Goal: Information Seeking & Learning: Learn about a topic

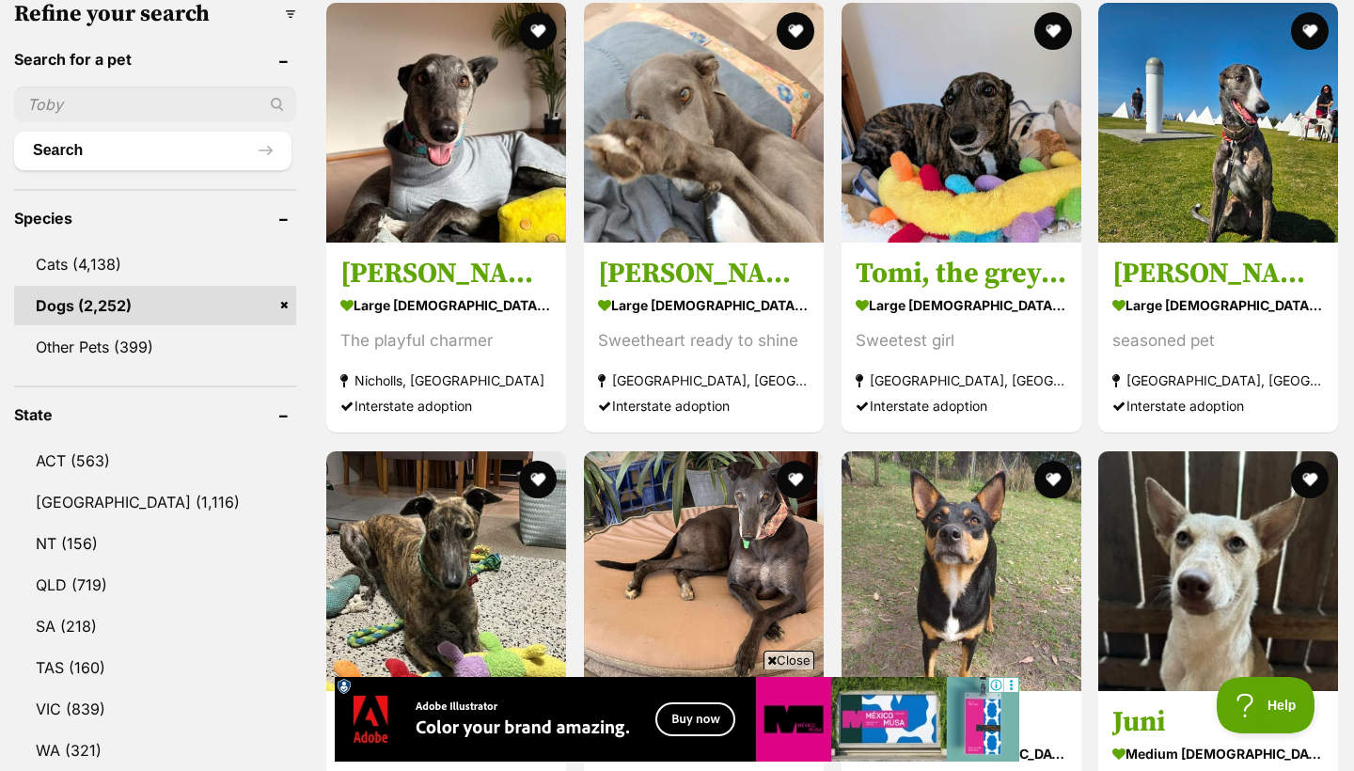
scroll to position [659, 0]
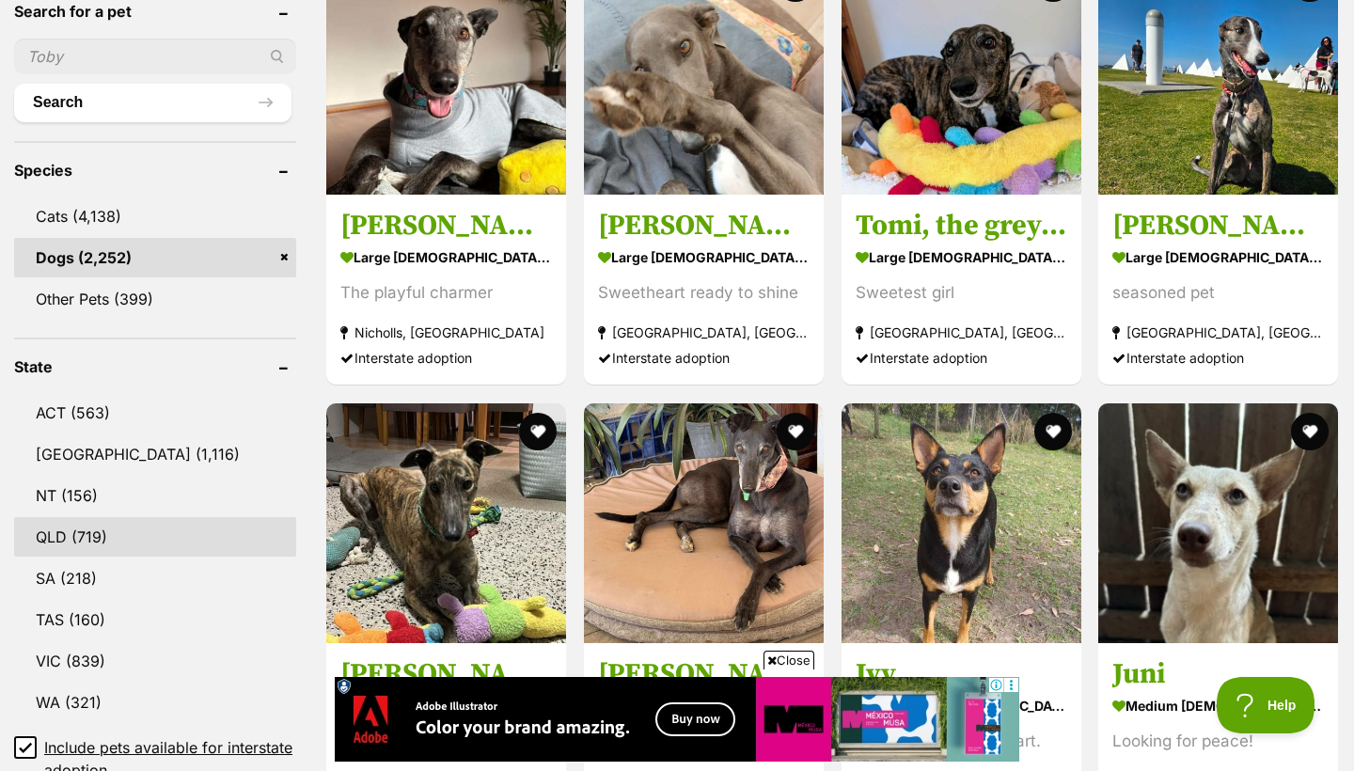
click at [108, 517] on link "QLD (719)" at bounding box center [155, 536] width 282 height 39
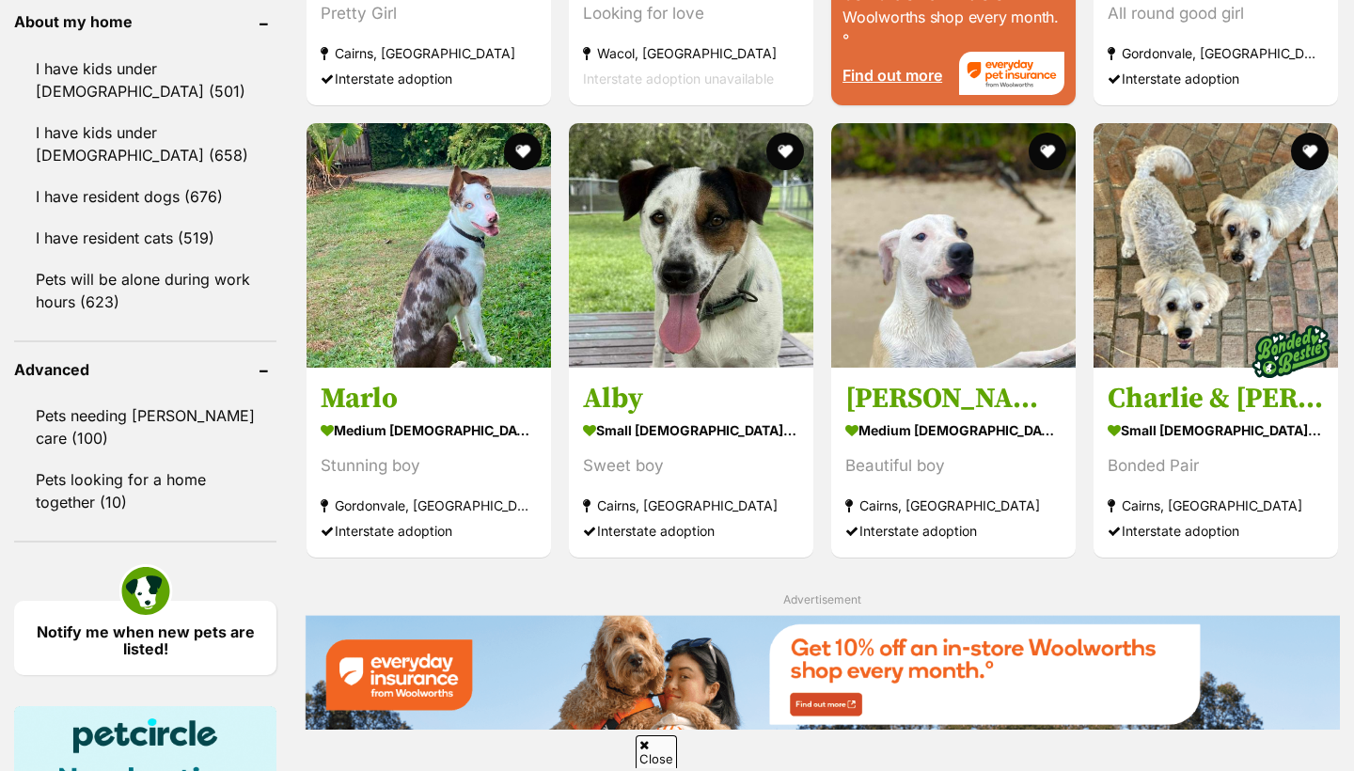
scroll to position [2255, 0]
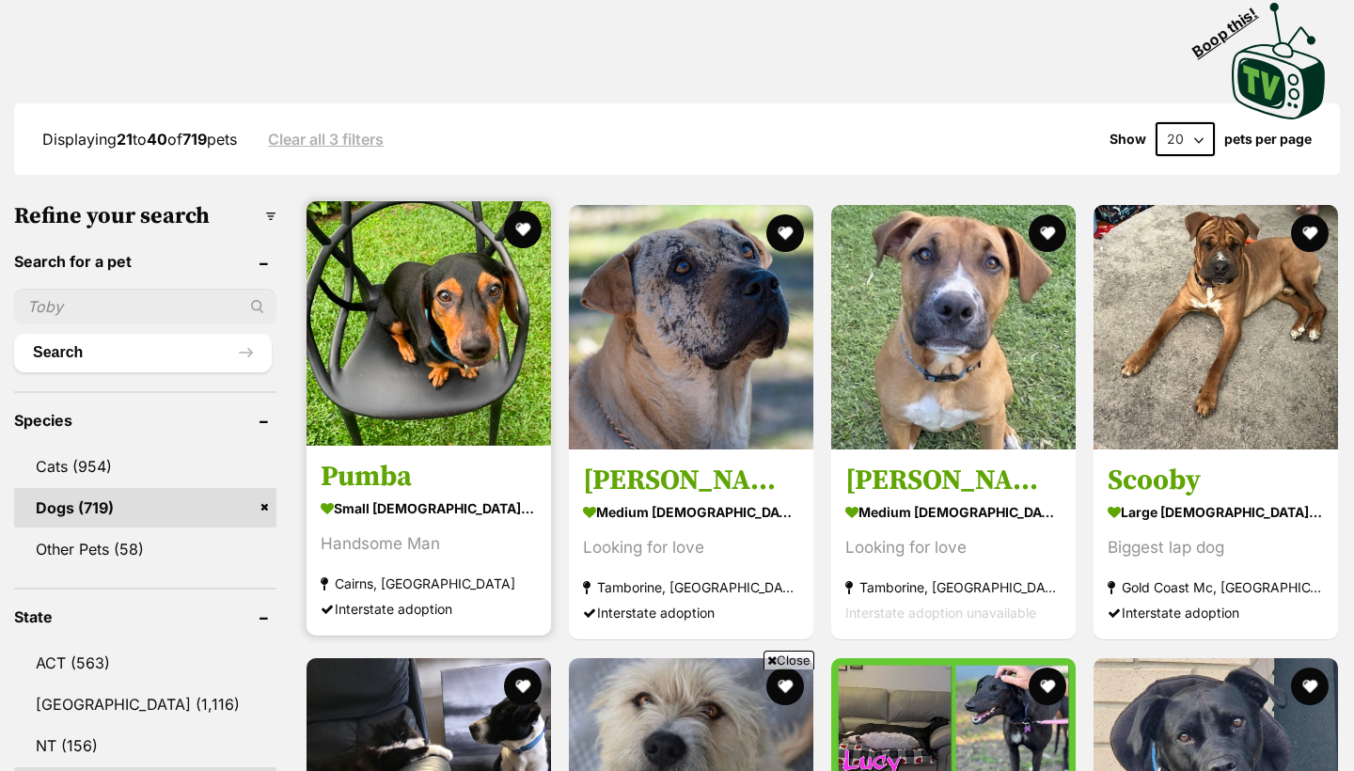
click at [365, 495] on h3 "Pumba" at bounding box center [429, 478] width 216 height 36
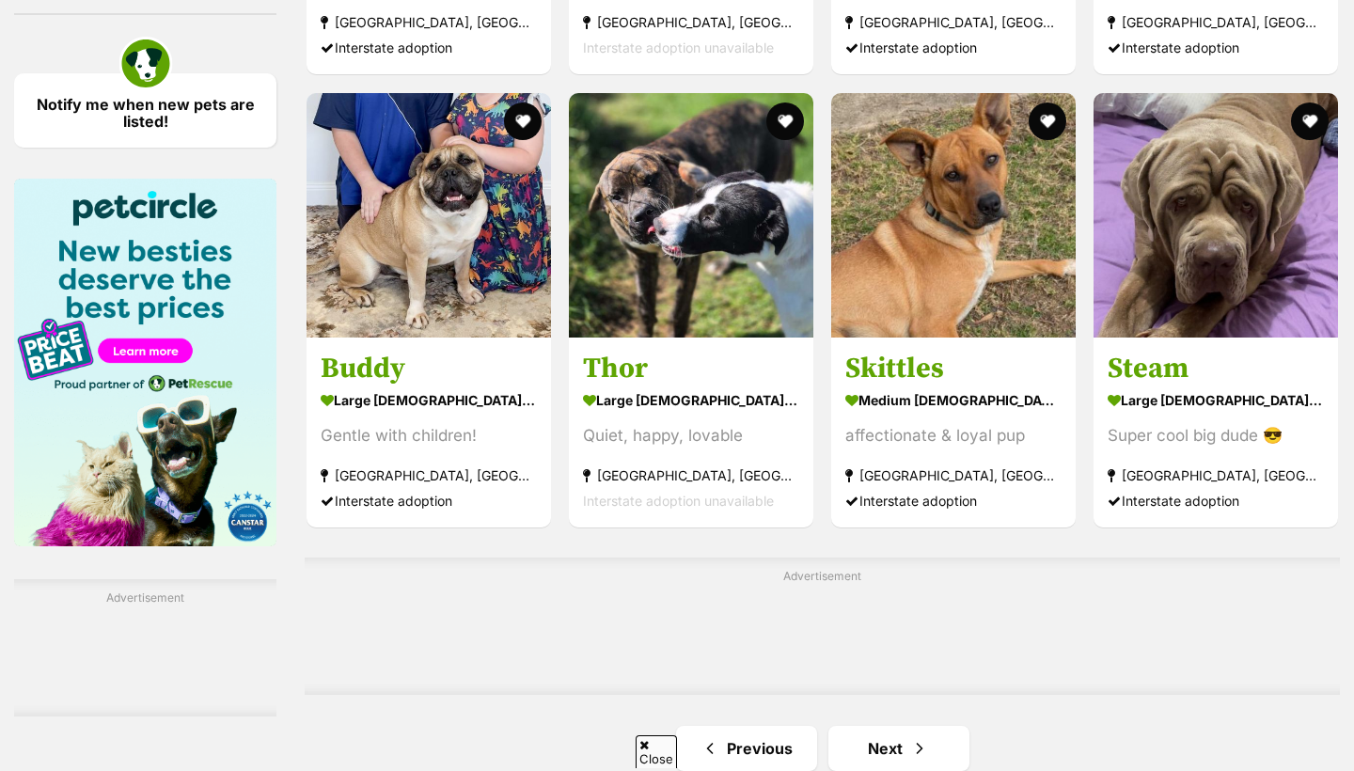
scroll to position [2726, 0]
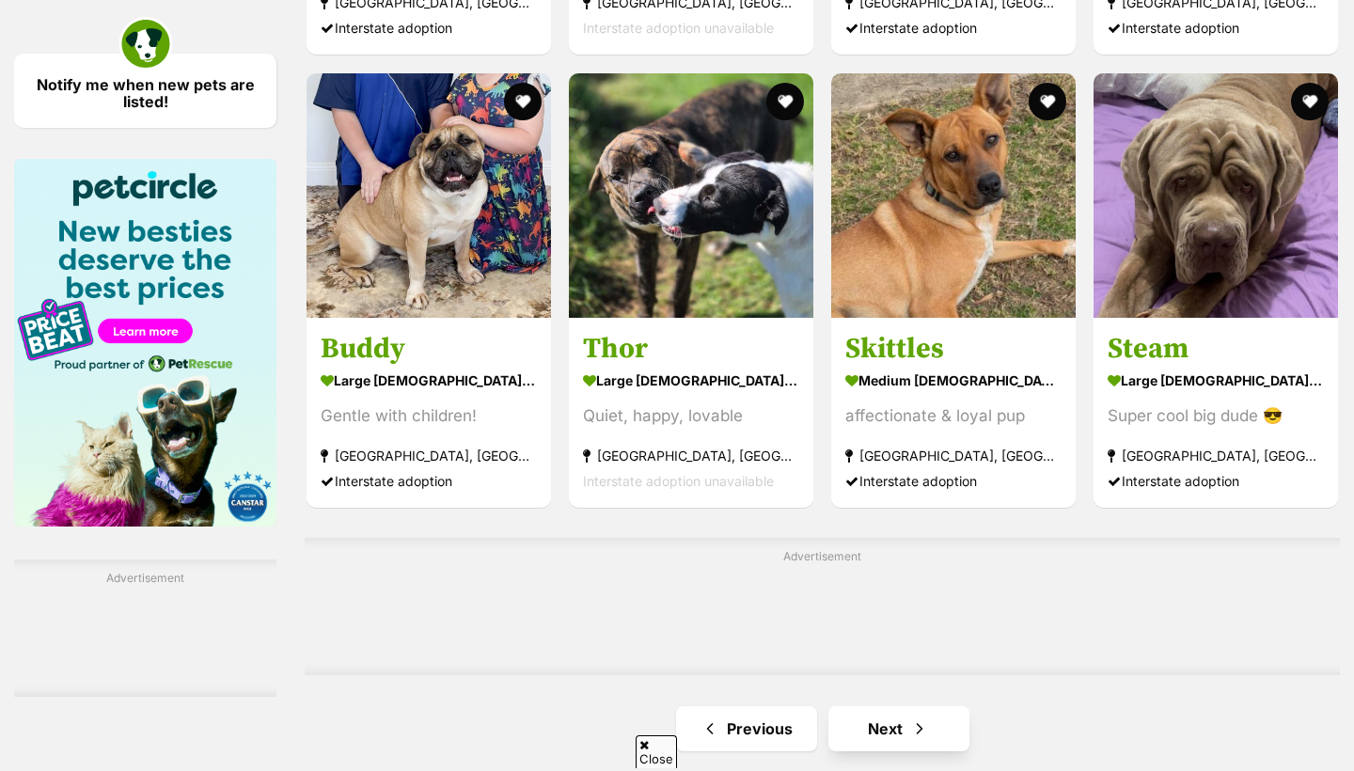
click at [877, 706] on link "Next" at bounding box center [898, 728] width 141 height 45
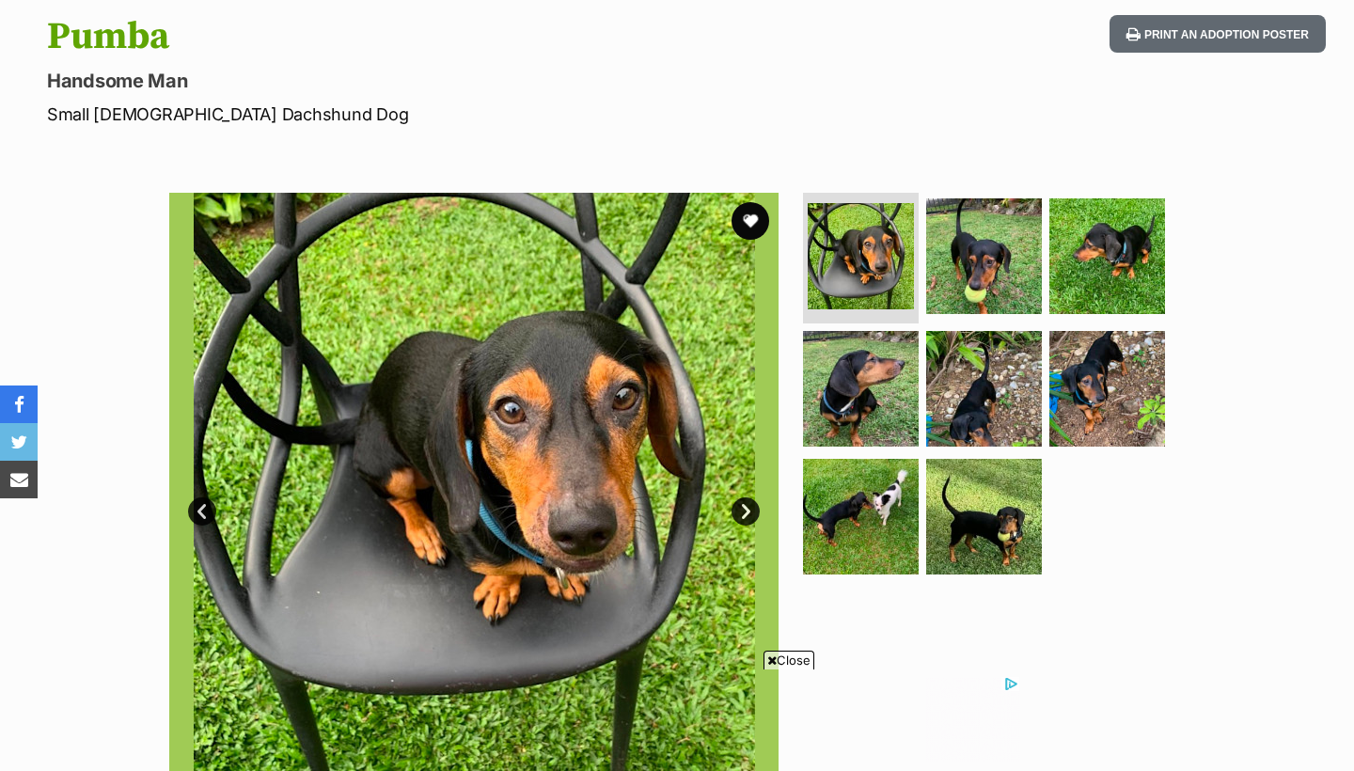
scroll to position [196, 0]
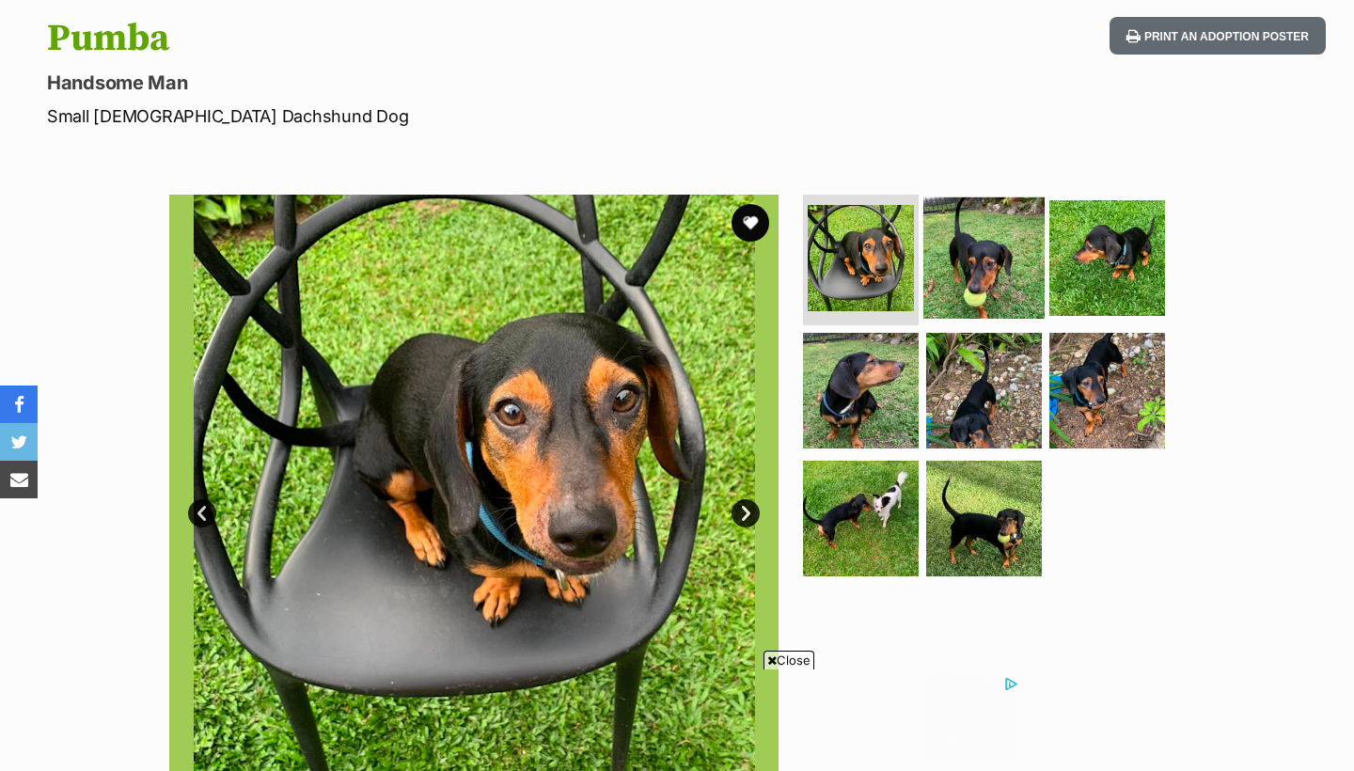
click at [980, 265] on img at bounding box center [983, 256] width 121 height 121
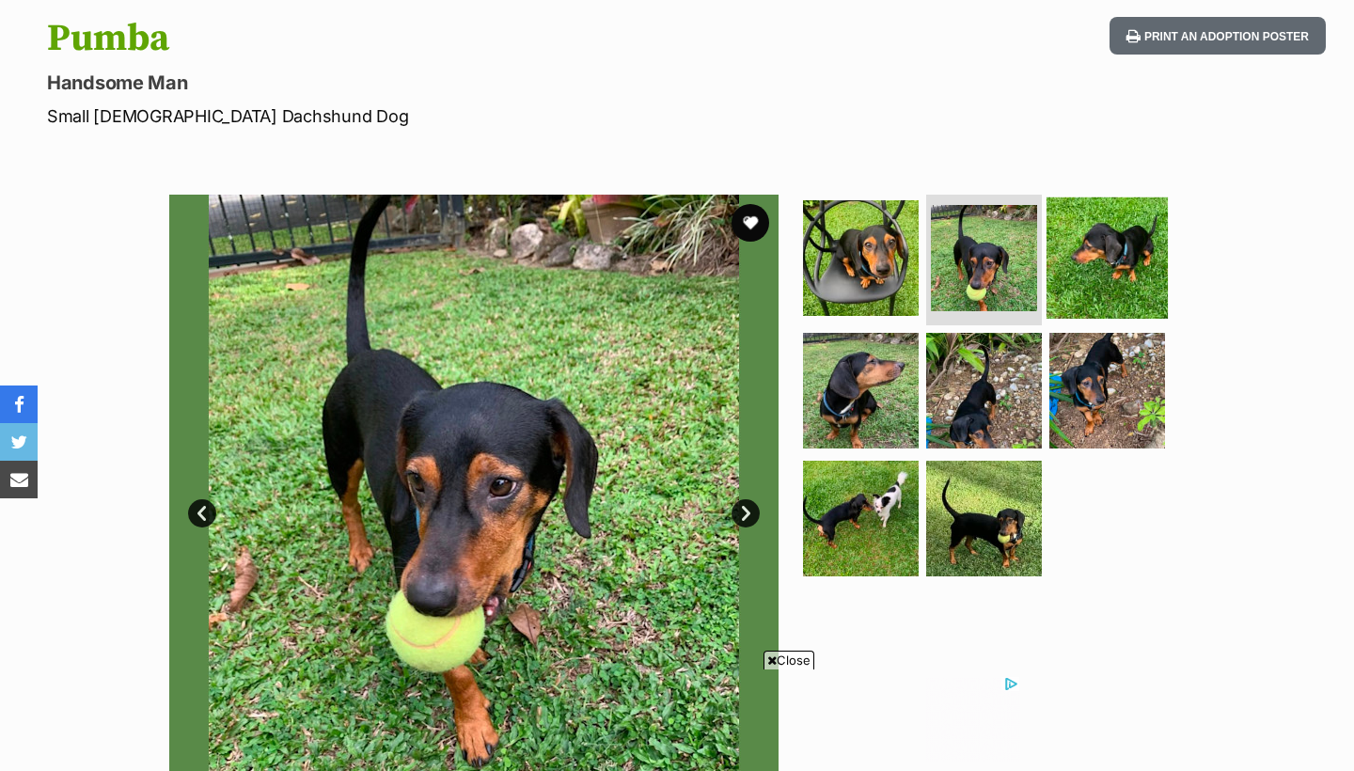
click at [1133, 283] on img at bounding box center [1106, 256] width 121 height 121
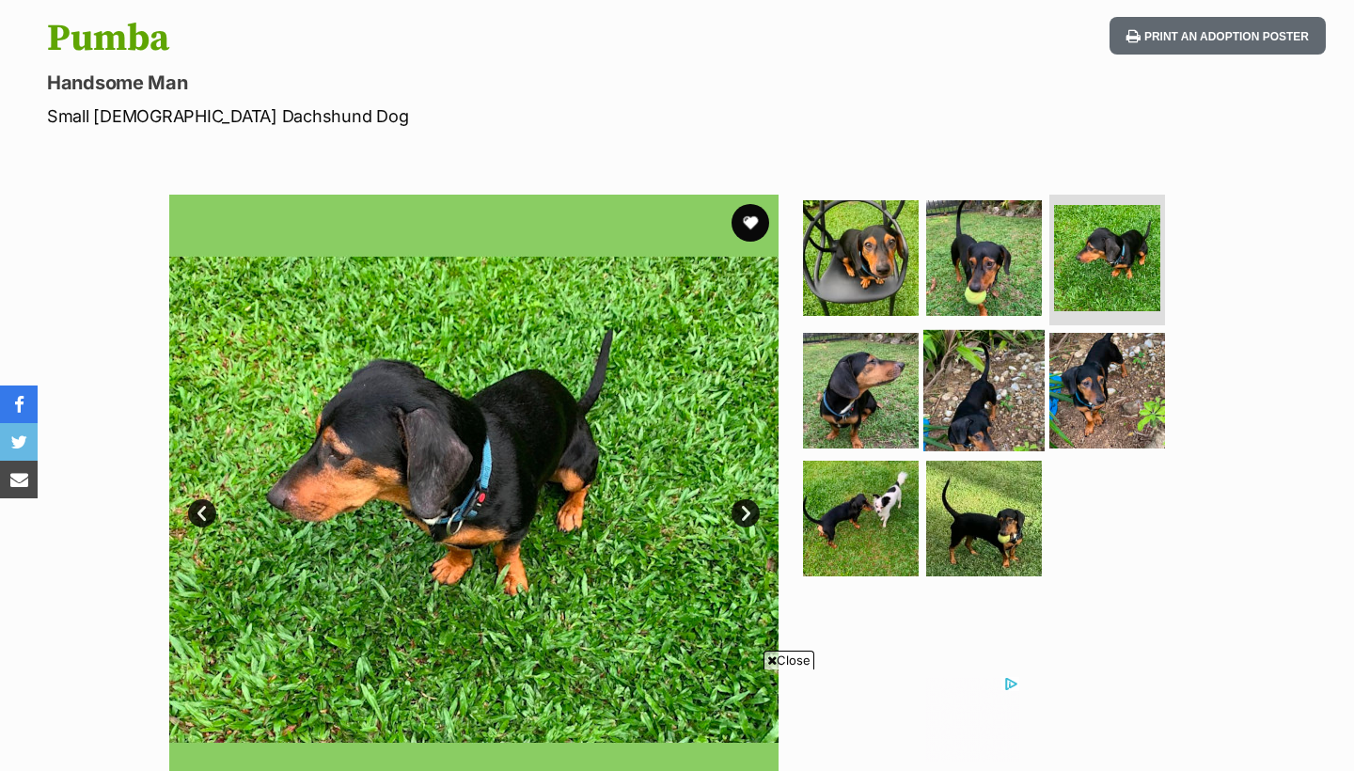
scroll to position [0, 0]
click at [937, 367] on img at bounding box center [983, 390] width 121 height 121
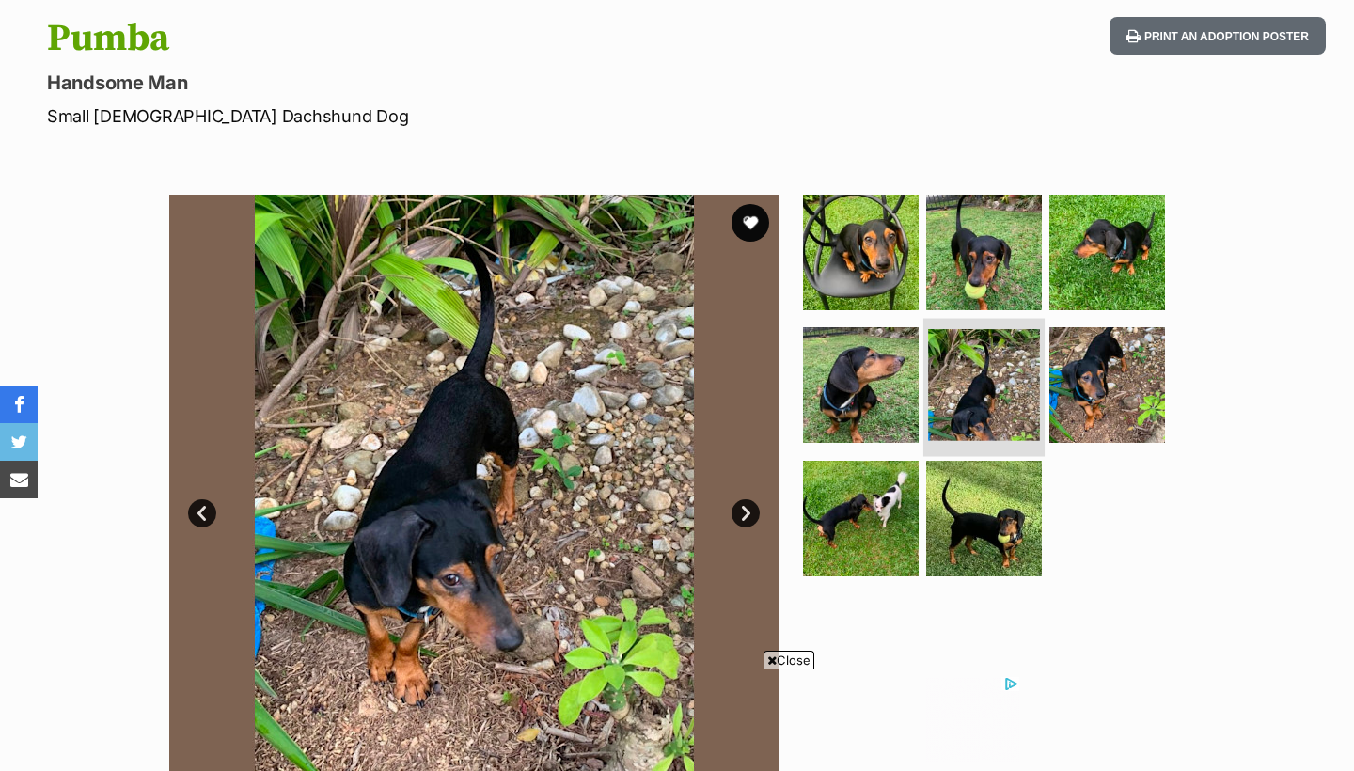
click at [1016, 374] on img at bounding box center [984, 385] width 112 height 112
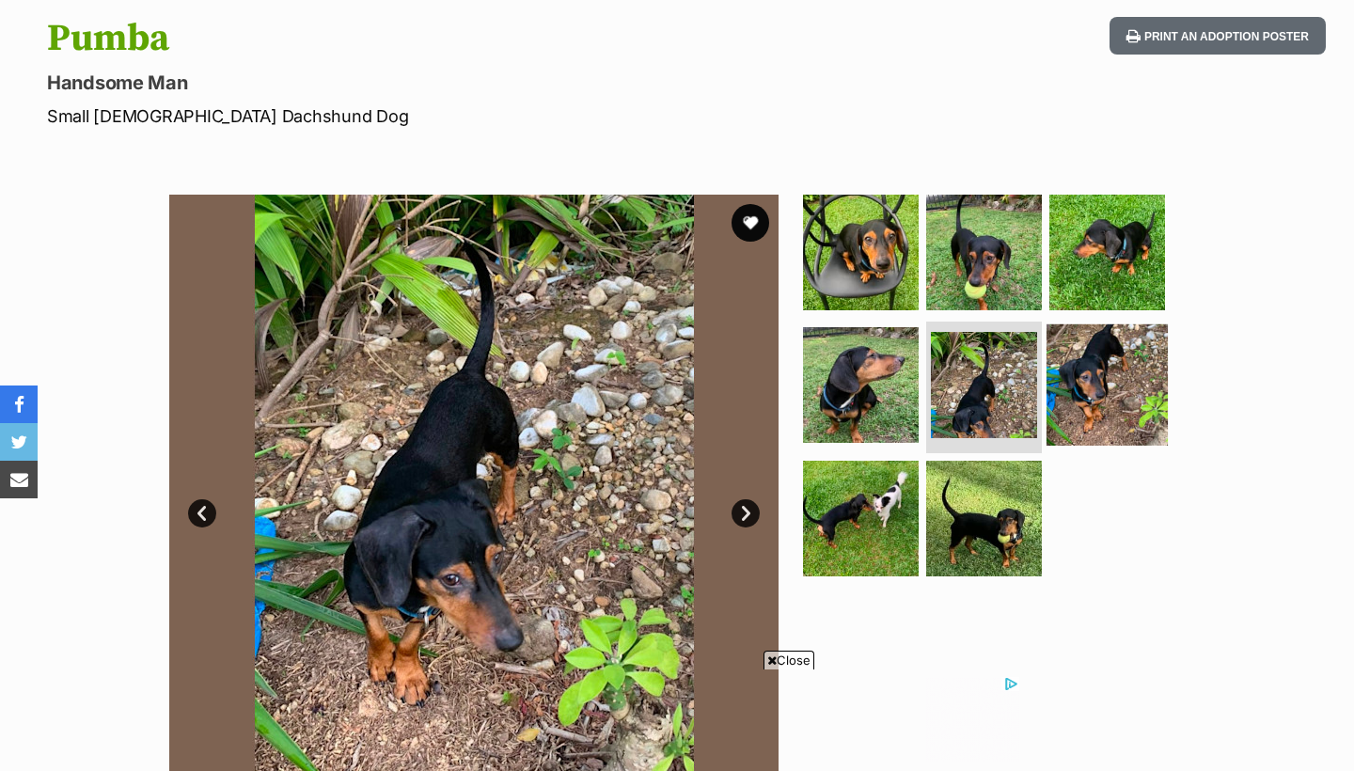
click at [1098, 391] on img at bounding box center [1106, 384] width 121 height 121
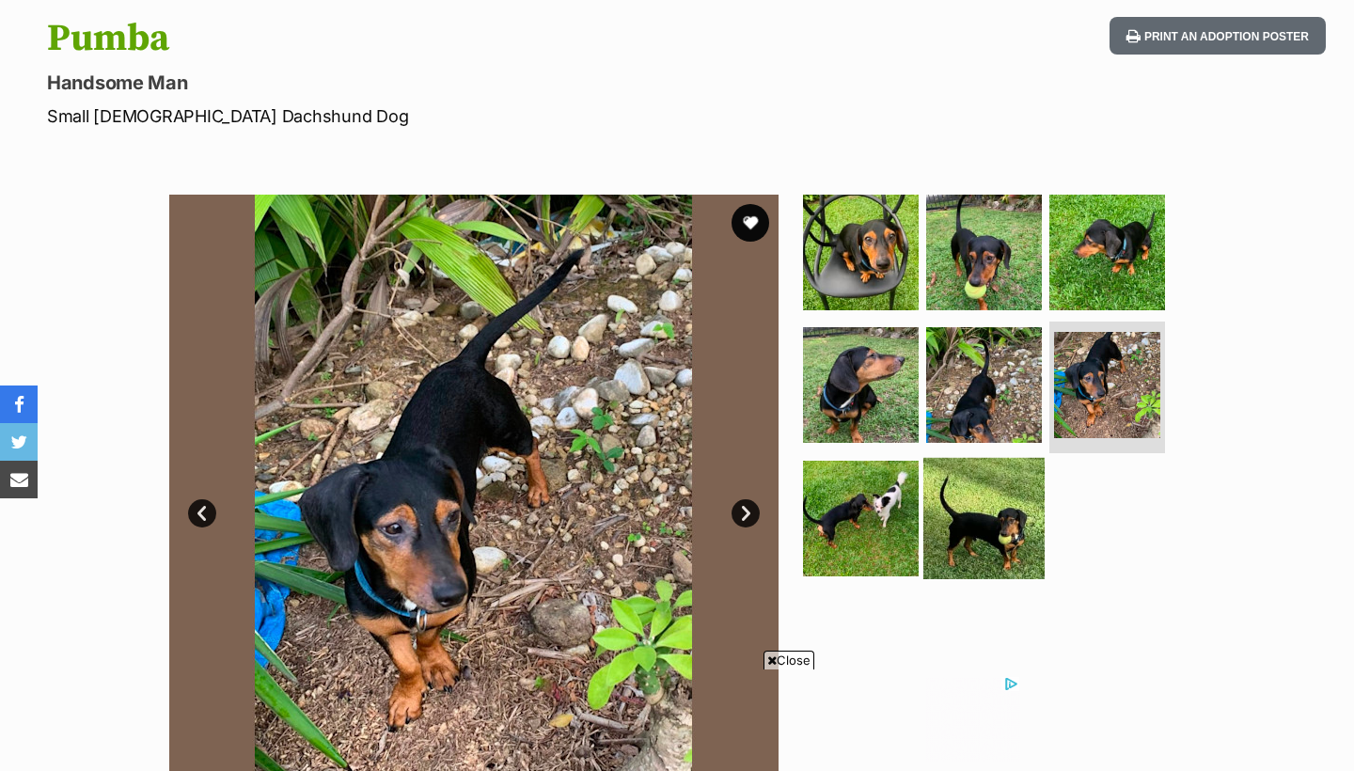
click at [945, 503] on img at bounding box center [983, 518] width 121 height 121
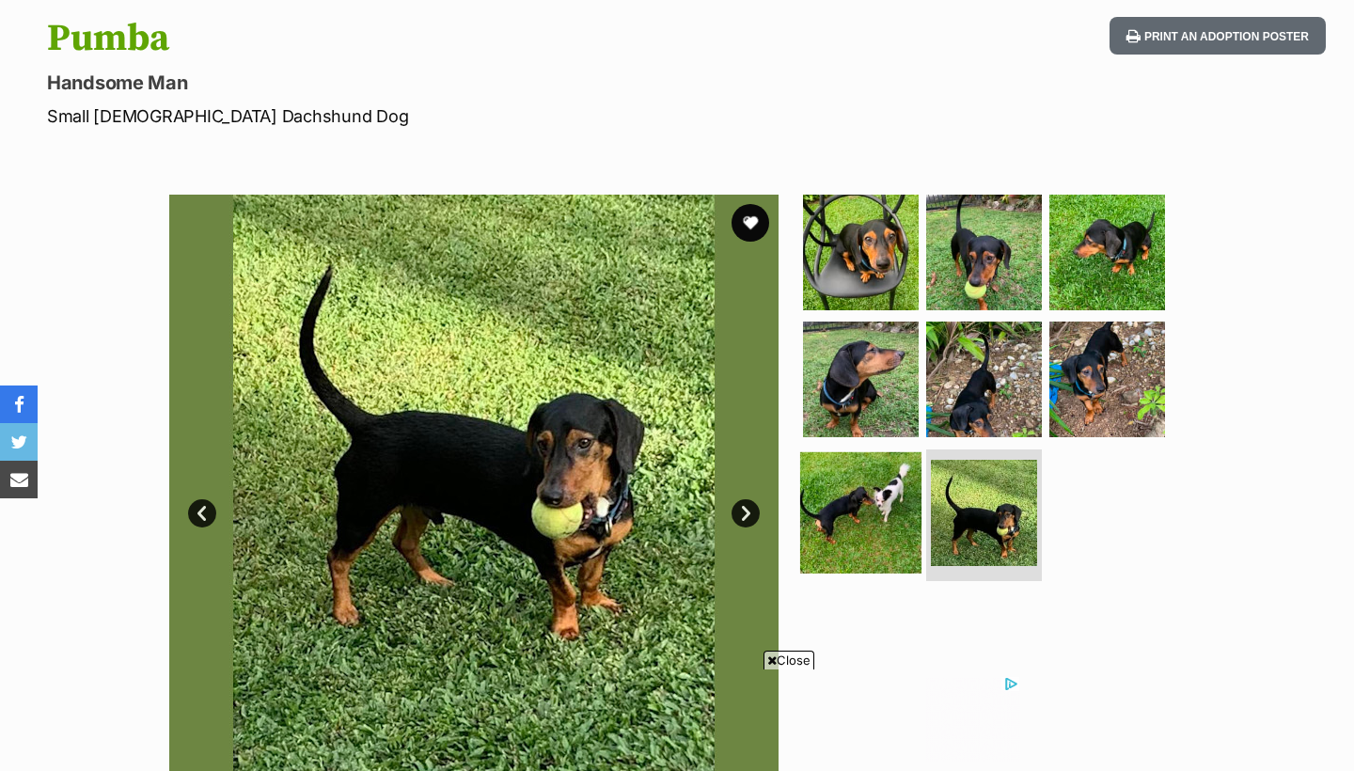
click at [848, 508] on img at bounding box center [860, 512] width 121 height 121
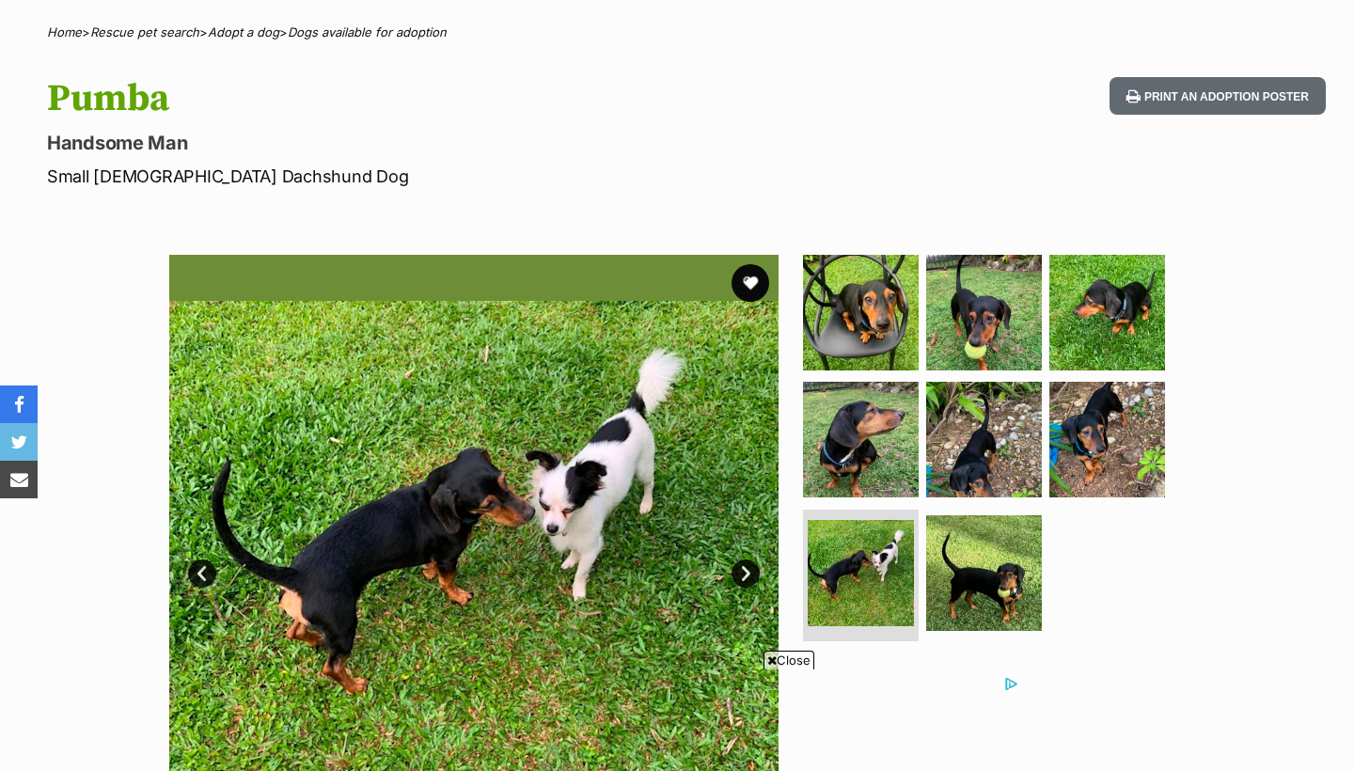
scroll to position [141, 0]
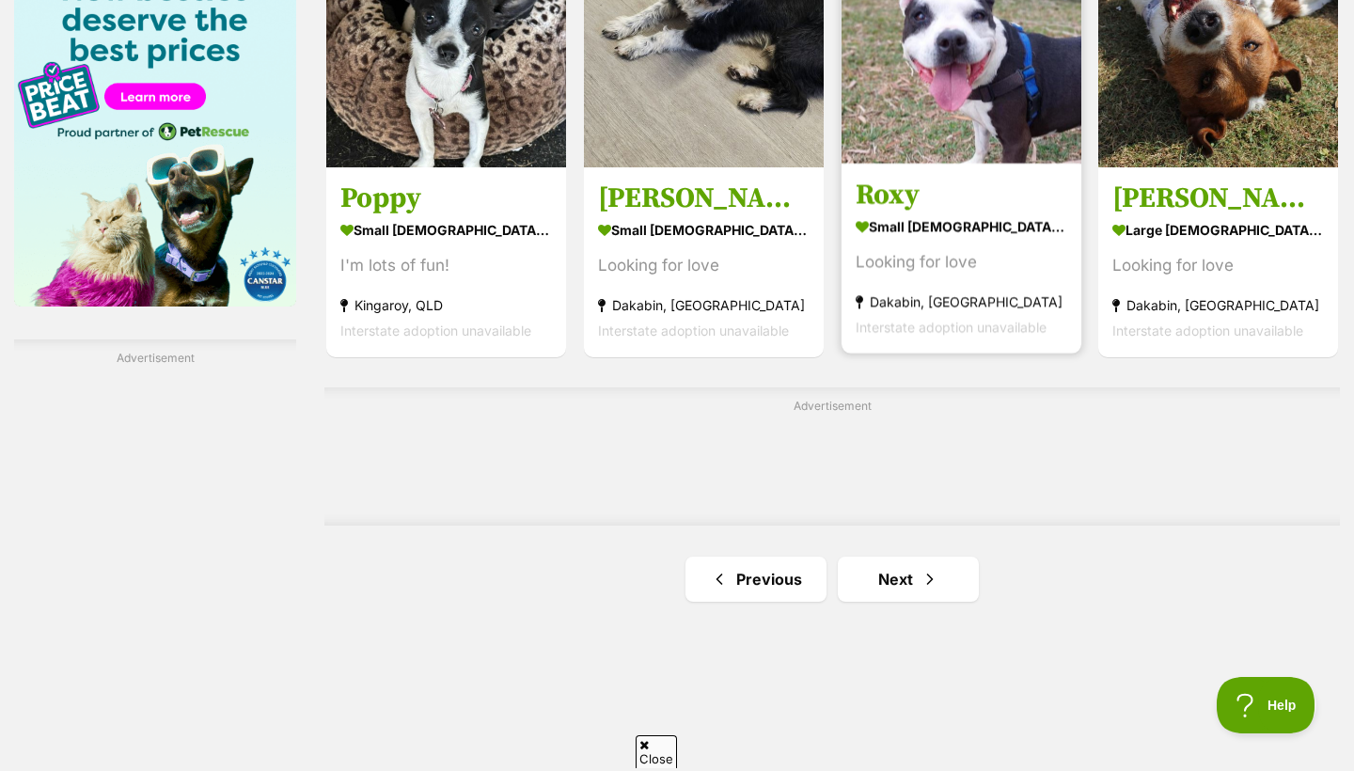
scroll to position [3124, 0]
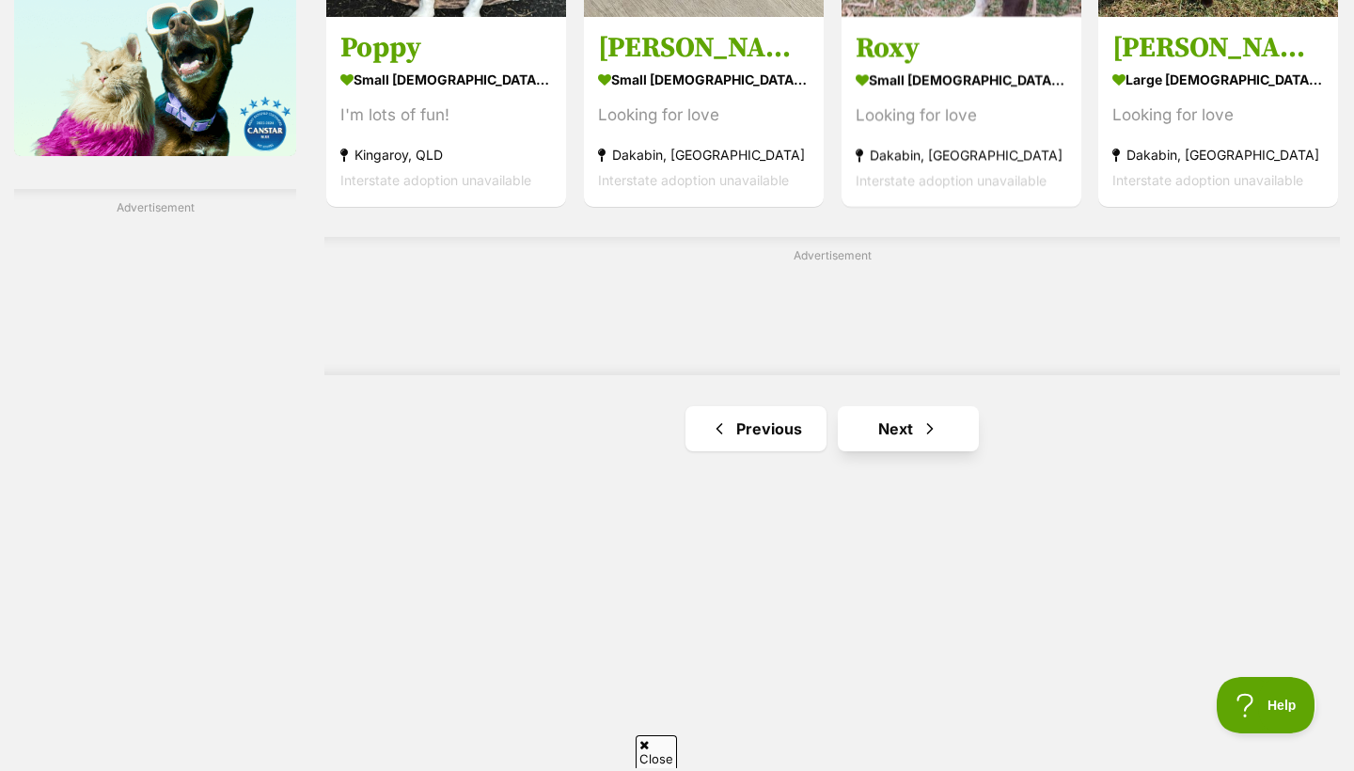
click at [903, 412] on link "Next" at bounding box center [908, 428] width 141 height 45
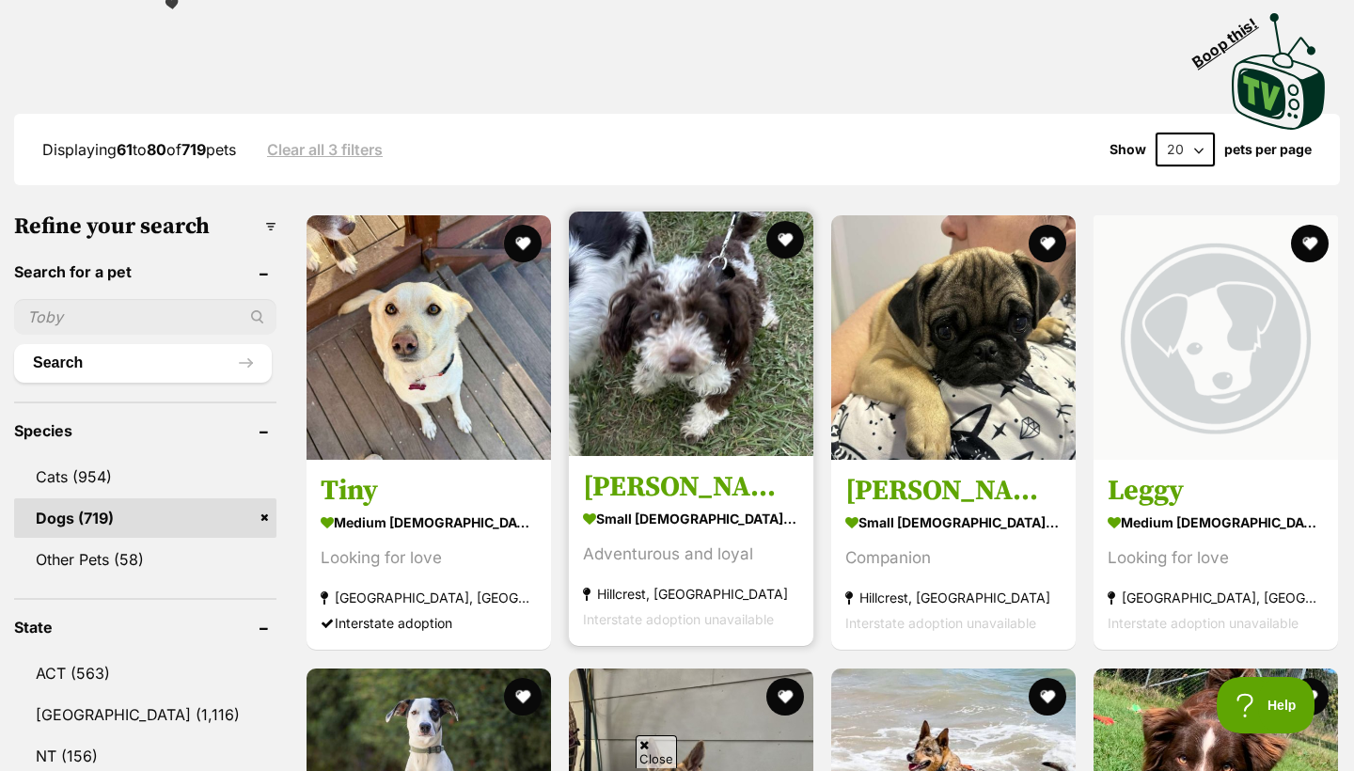
click at [691, 431] on img at bounding box center [691, 334] width 244 height 244
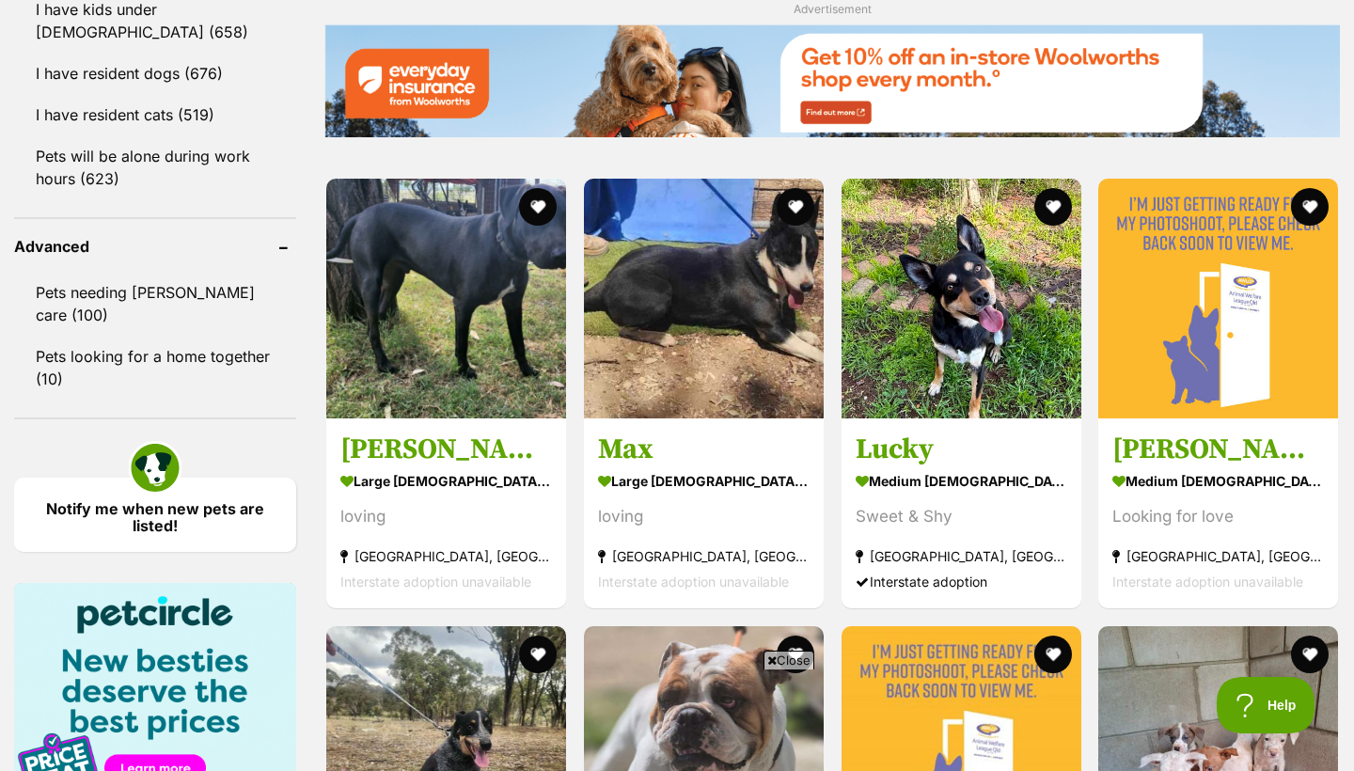
scroll to position [2584, 0]
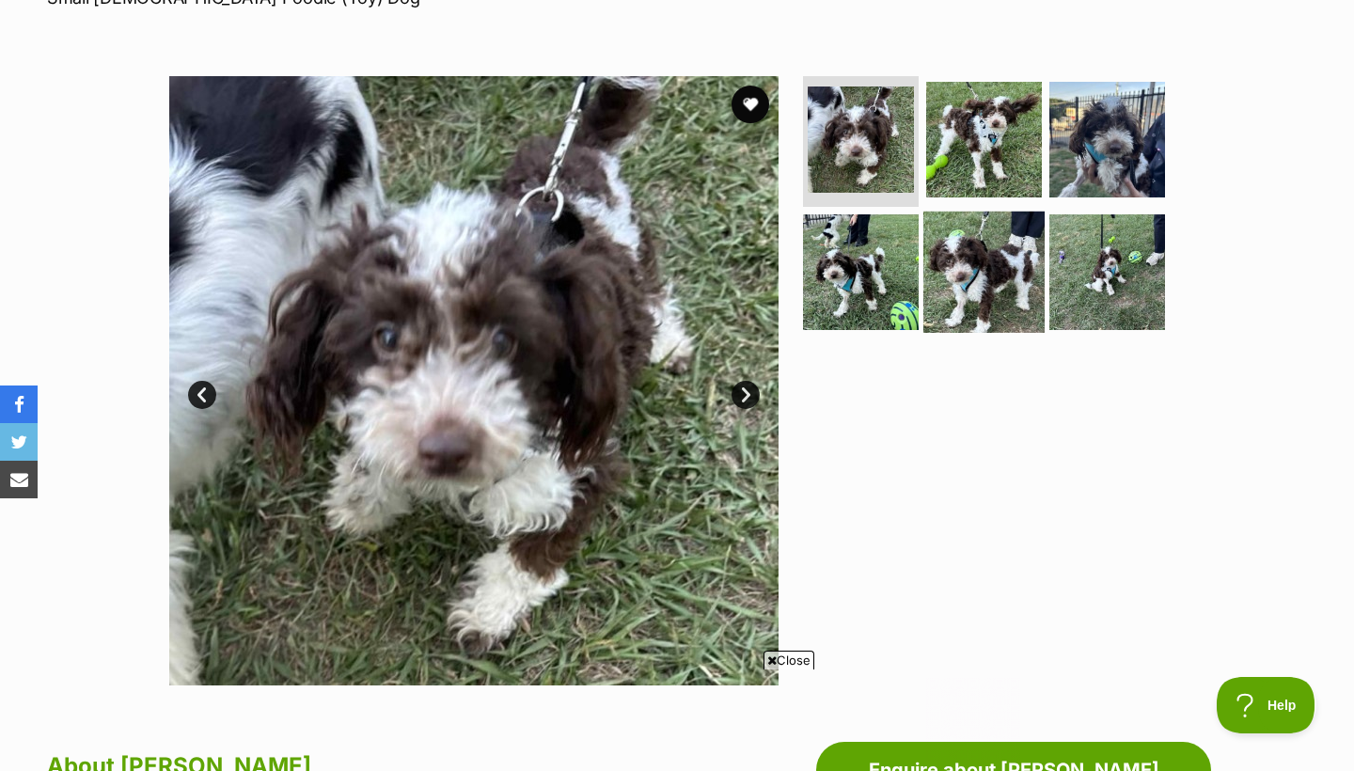
scroll to position [313, 0]
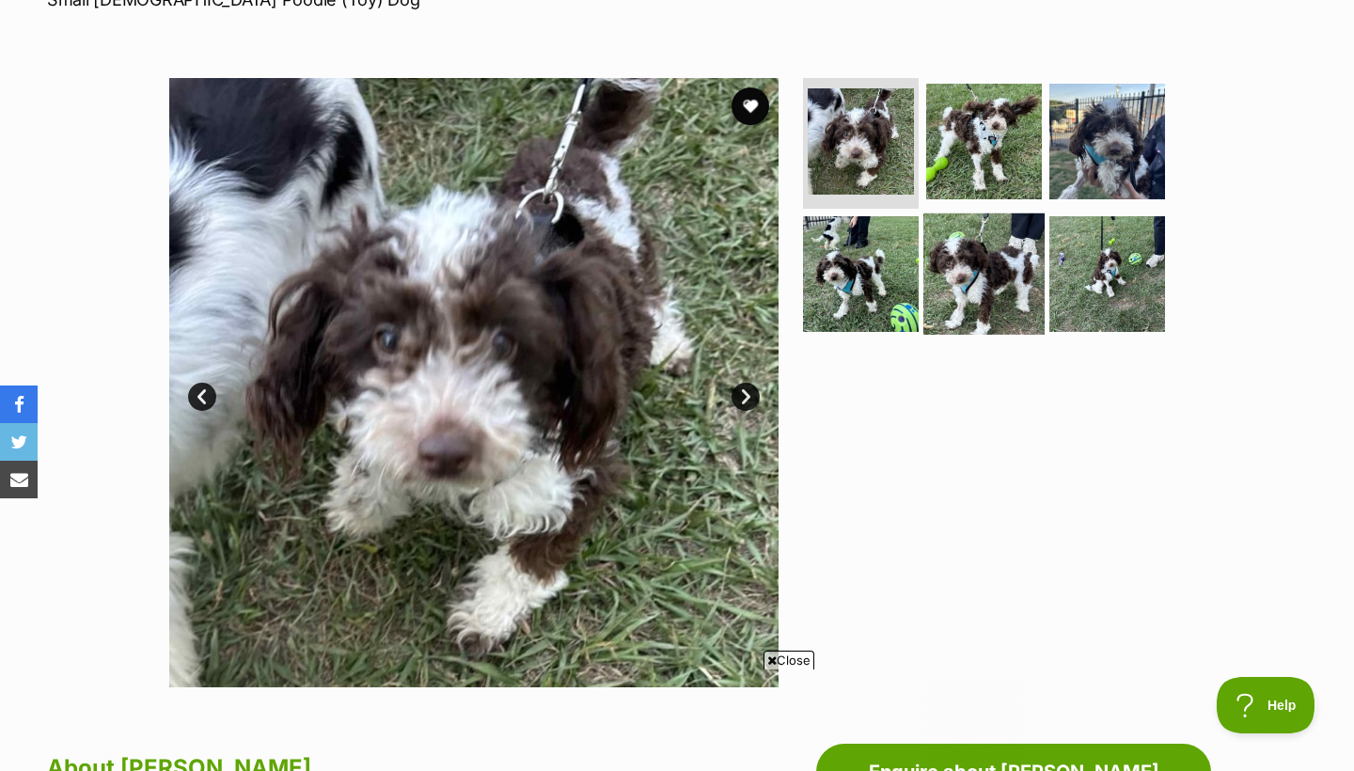
click at [958, 307] on img at bounding box center [983, 273] width 121 height 121
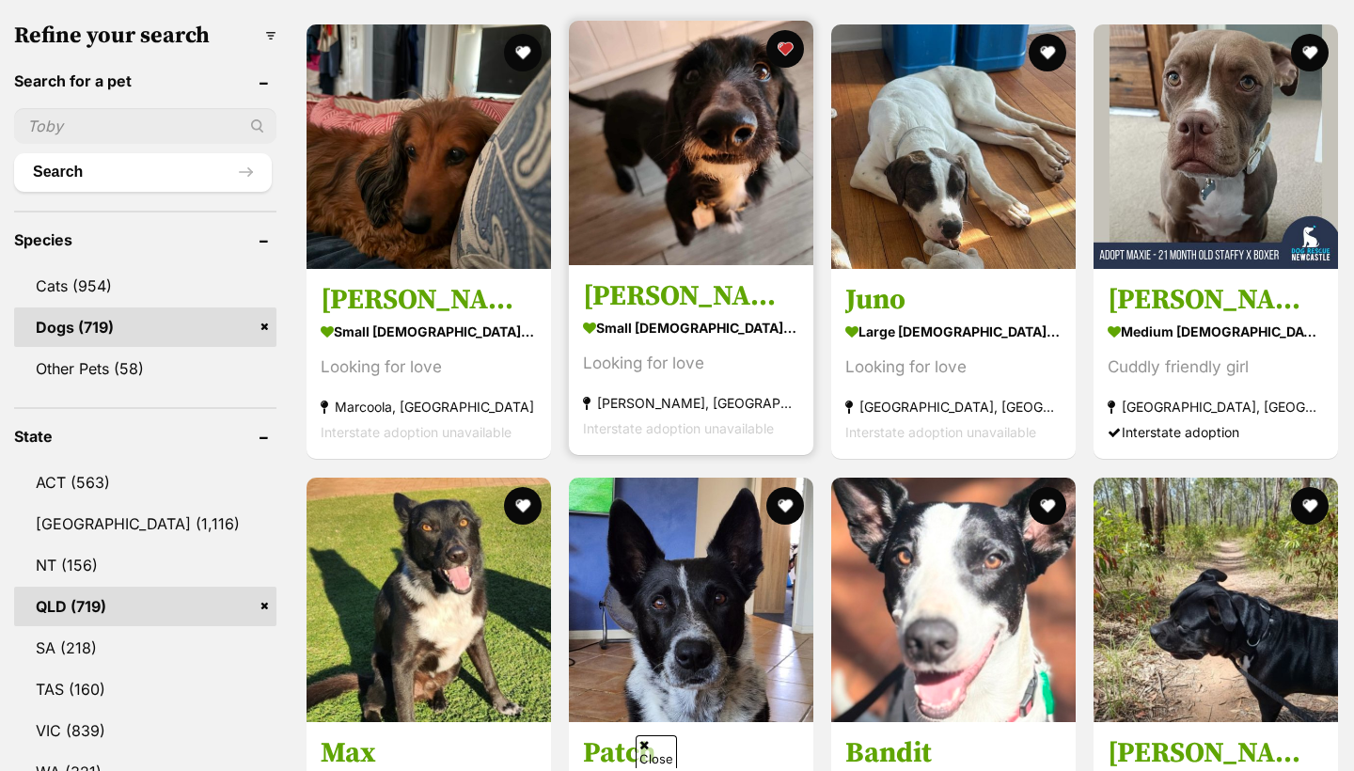
click at [708, 176] on img at bounding box center [691, 143] width 244 height 244
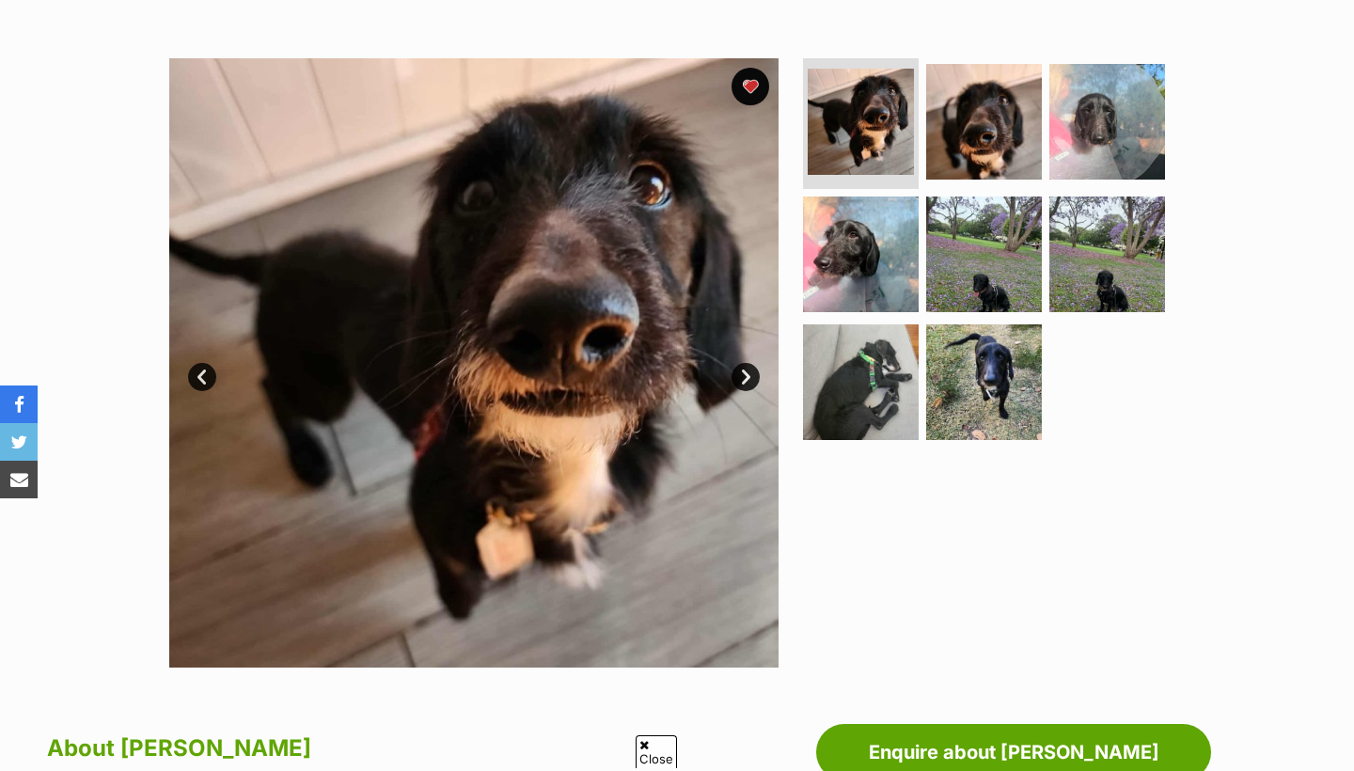
scroll to position [334, 0]
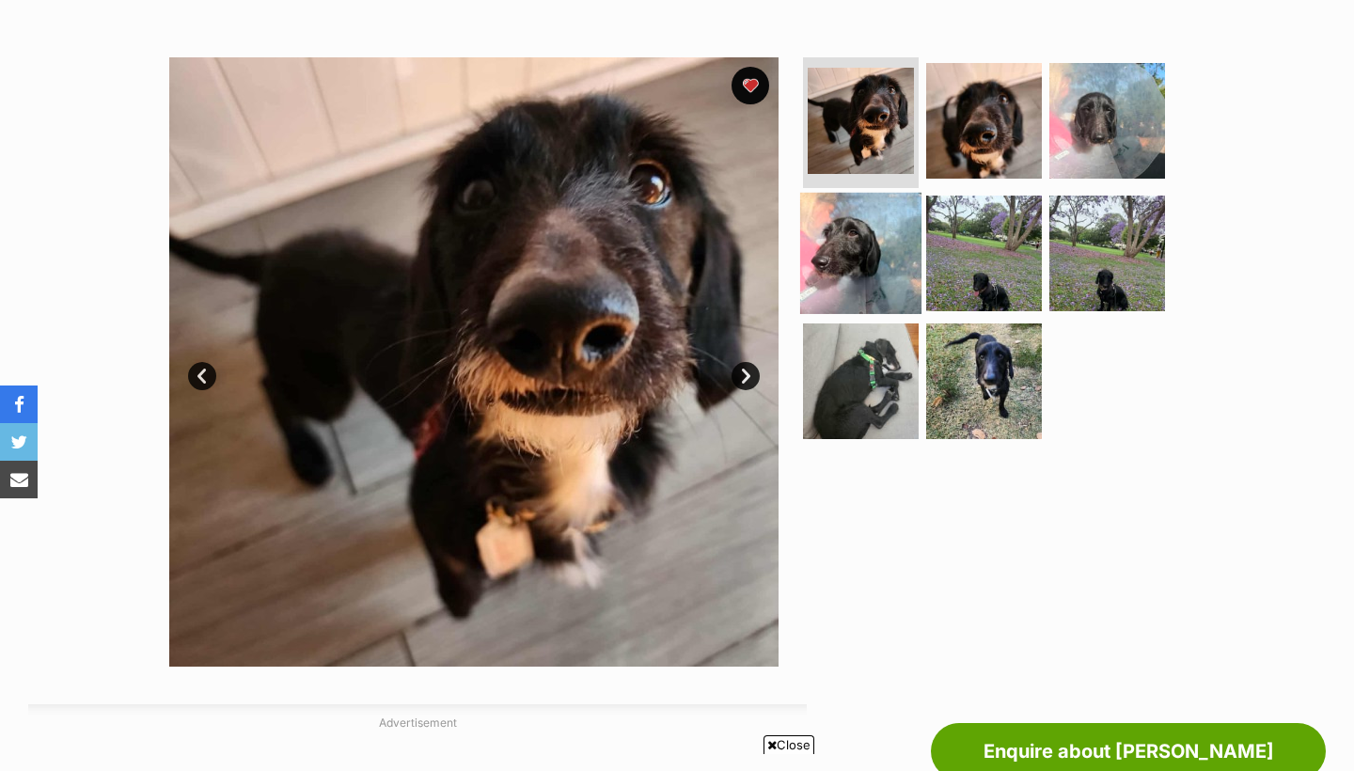
click at [891, 293] on img at bounding box center [860, 253] width 121 height 121
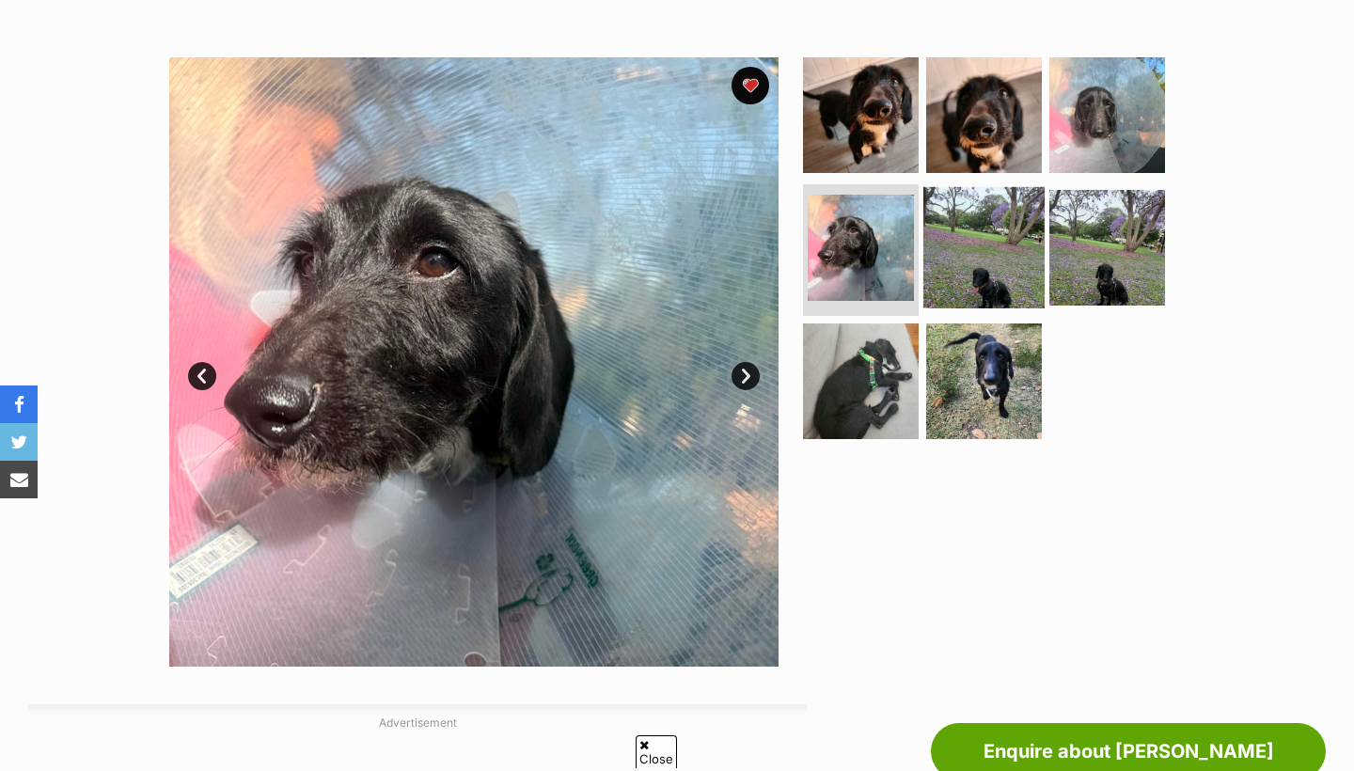
click at [981, 281] on img at bounding box center [983, 247] width 121 height 121
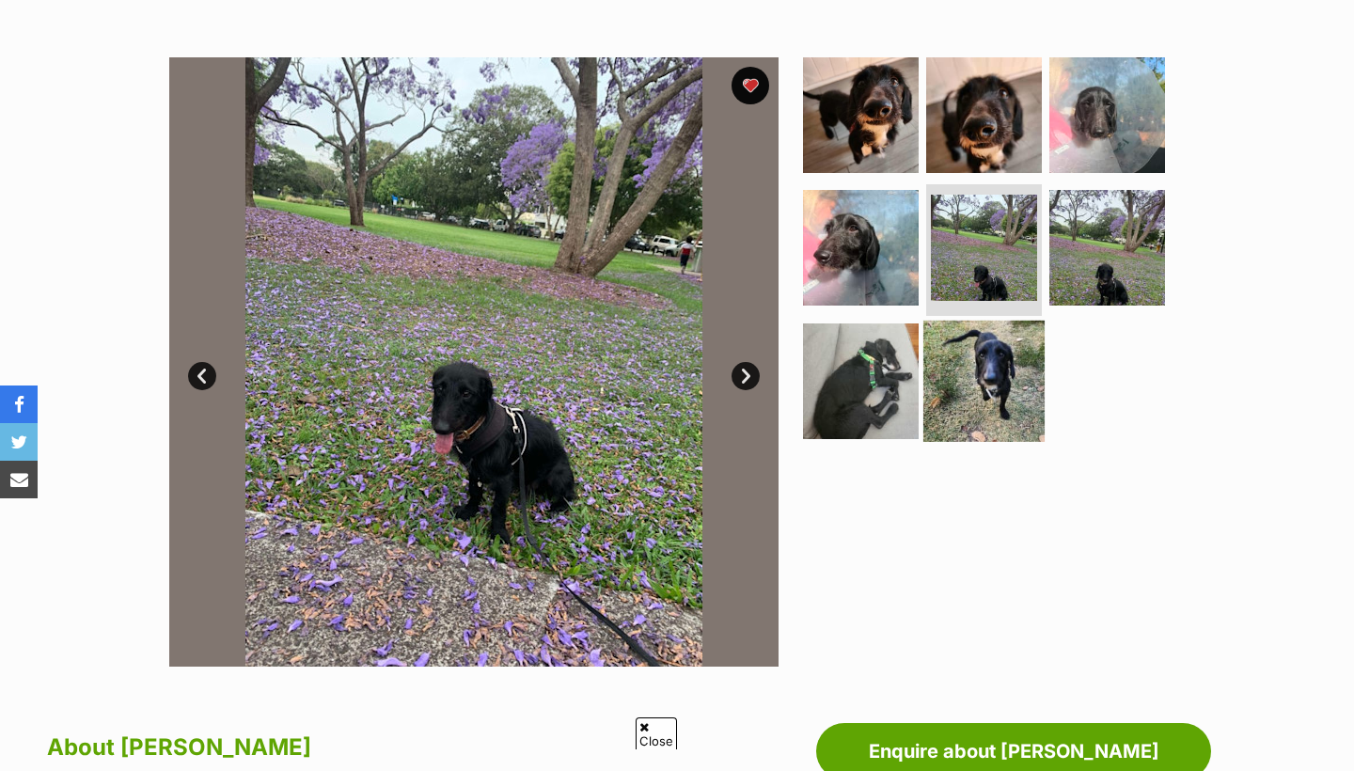
scroll to position [0, 0]
click at [986, 374] on img at bounding box center [983, 381] width 121 height 121
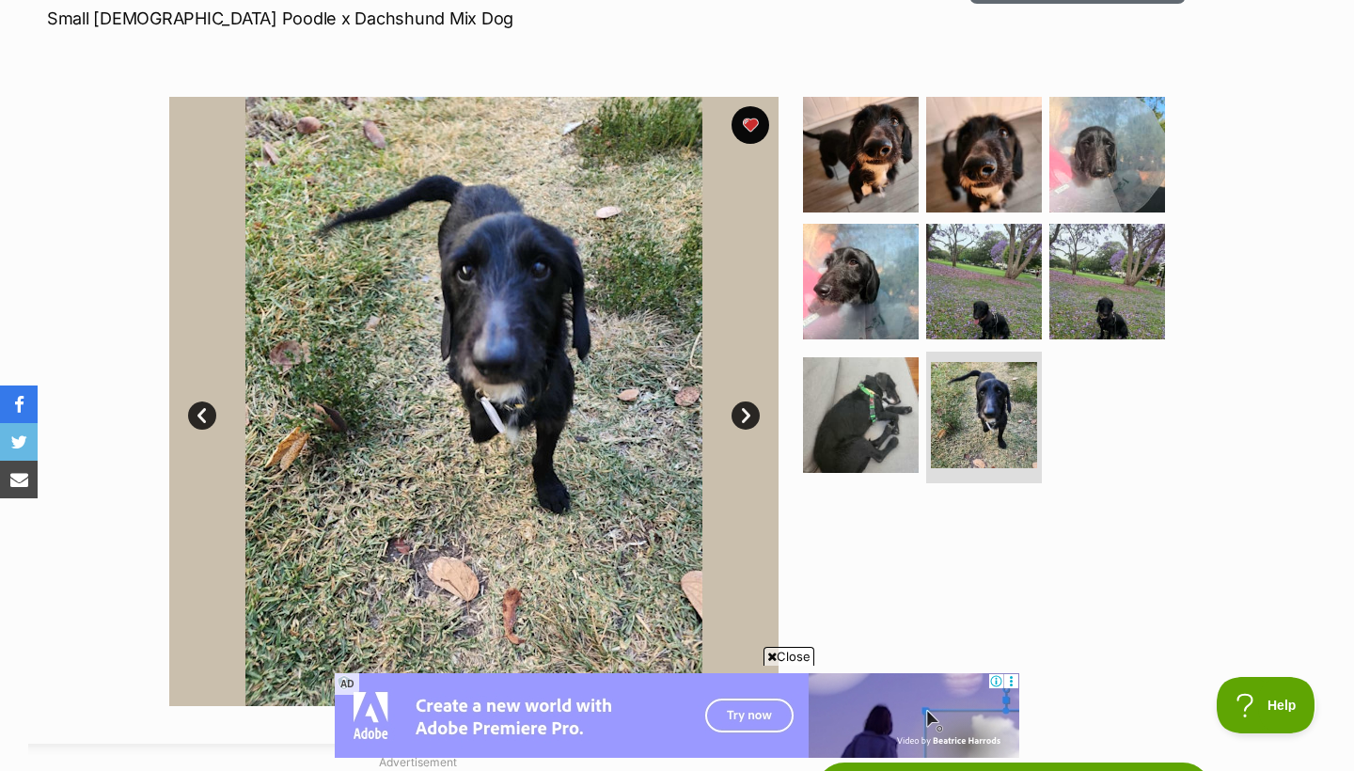
scroll to position [298, 0]
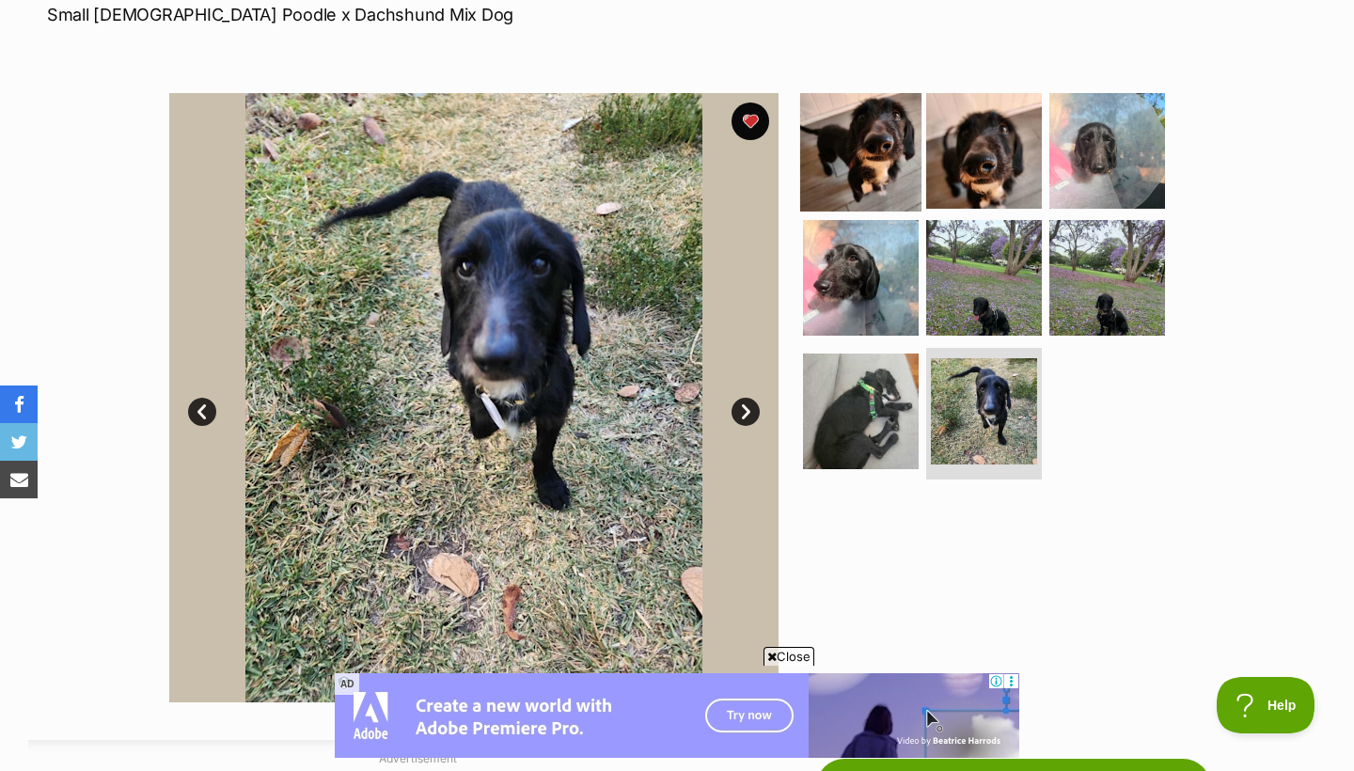
click at [890, 173] on img at bounding box center [860, 149] width 121 height 121
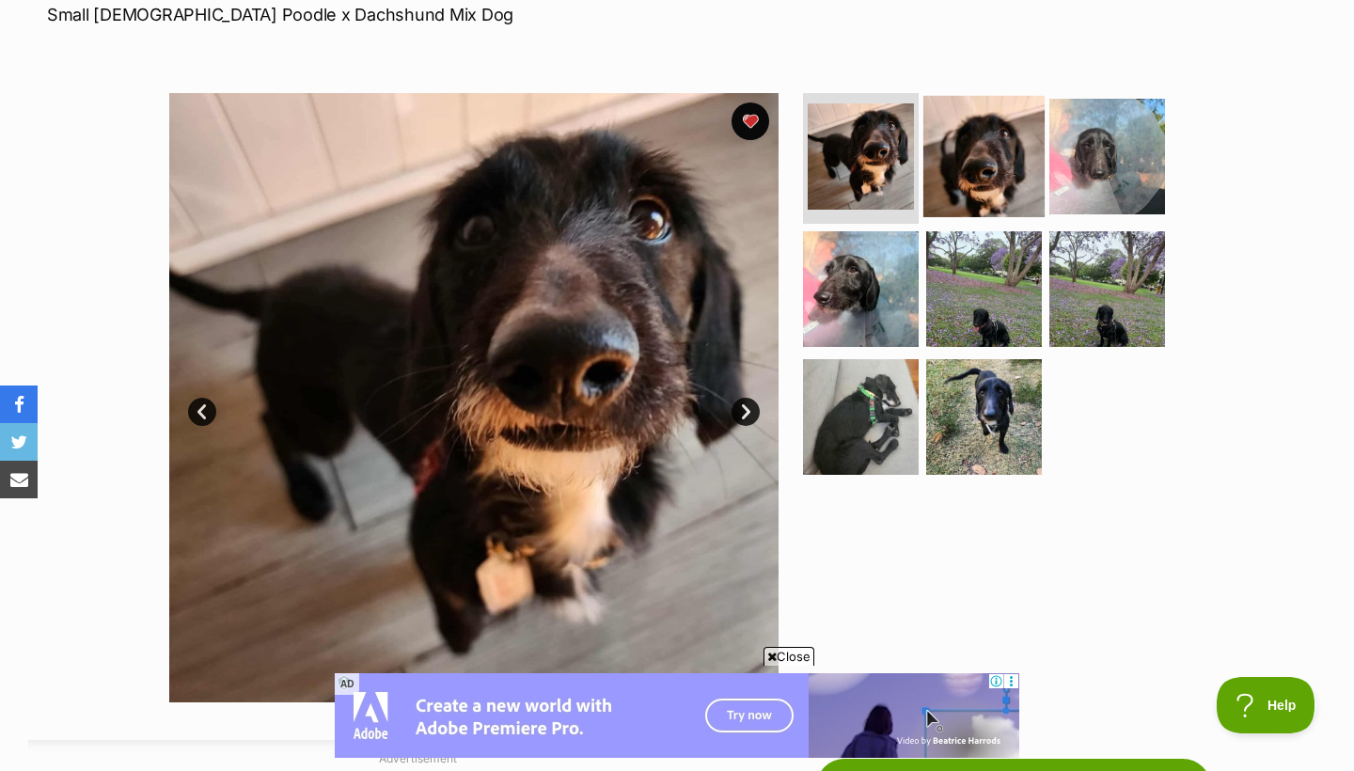
click at [959, 173] on img at bounding box center [983, 155] width 121 height 121
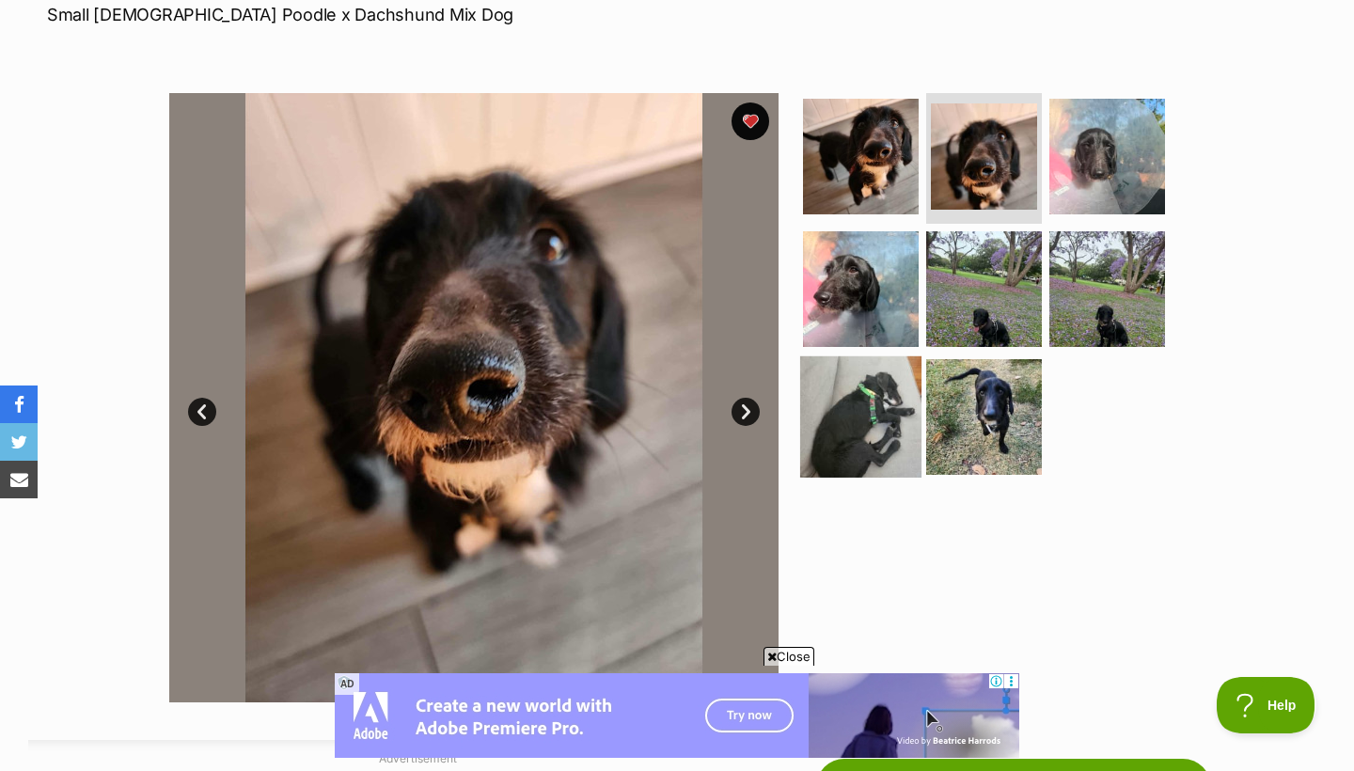
click at [890, 403] on img at bounding box center [860, 416] width 121 height 121
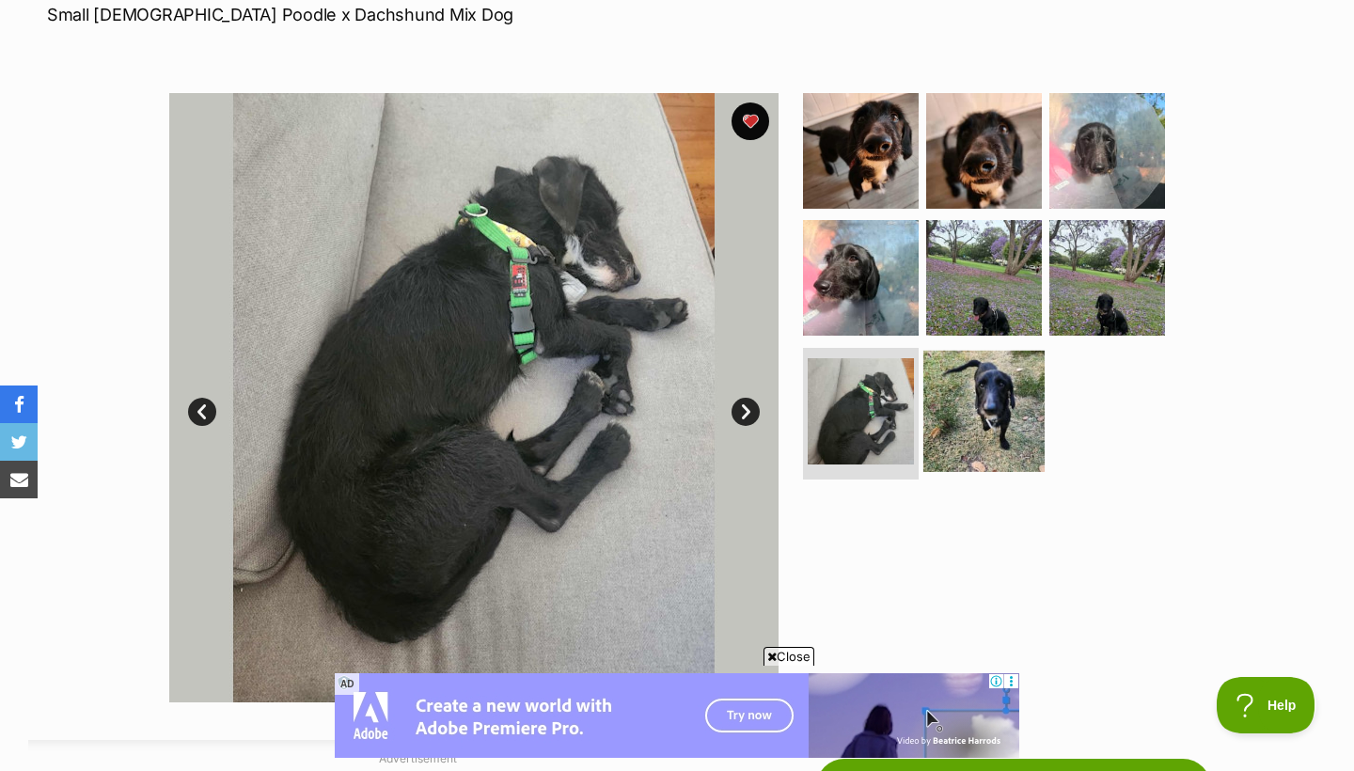
click at [943, 425] on img at bounding box center [983, 411] width 121 height 121
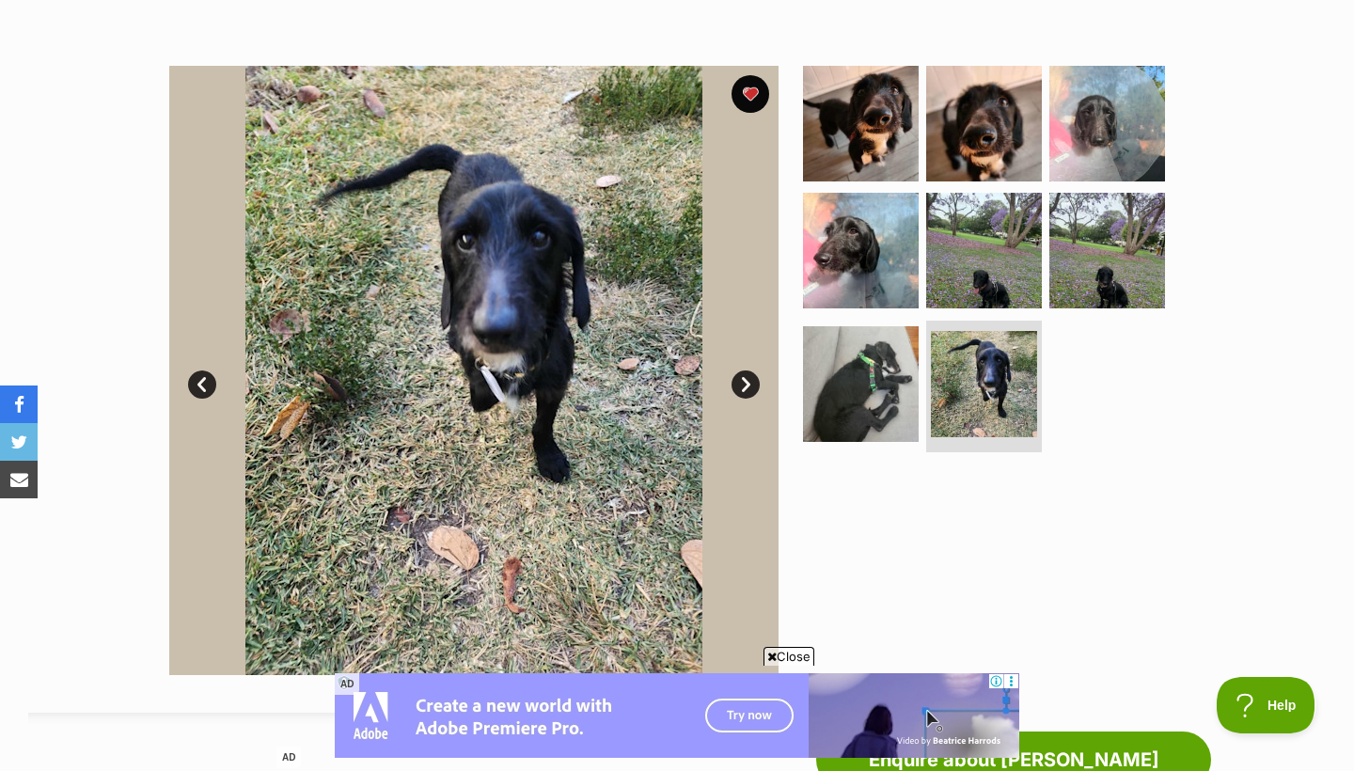
scroll to position [323, 0]
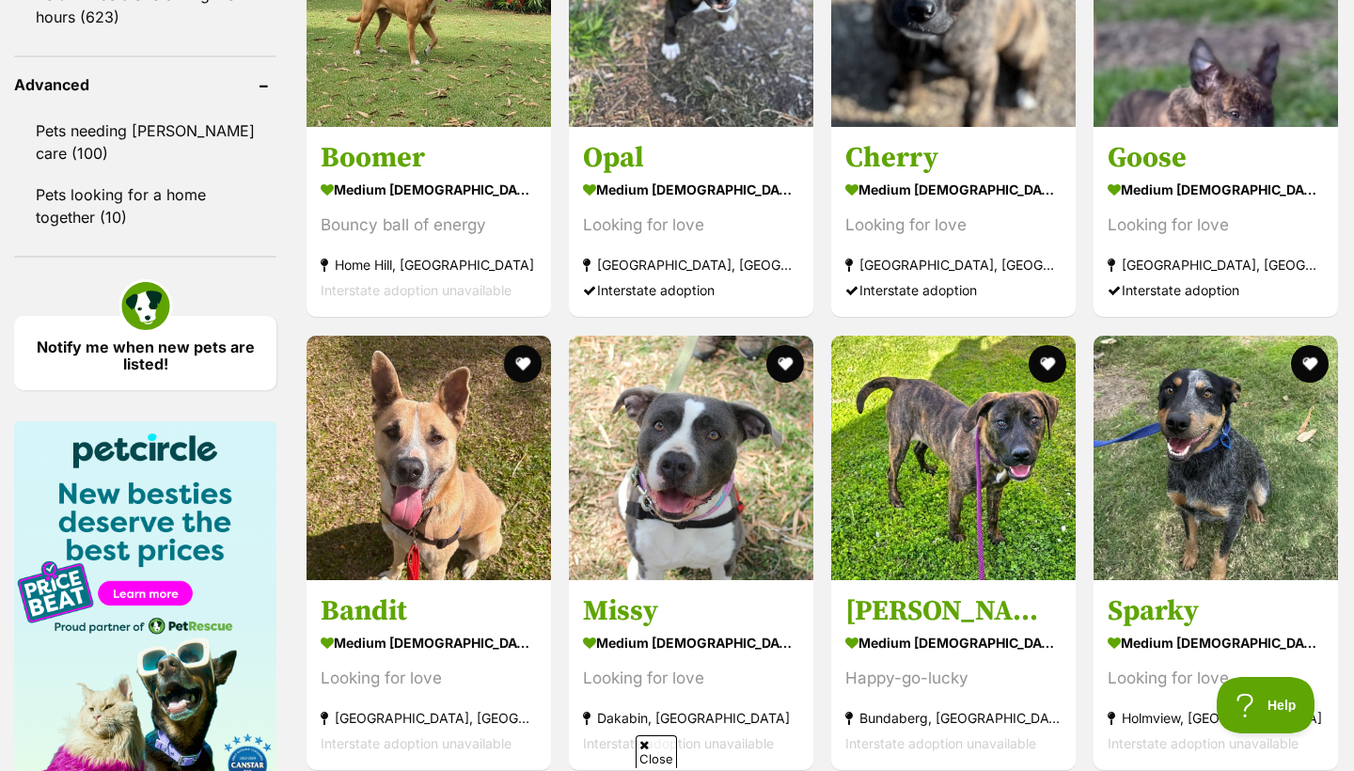
scroll to position [2616, 0]
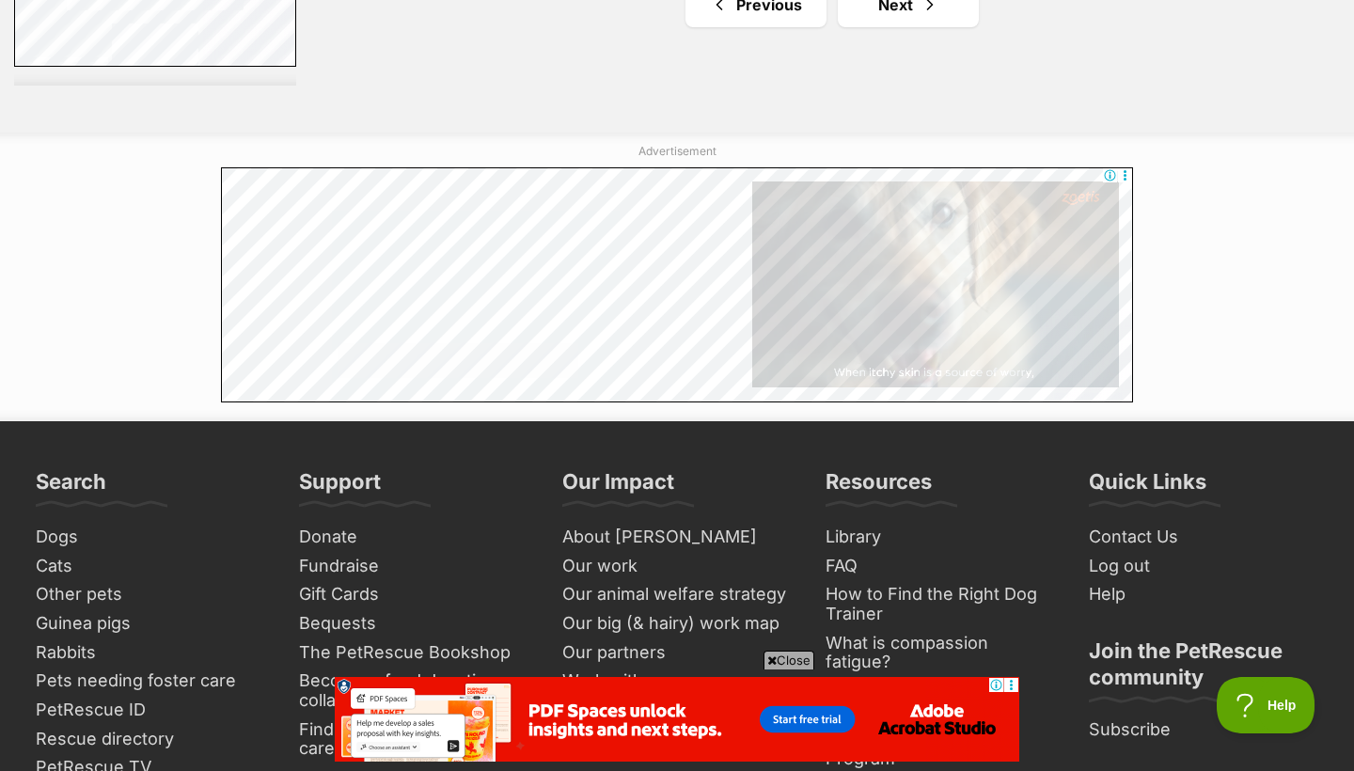
scroll to position [3847, 0]
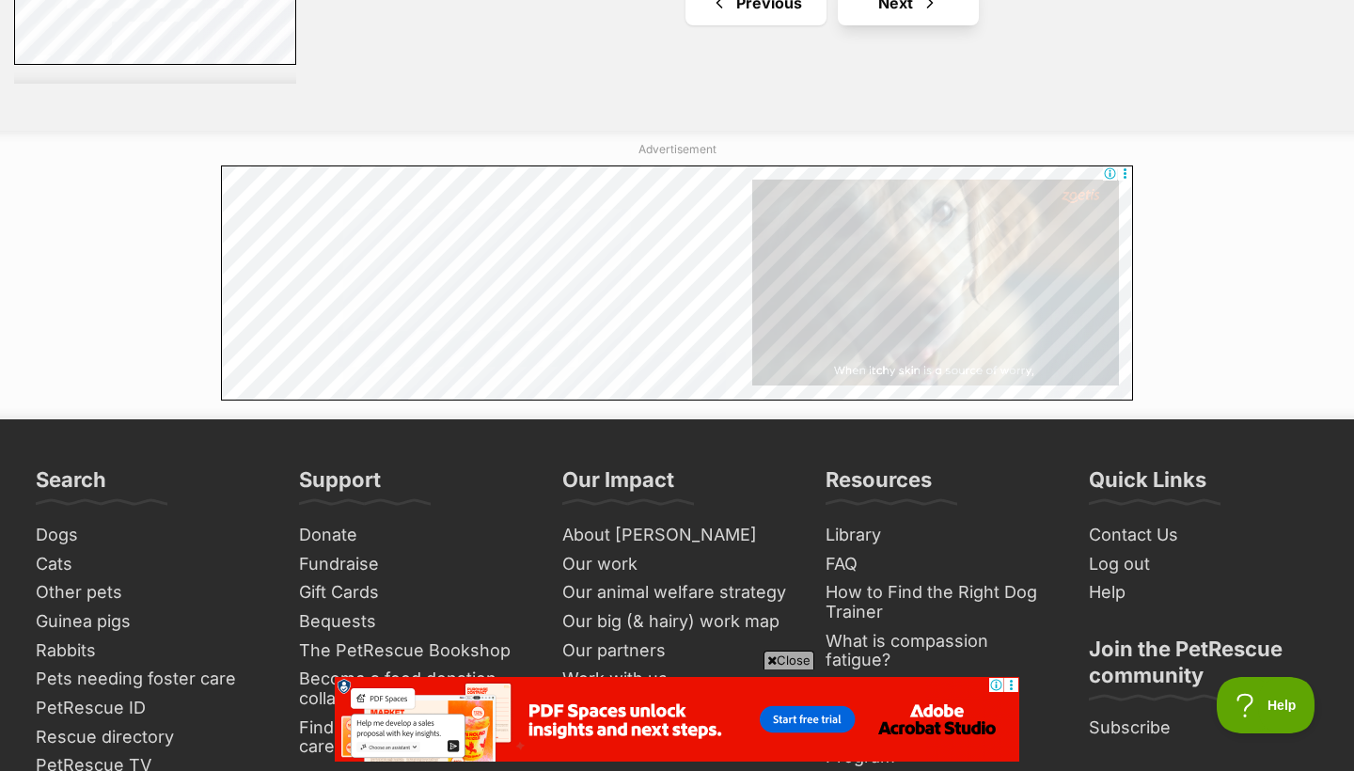
click at [901, 6] on link "Next" at bounding box center [908, 2] width 141 height 45
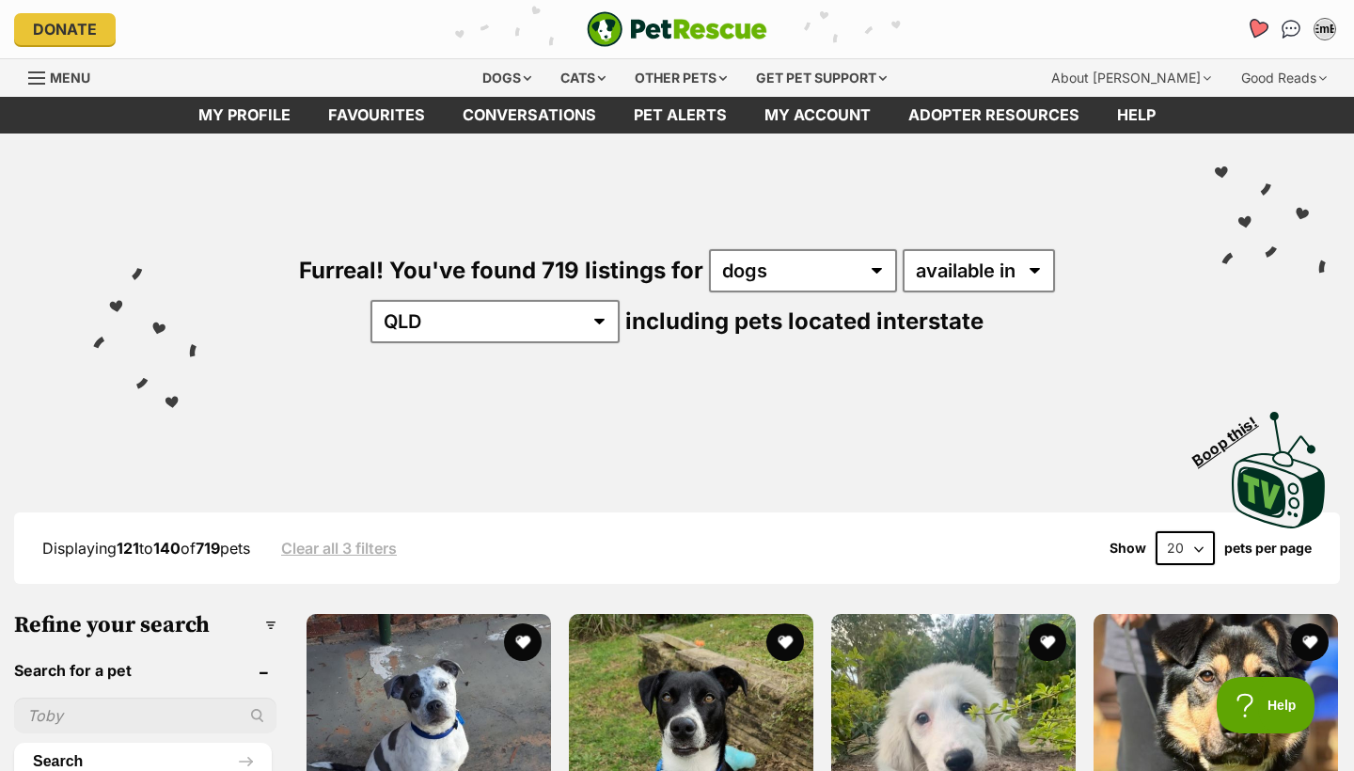
click at [1262, 23] on icon "Favourites" at bounding box center [1257, 29] width 23 height 22
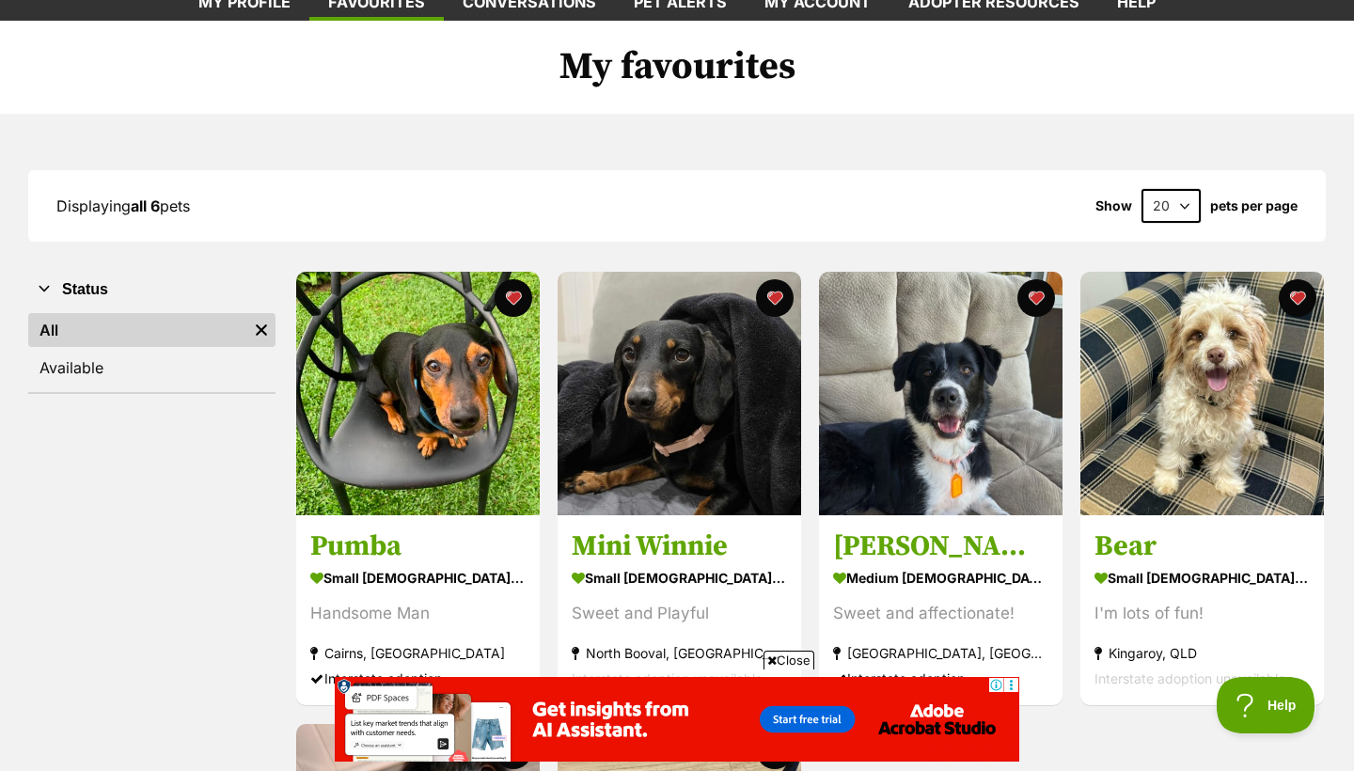
scroll to position [100, 0]
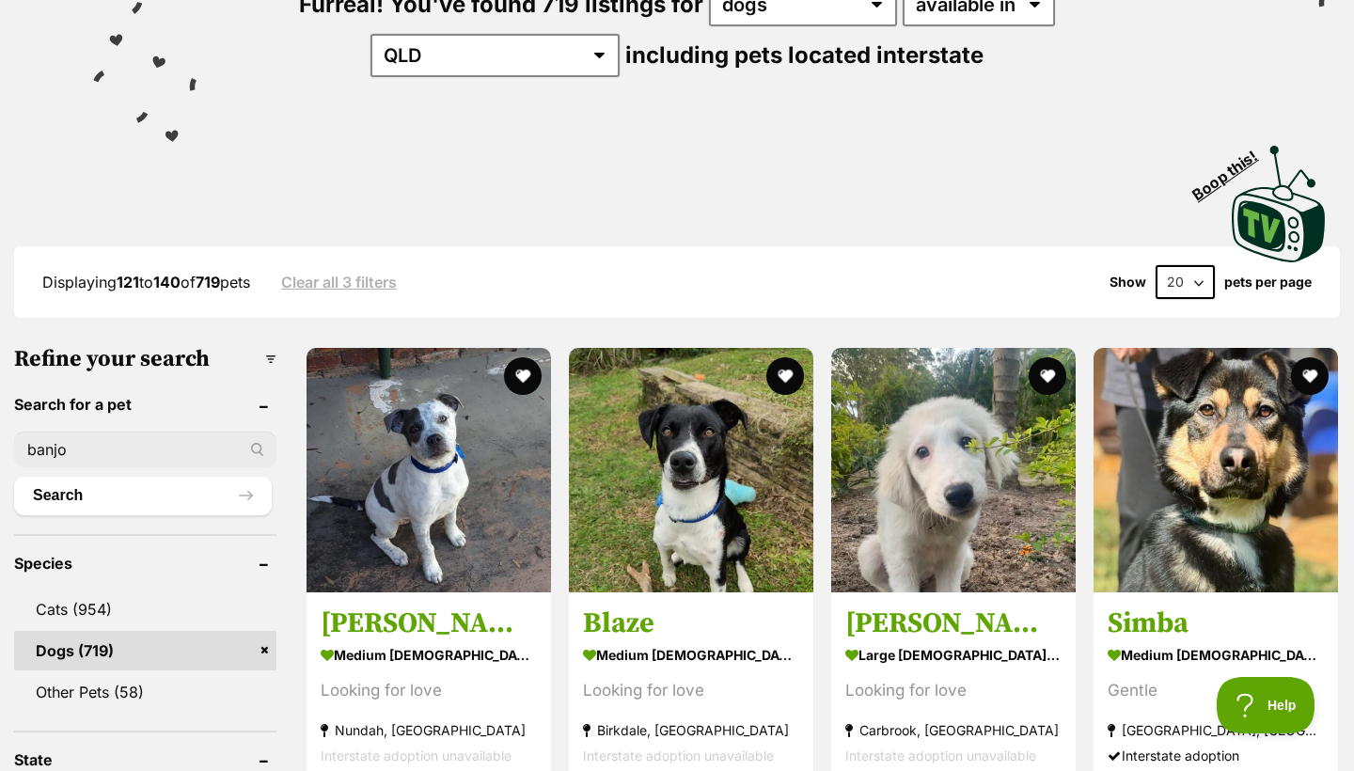
type input "banjo"
click at [114, 489] on button "Search" at bounding box center [143, 496] width 258 height 38
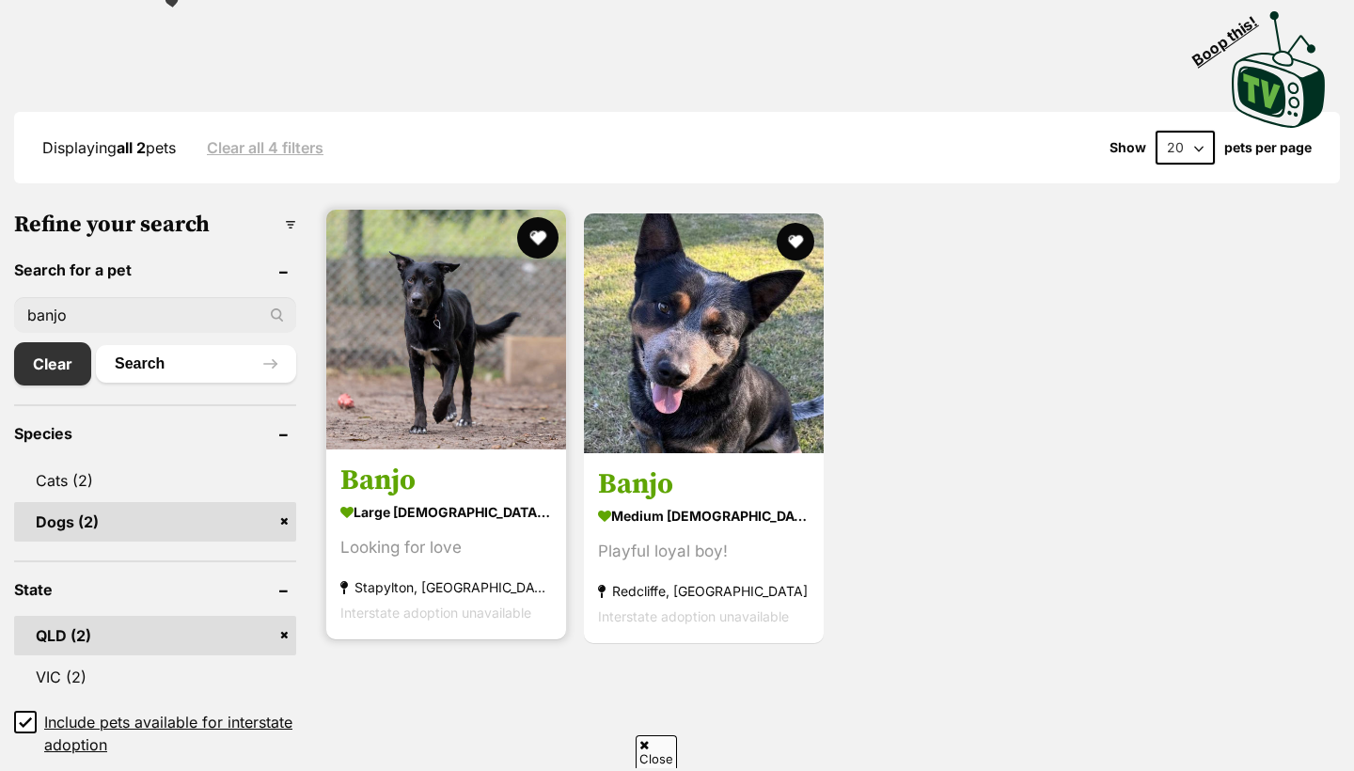
click at [538, 230] on button "favourite" at bounding box center [537, 237] width 41 height 41
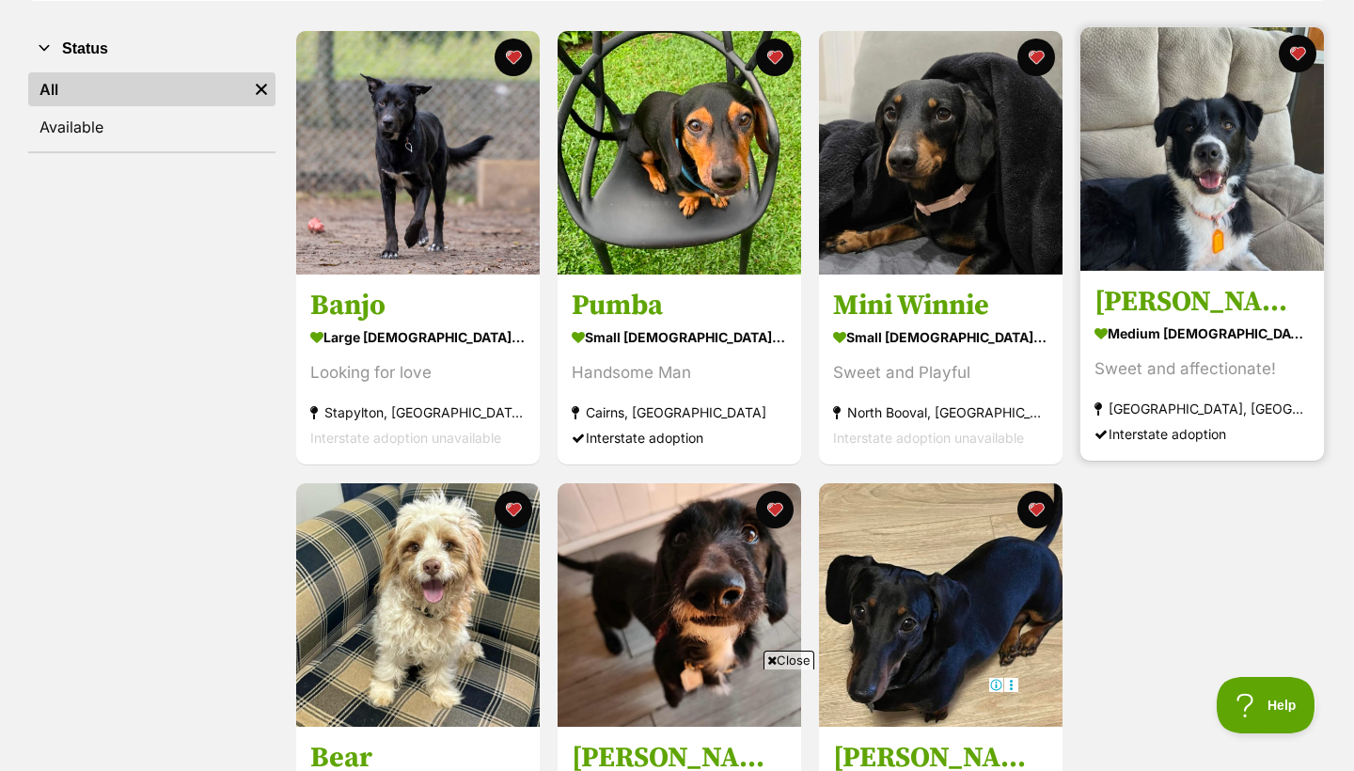
click at [1200, 307] on h3 "Lara" at bounding box center [1201, 303] width 215 height 36
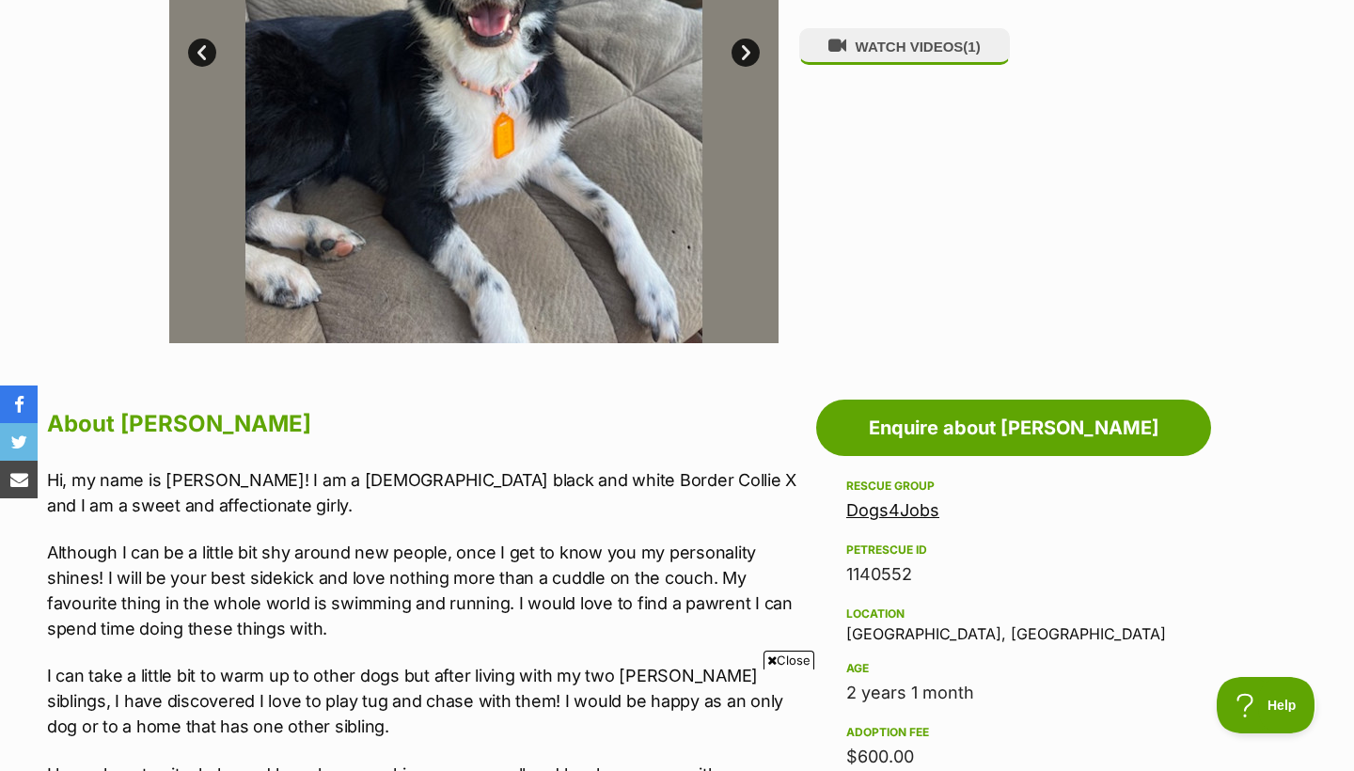
scroll to position [873, 0]
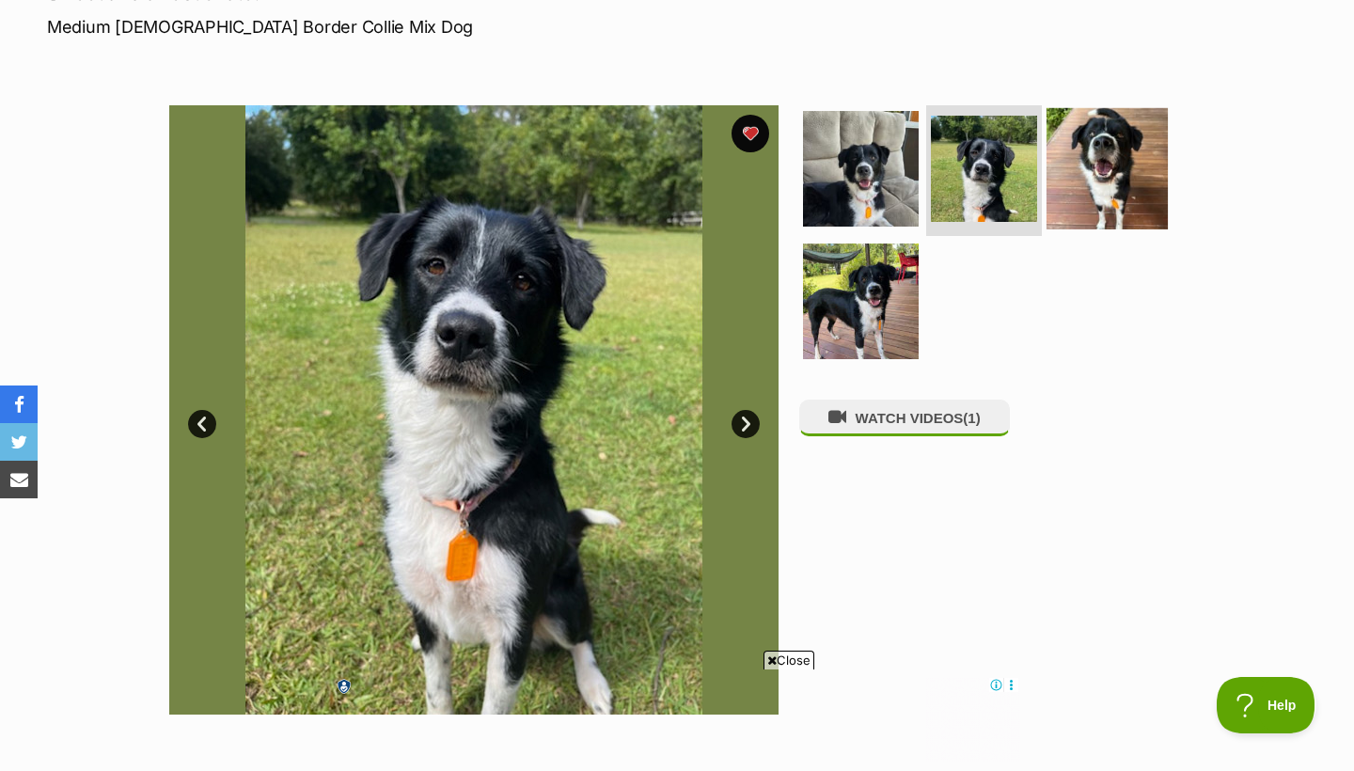
click at [1119, 165] on img at bounding box center [1106, 167] width 121 height 121
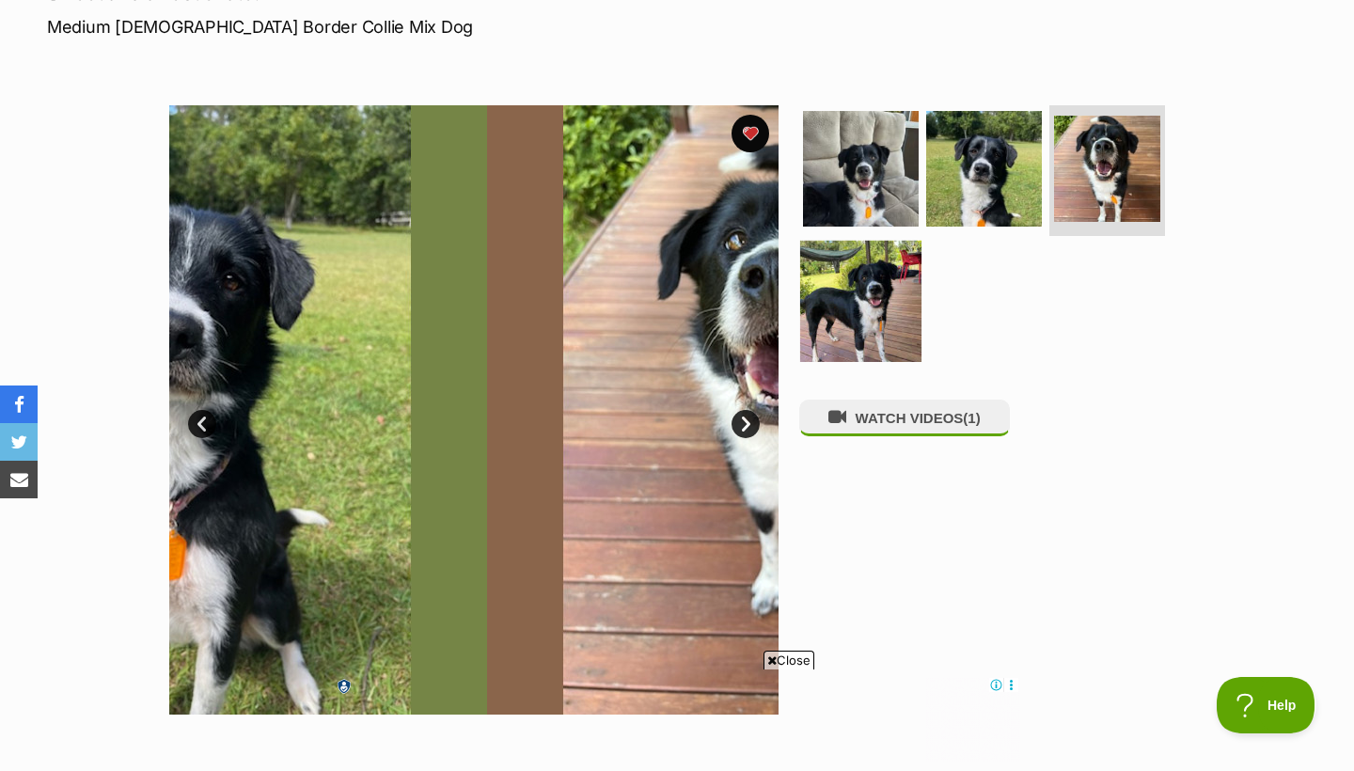
scroll to position [0, 0]
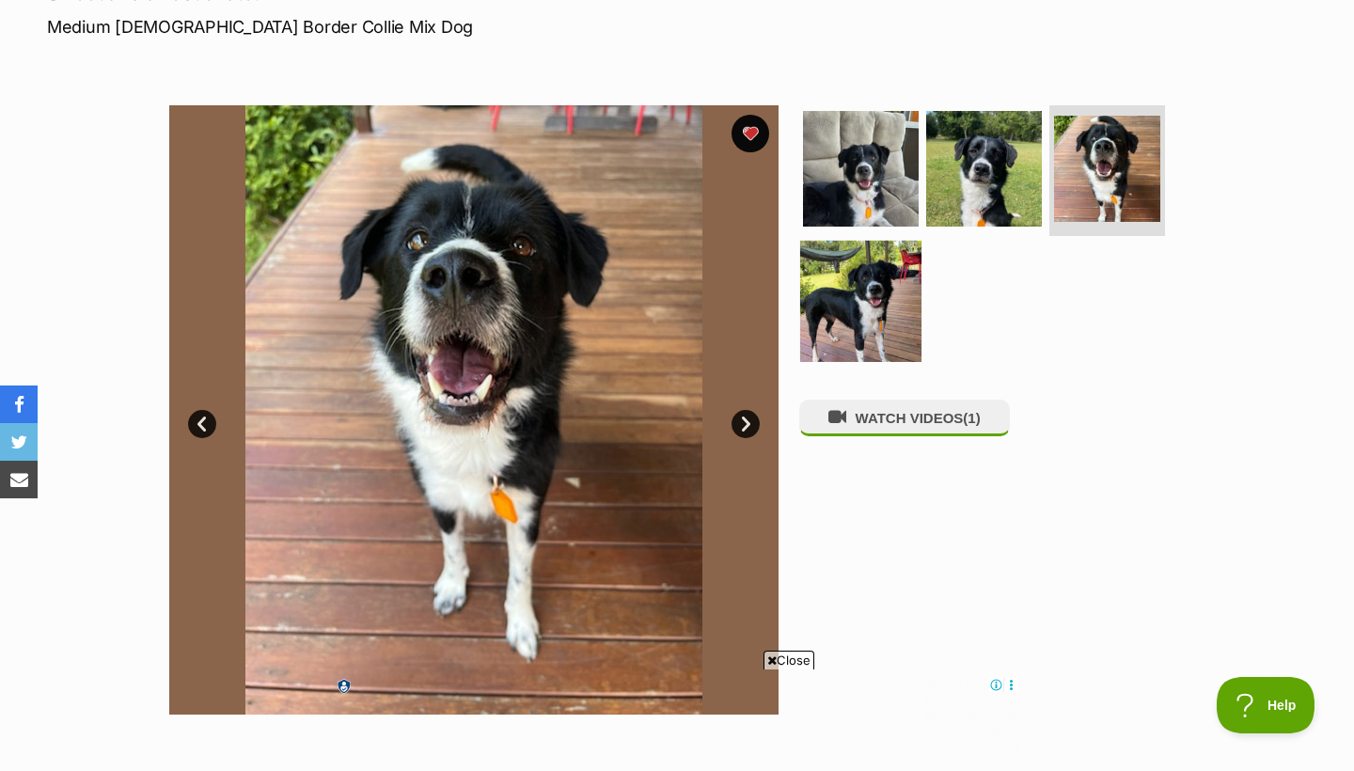
click at [870, 299] on img at bounding box center [860, 301] width 121 height 121
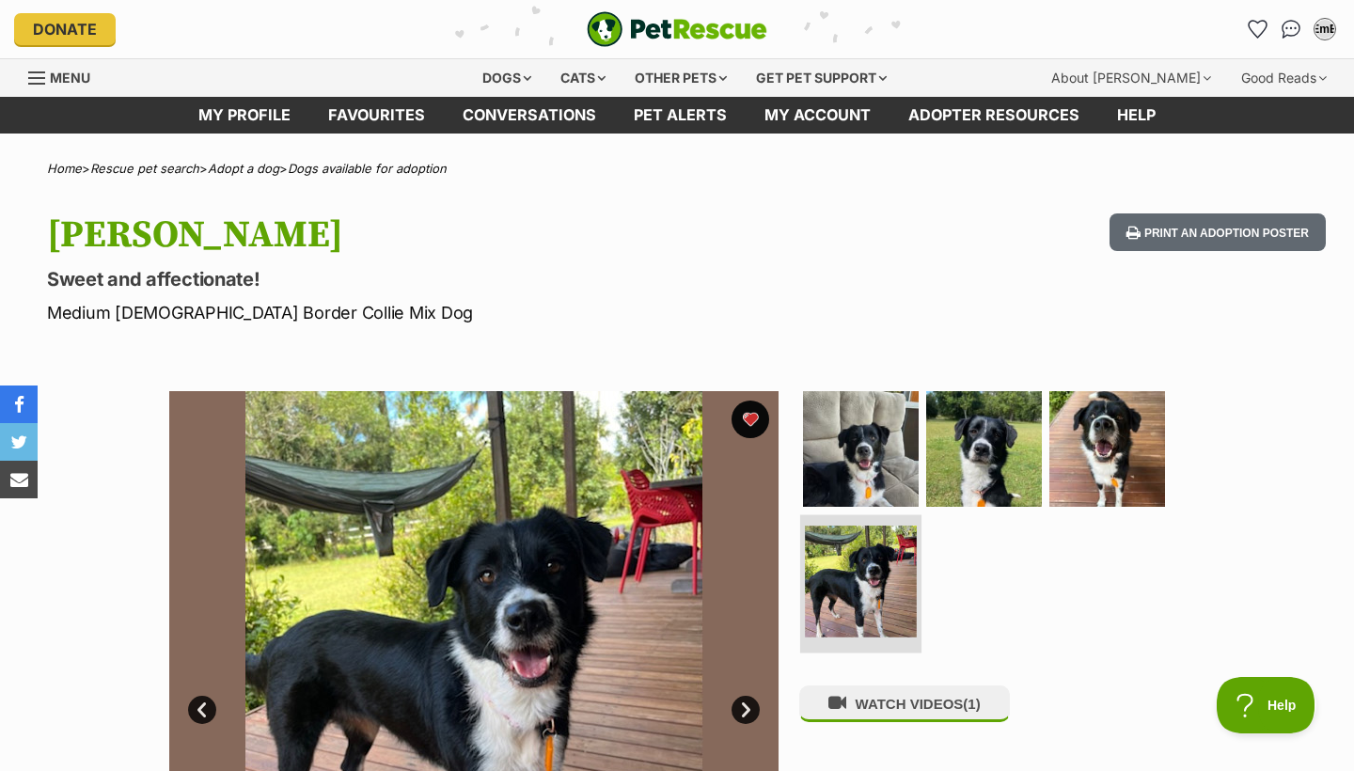
scroll to position [-1, 0]
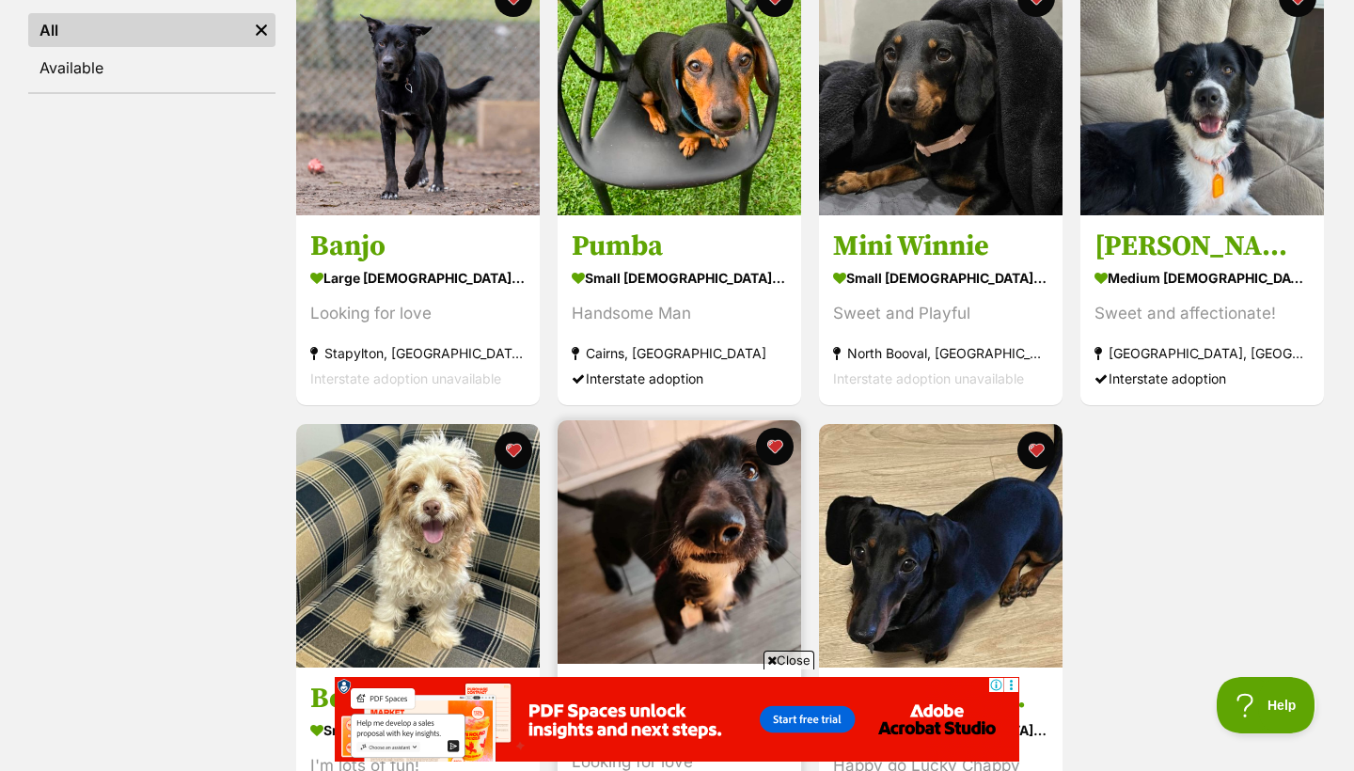
scroll to position [438, 0]
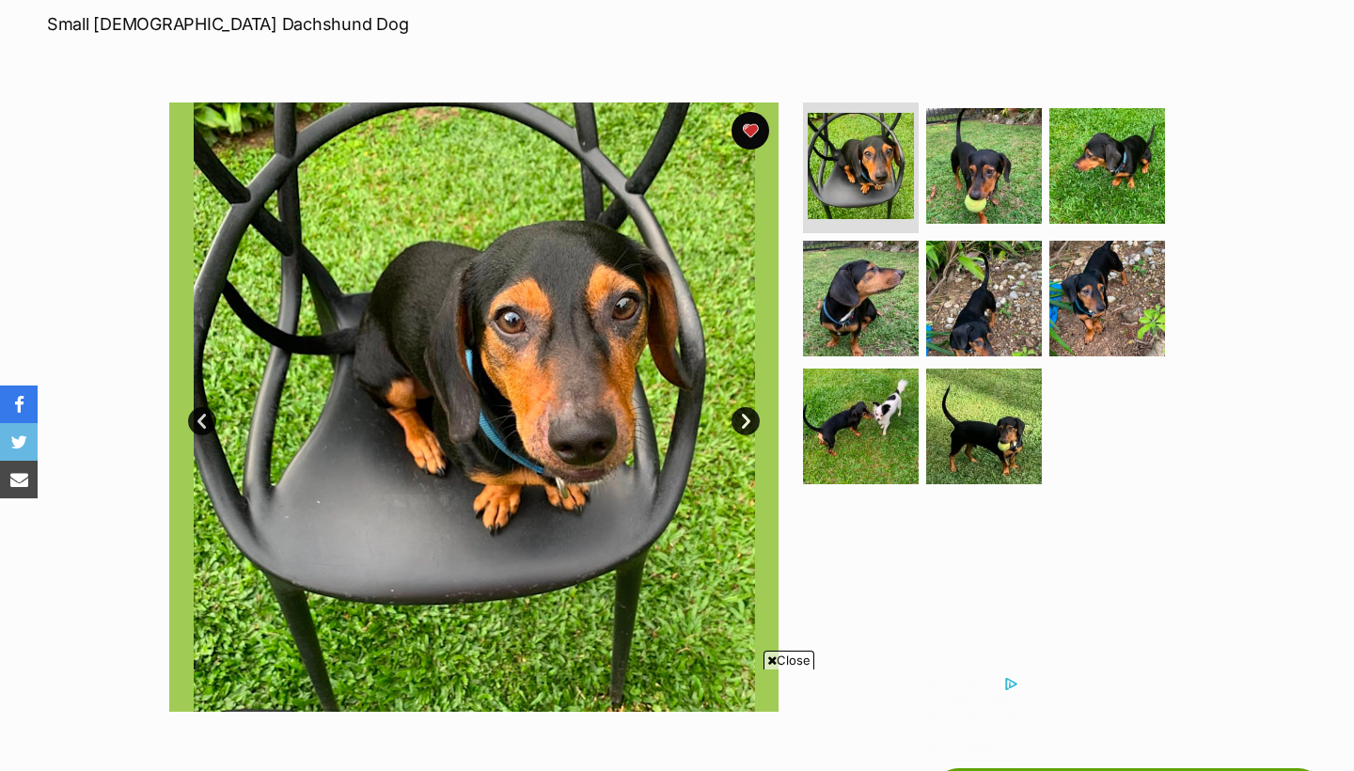
scroll to position [289, 0]
click at [966, 145] on img at bounding box center [983, 164] width 121 height 121
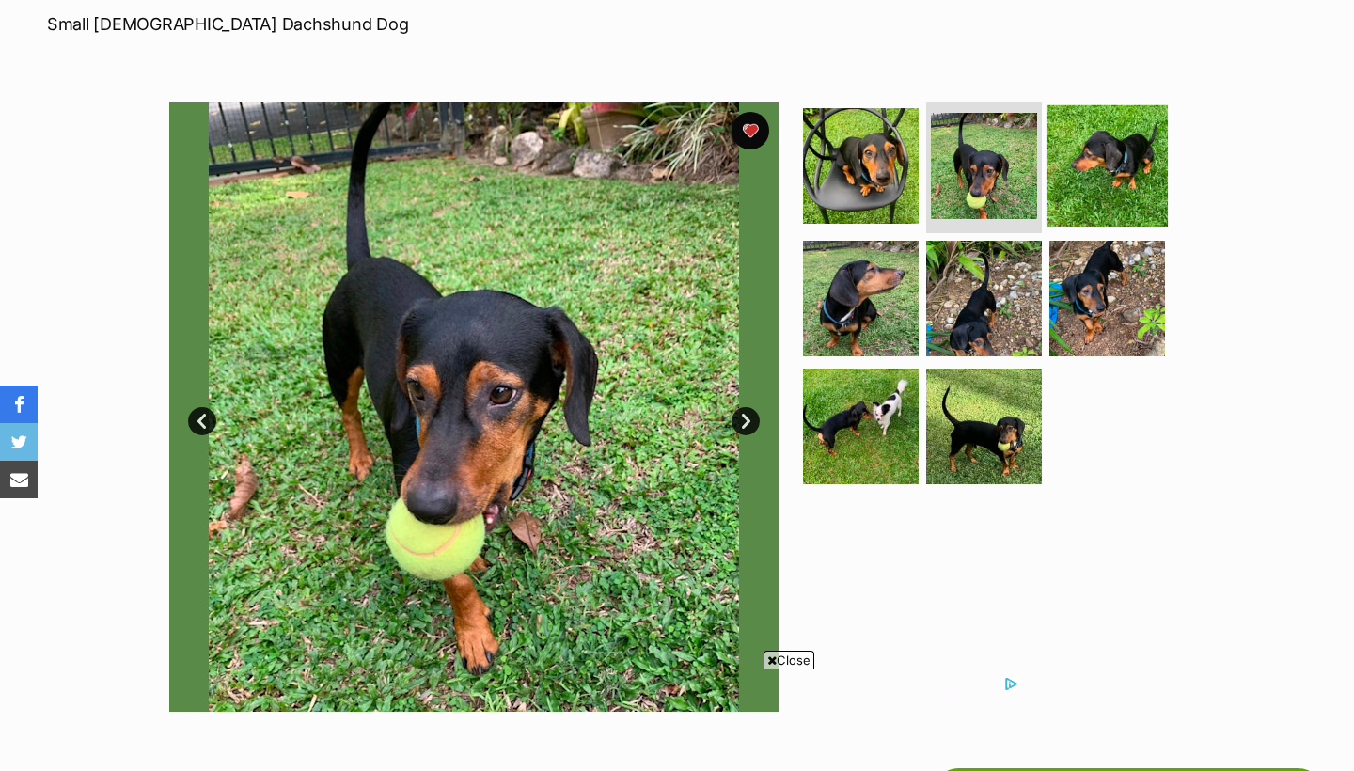
click at [1133, 170] on img at bounding box center [1106, 164] width 121 height 121
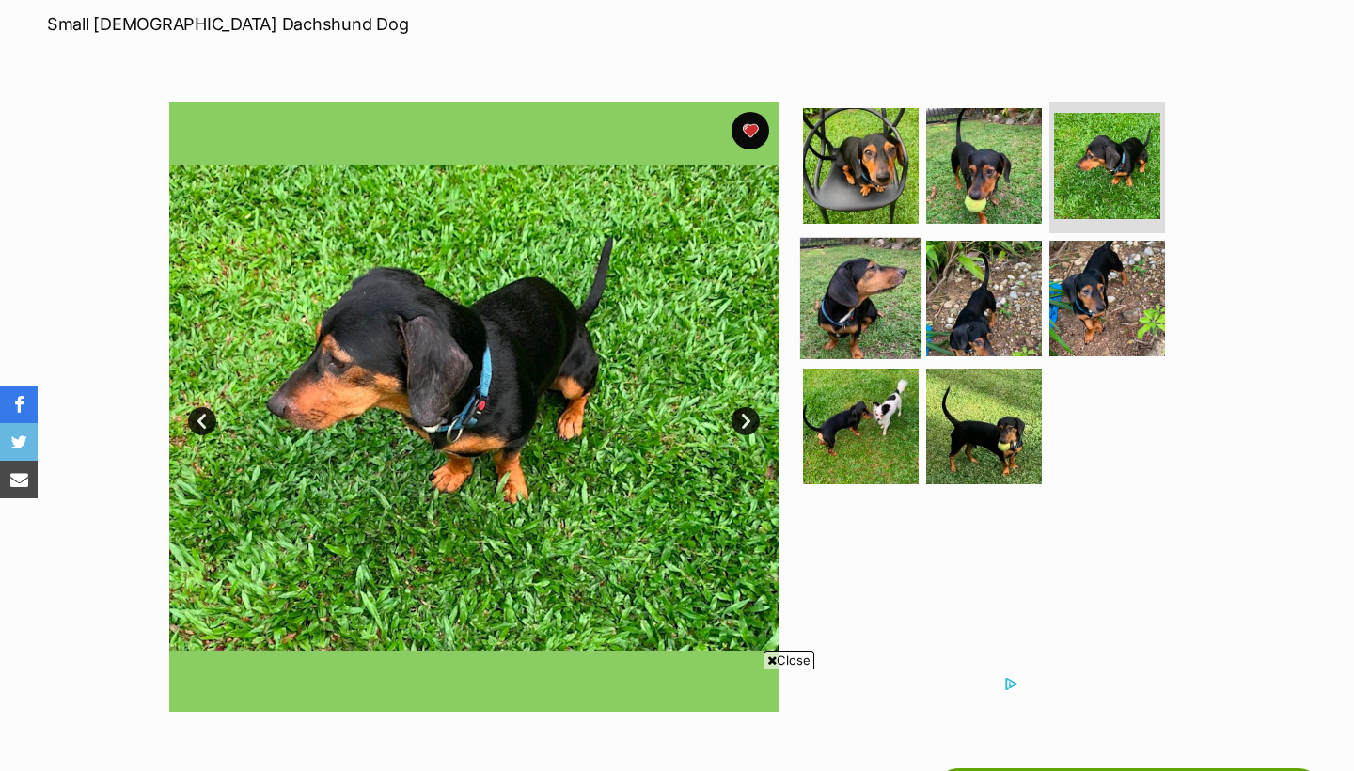
click at [889, 278] on img at bounding box center [860, 298] width 121 height 121
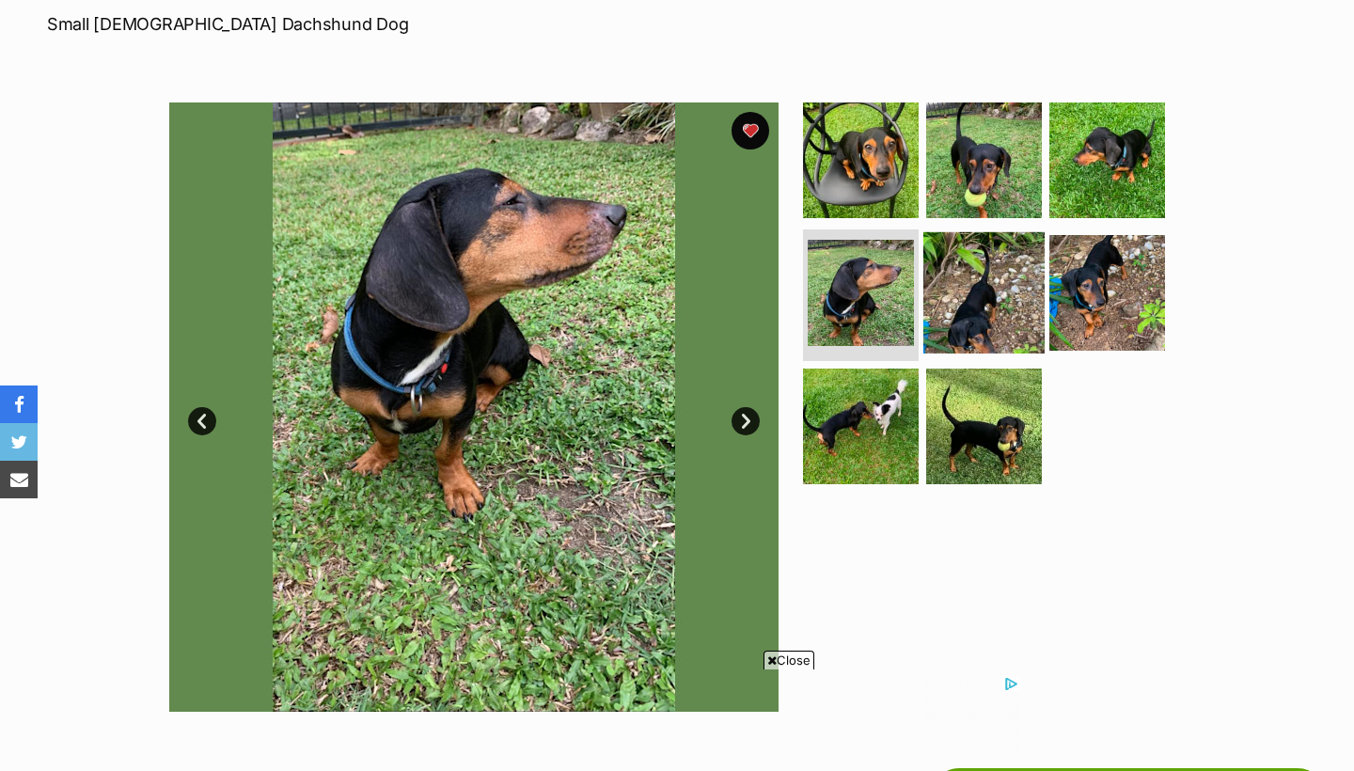
click at [1037, 275] on img at bounding box center [983, 292] width 121 height 121
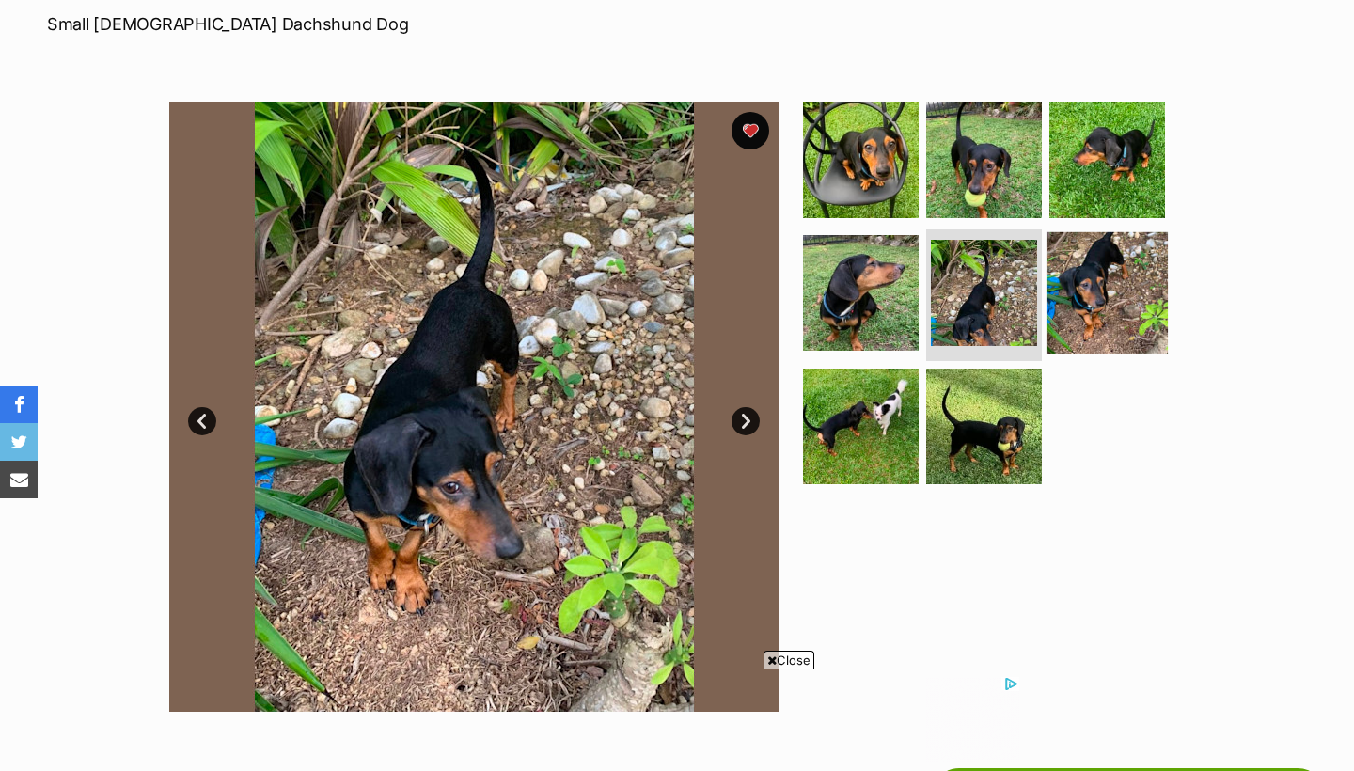
click at [1138, 292] on img at bounding box center [1106, 292] width 121 height 121
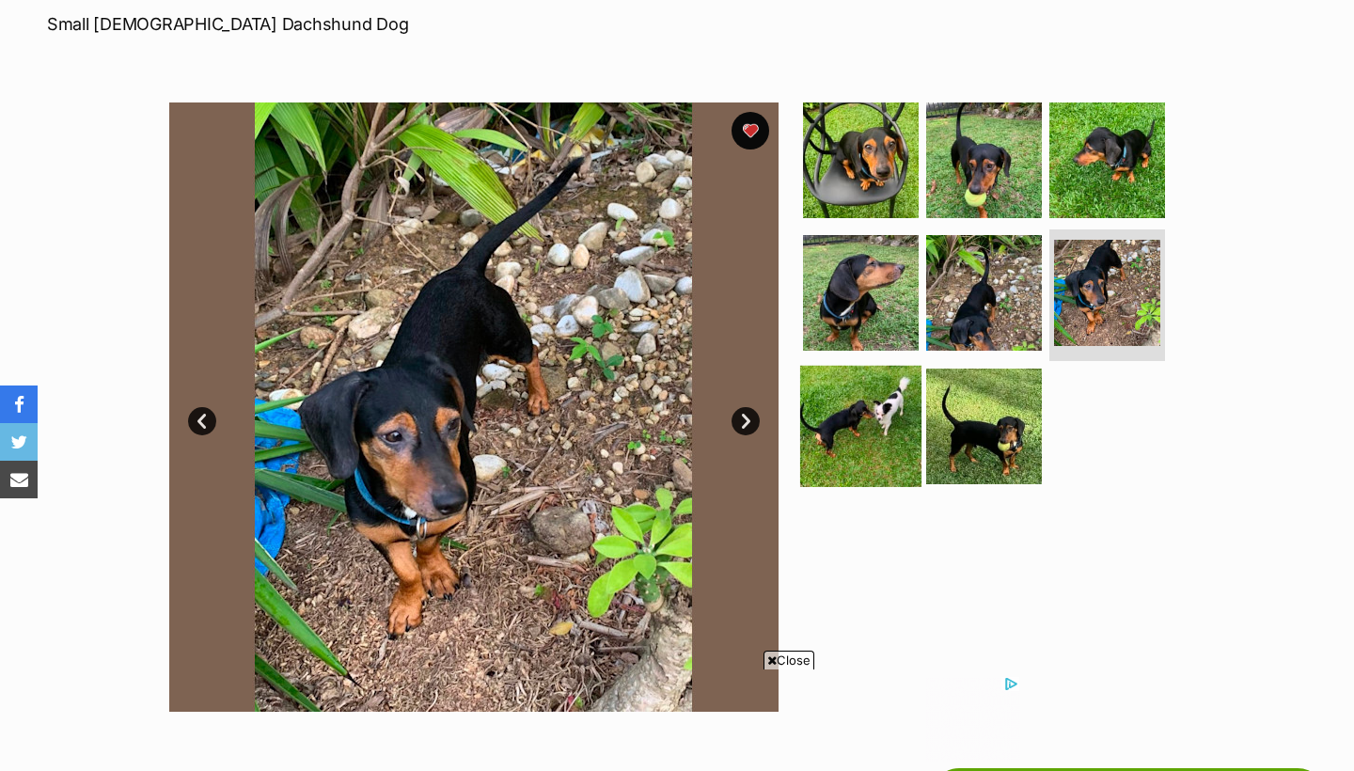
click at [892, 453] on img at bounding box center [860, 426] width 121 height 121
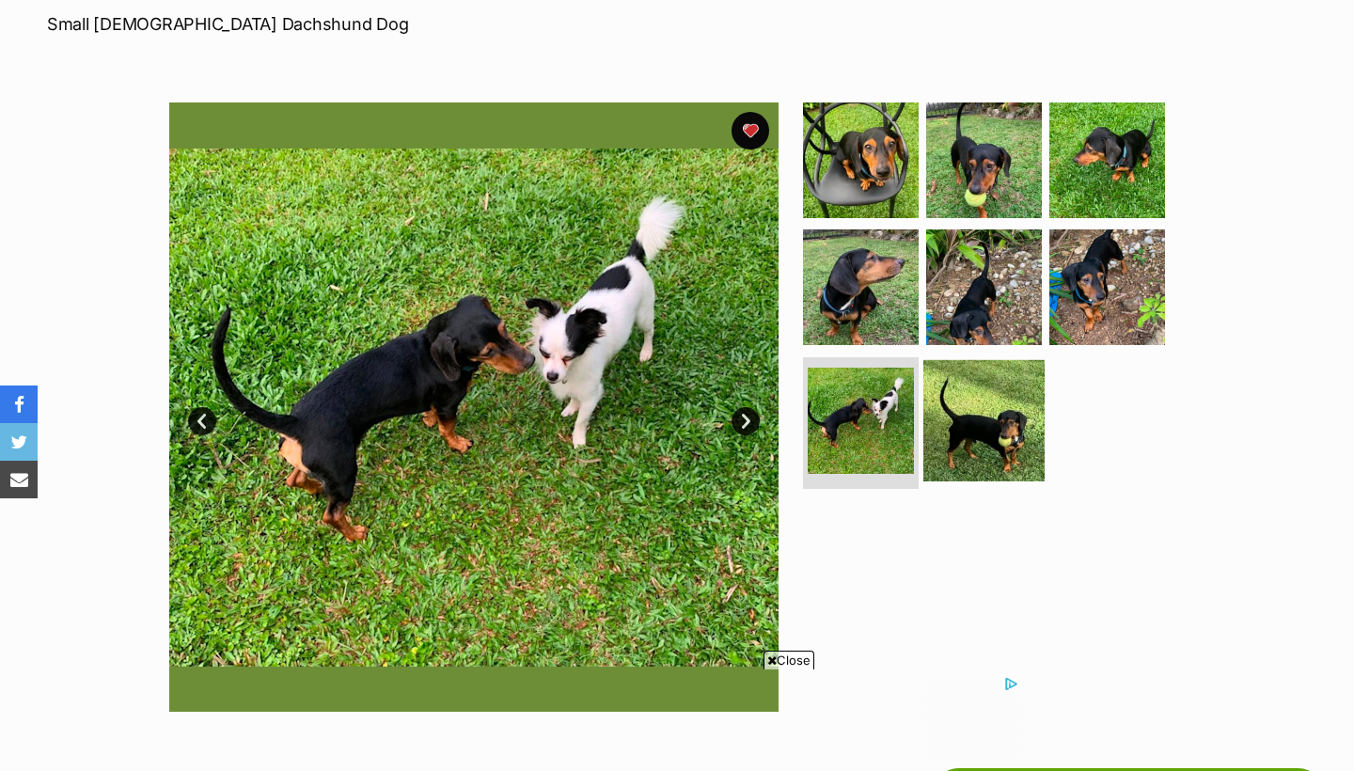
click at [972, 451] on img at bounding box center [983, 420] width 121 height 121
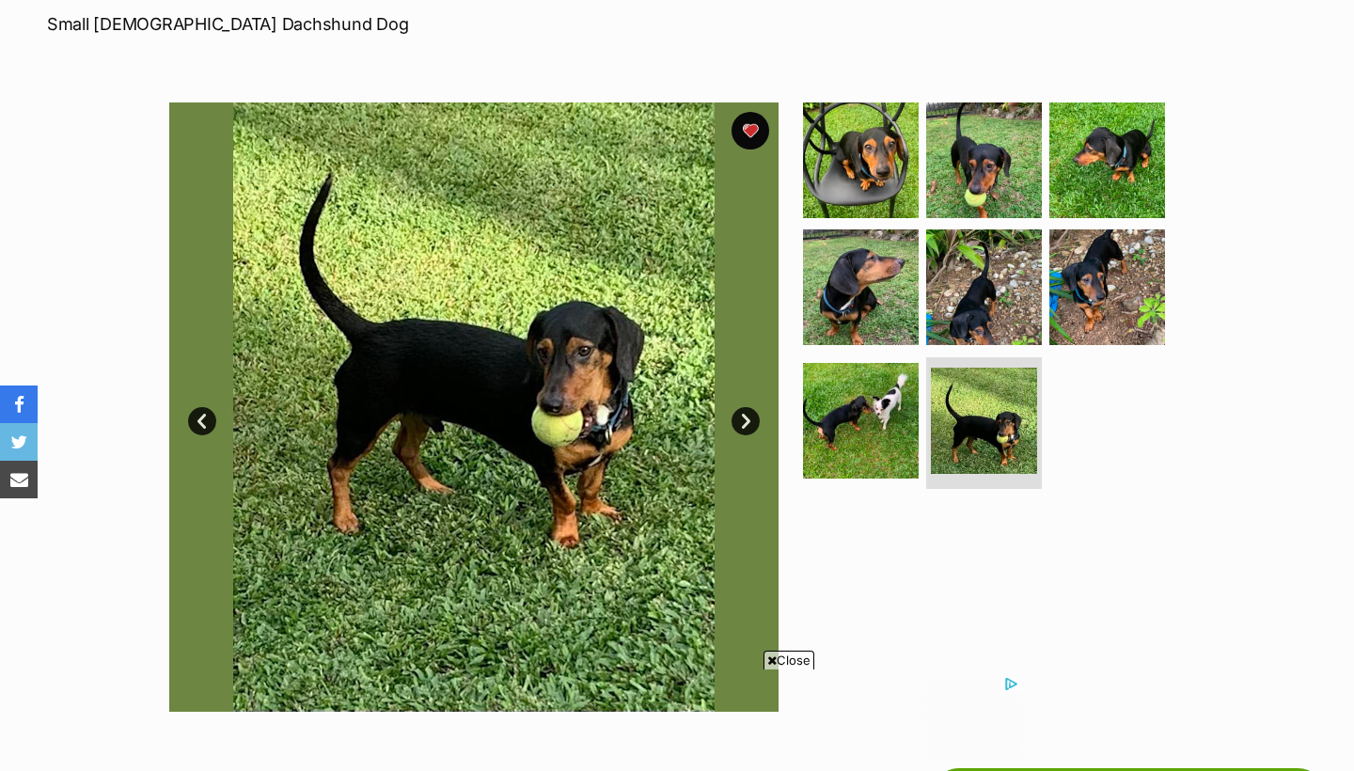
scroll to position [0, 0]
click at [882, 205] on img at bounding box center [860, 159] width 121 height 121
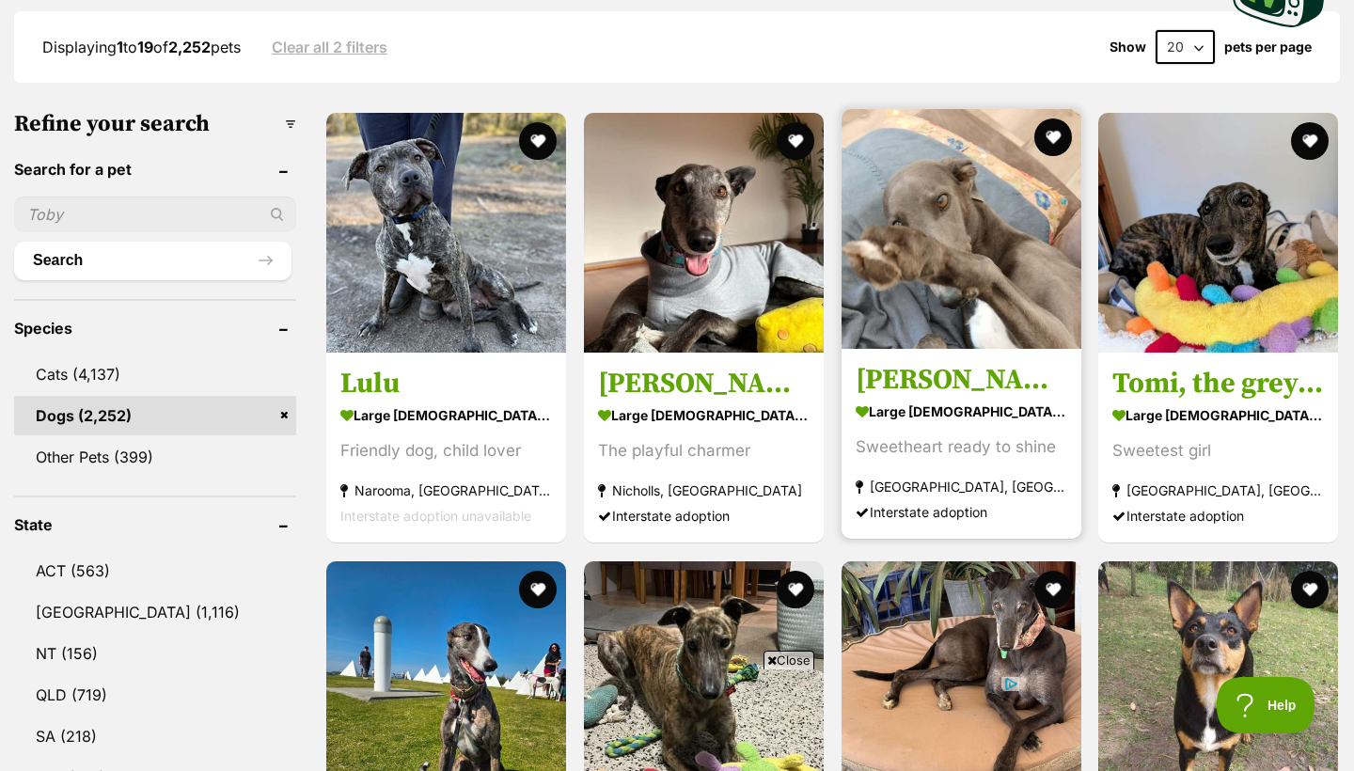
click at [979, 271] on img at bounding box center [961, 229] width 240 height 240
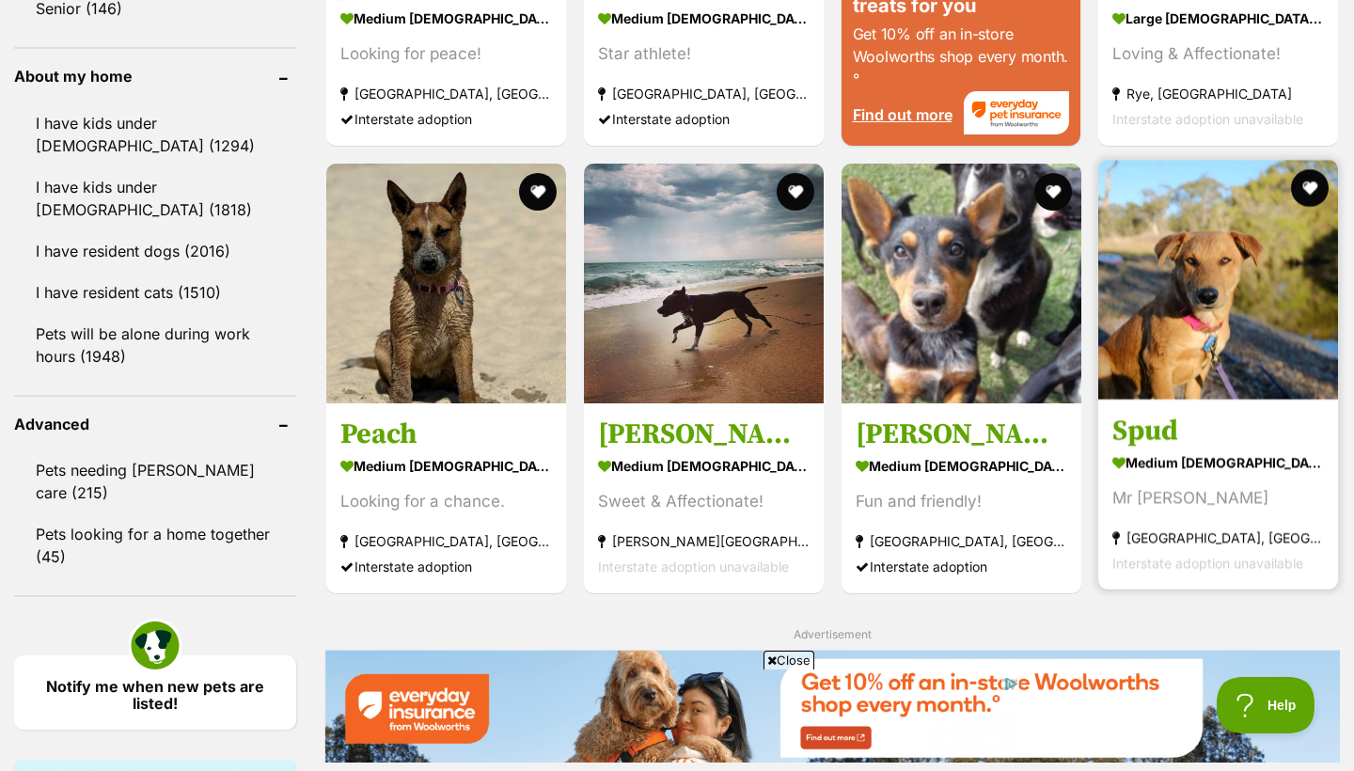
scroll to position [2165, 0]
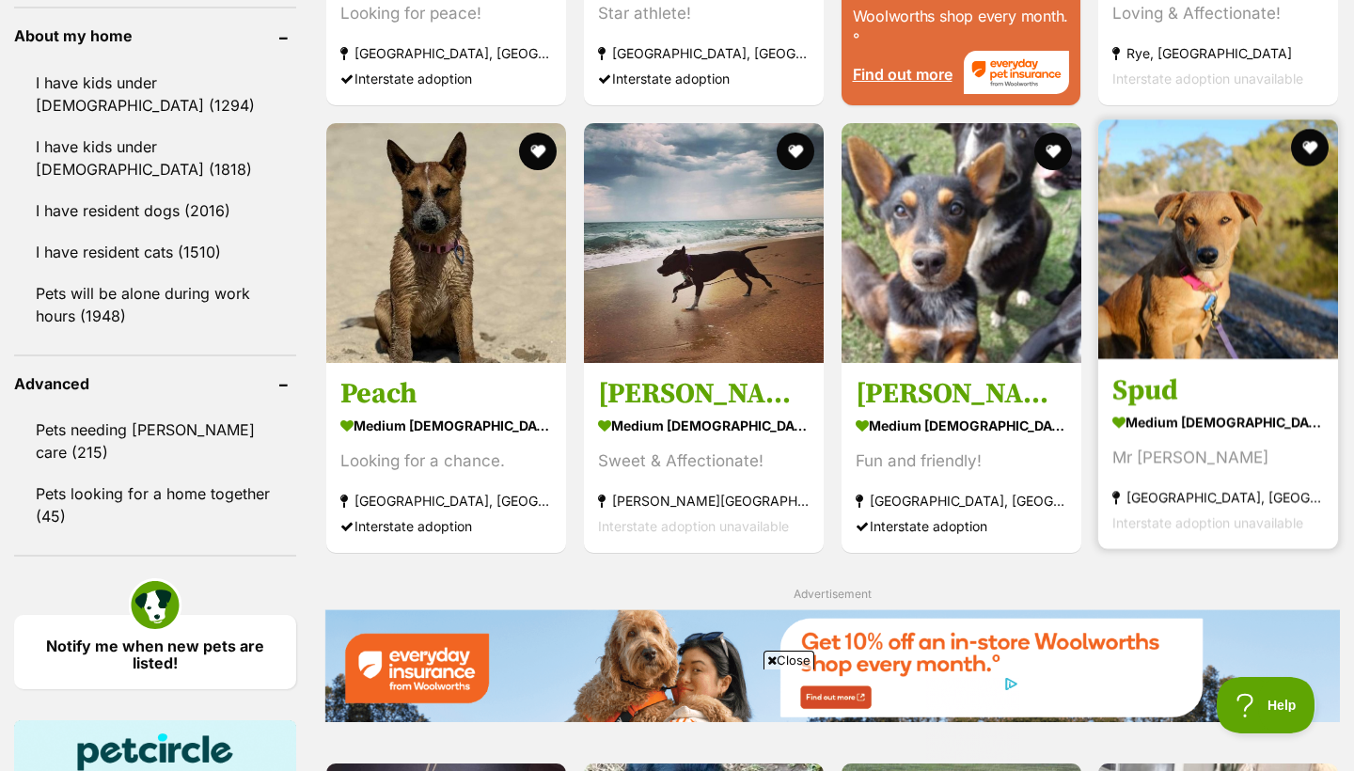
click at [1186, 514] on span "Interstate adoption unavailable" at bounding box center [1207, 522] width 191 height 16
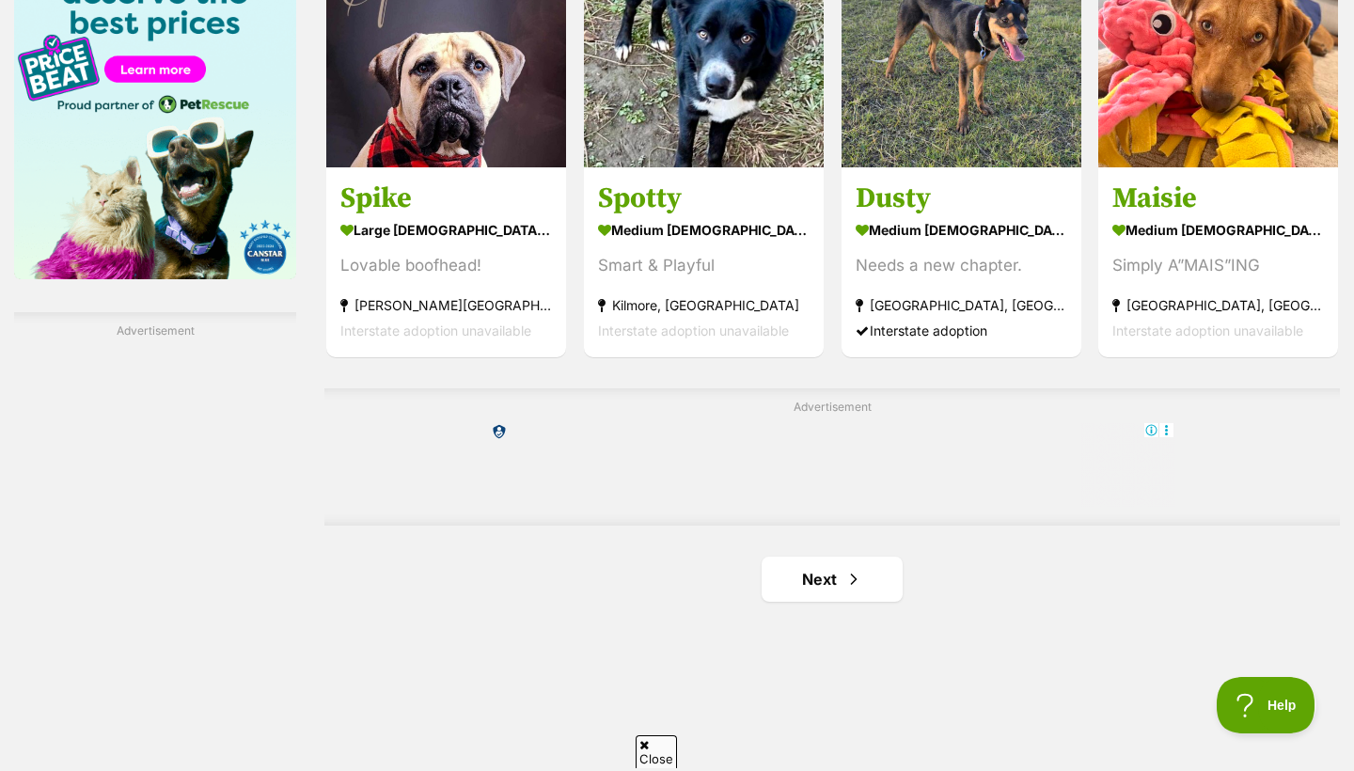
scroll to position [0, 0]
click at [848, 573] on span "Next page" at bounding box center [853, 579] width 19 height 23
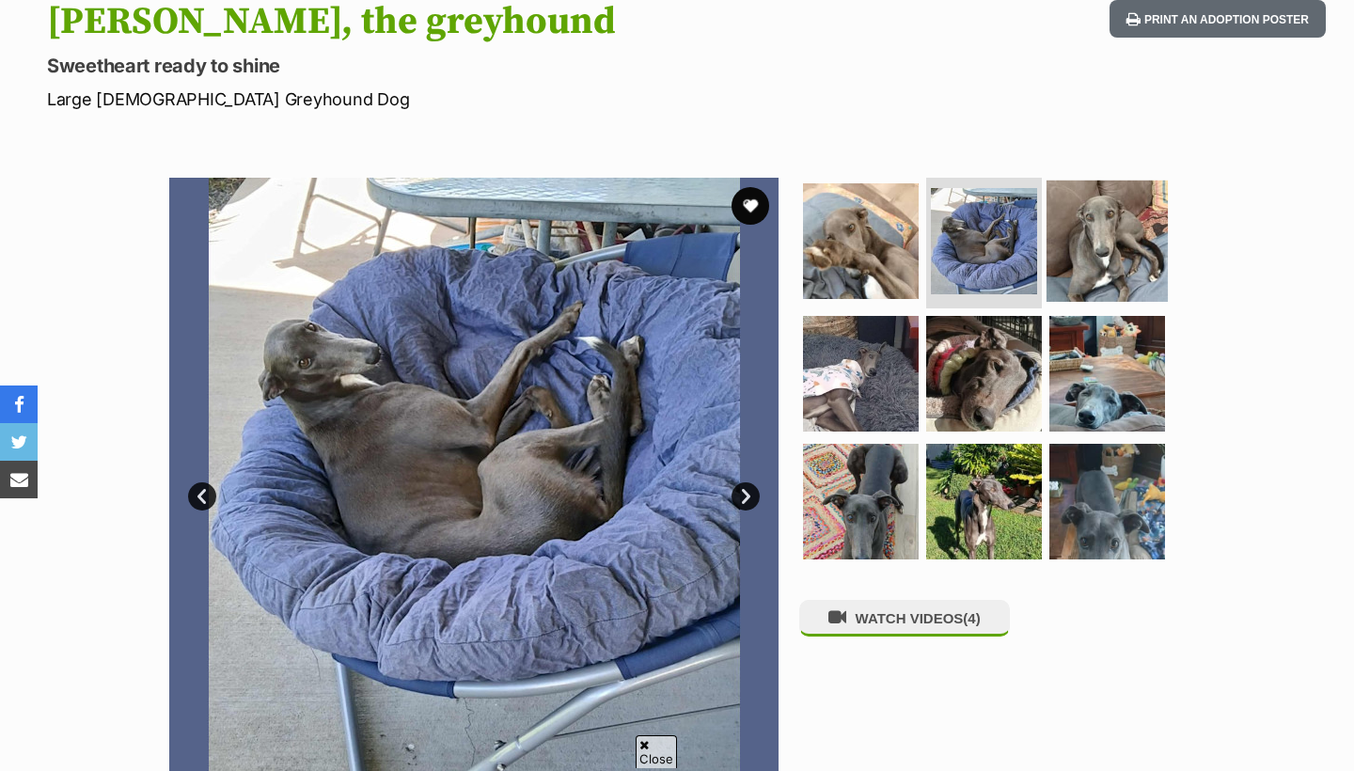
click at [1074, 269] on img at bounding box center [1106, 240] width 121 height 121
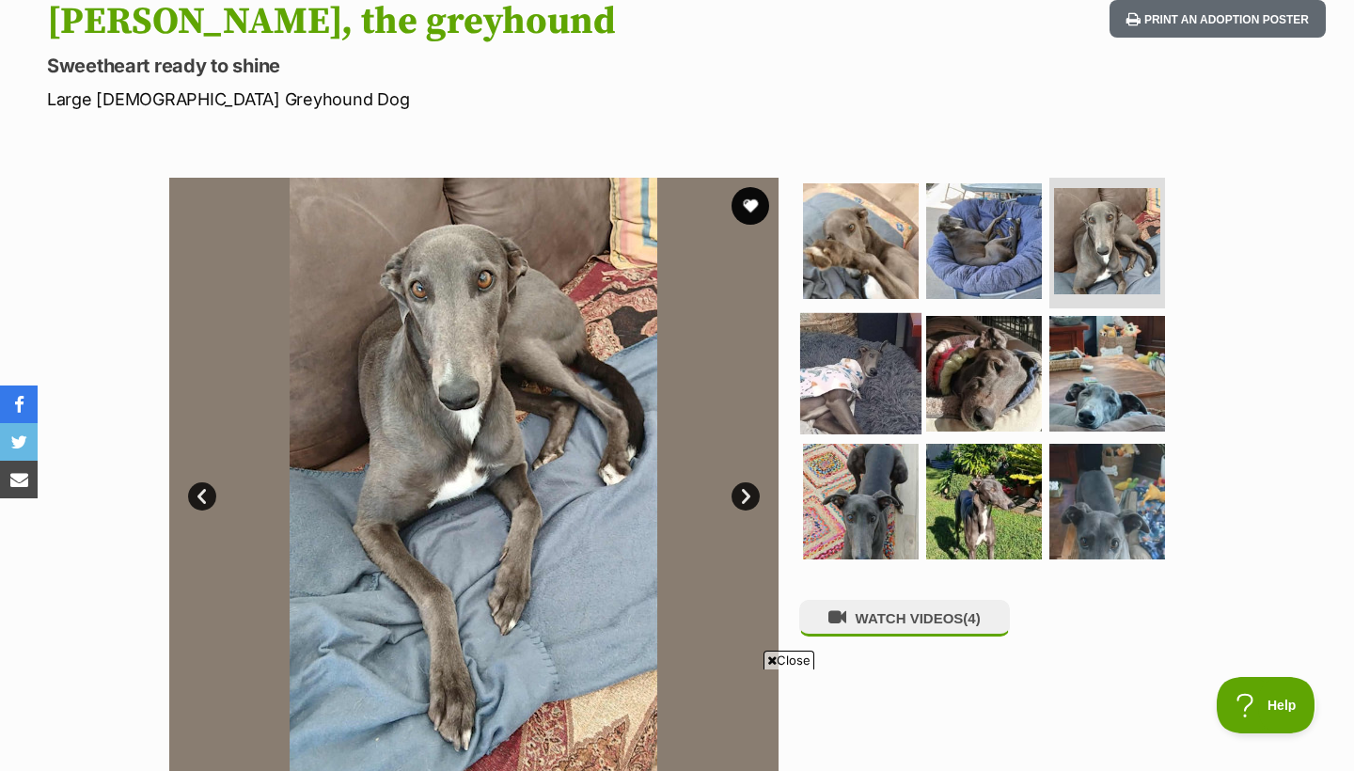
click at [871, 395] on img at bounding box center [860, 373] width 121 height 121
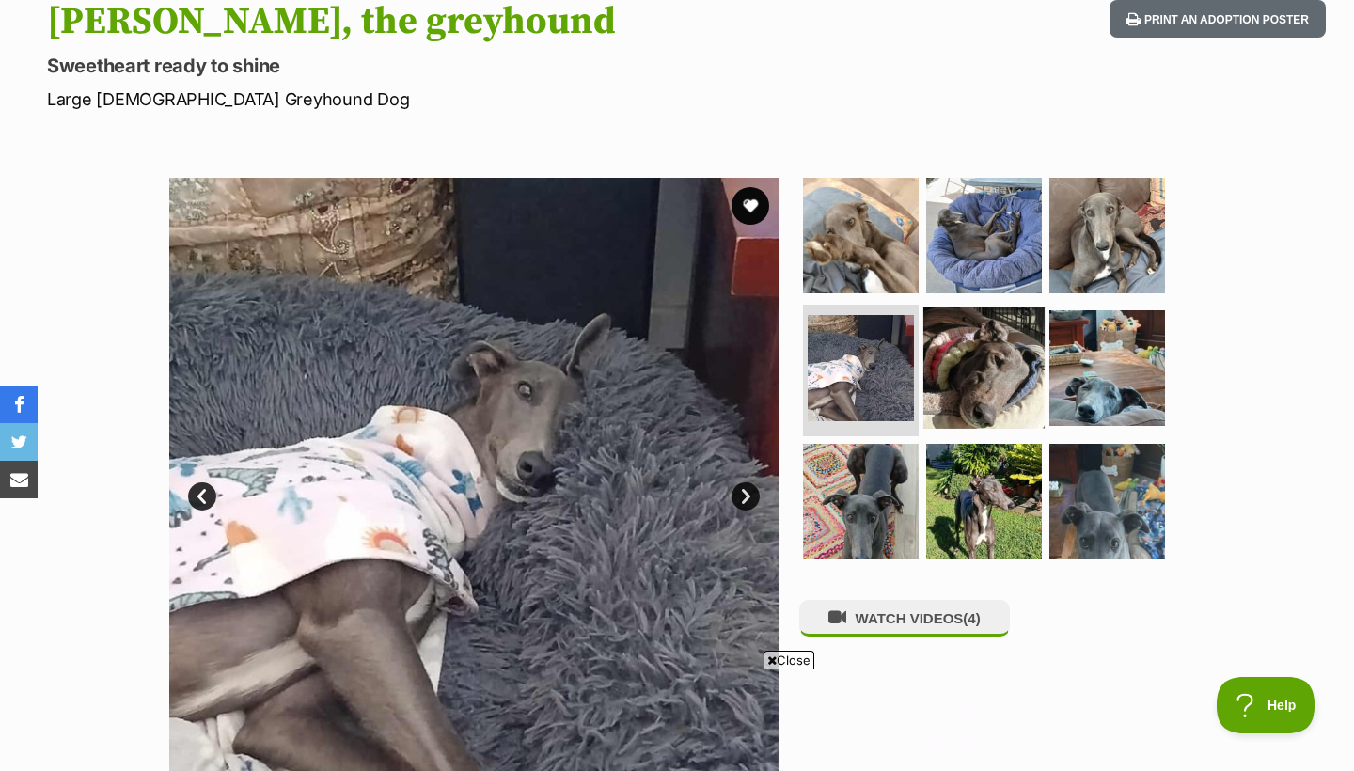
click at [987, 404] on img at bounding box center [983, 367] width 121 height 121
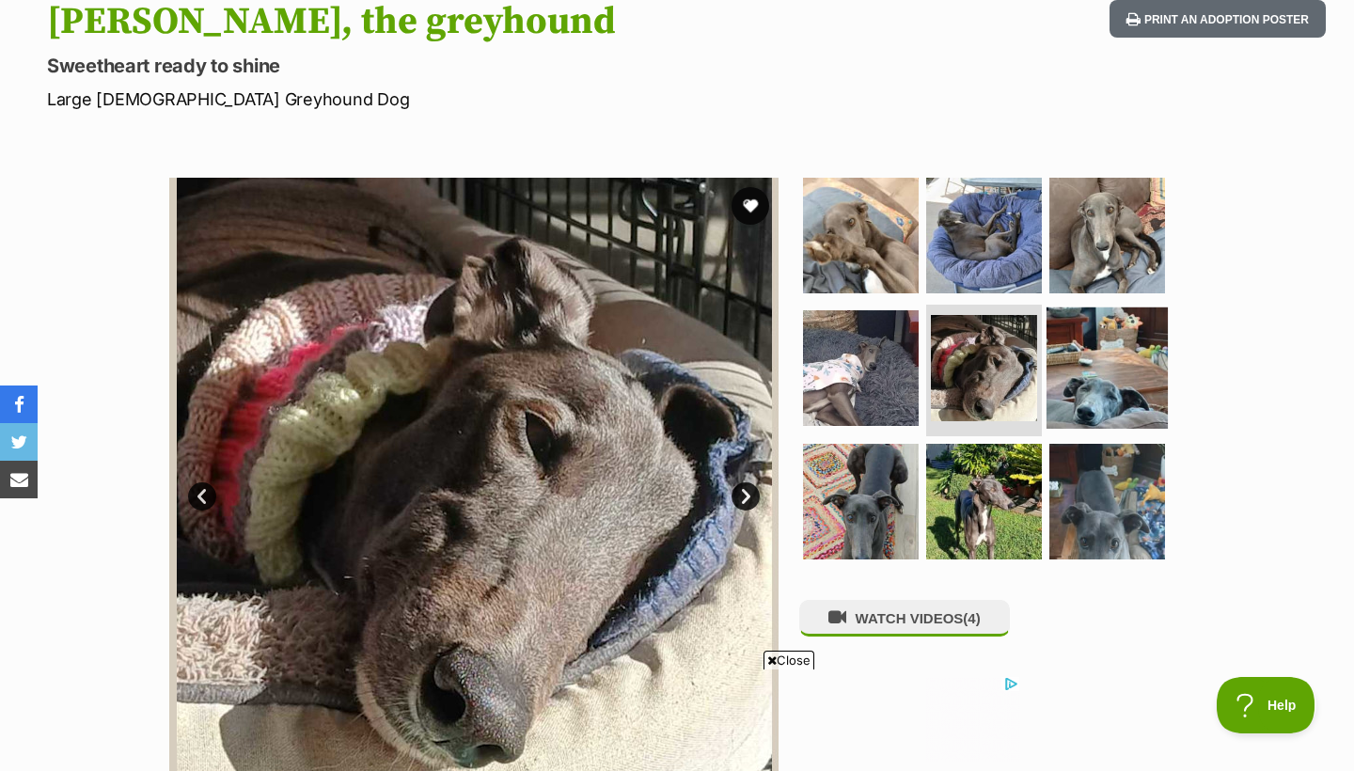
click at [1110, 384] on img at bounding box center [1106, 367] width 121 height 121
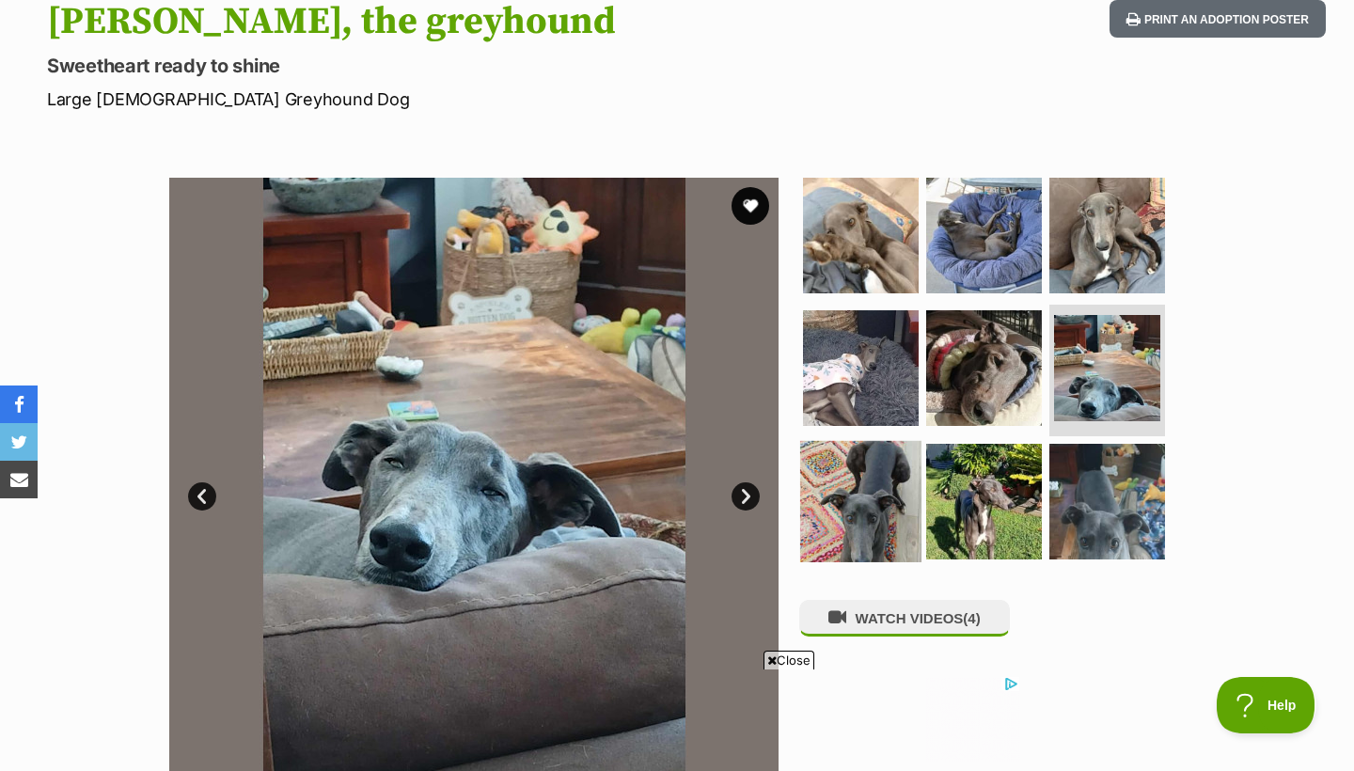
click at [912, 486] on img at bounding box center [860, 501] width 121 height 121
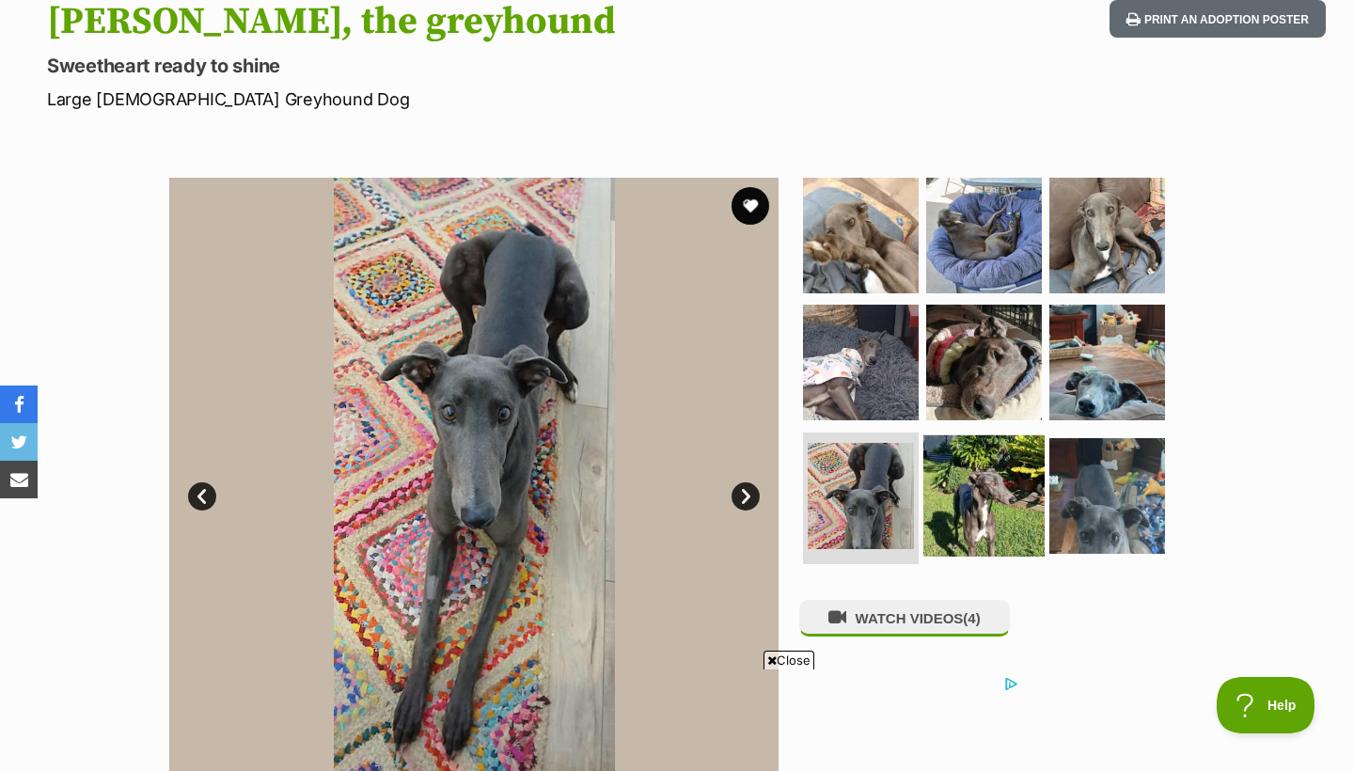
click at [1013, 507] on img at bounding box center [983, 495] width 121 height 121
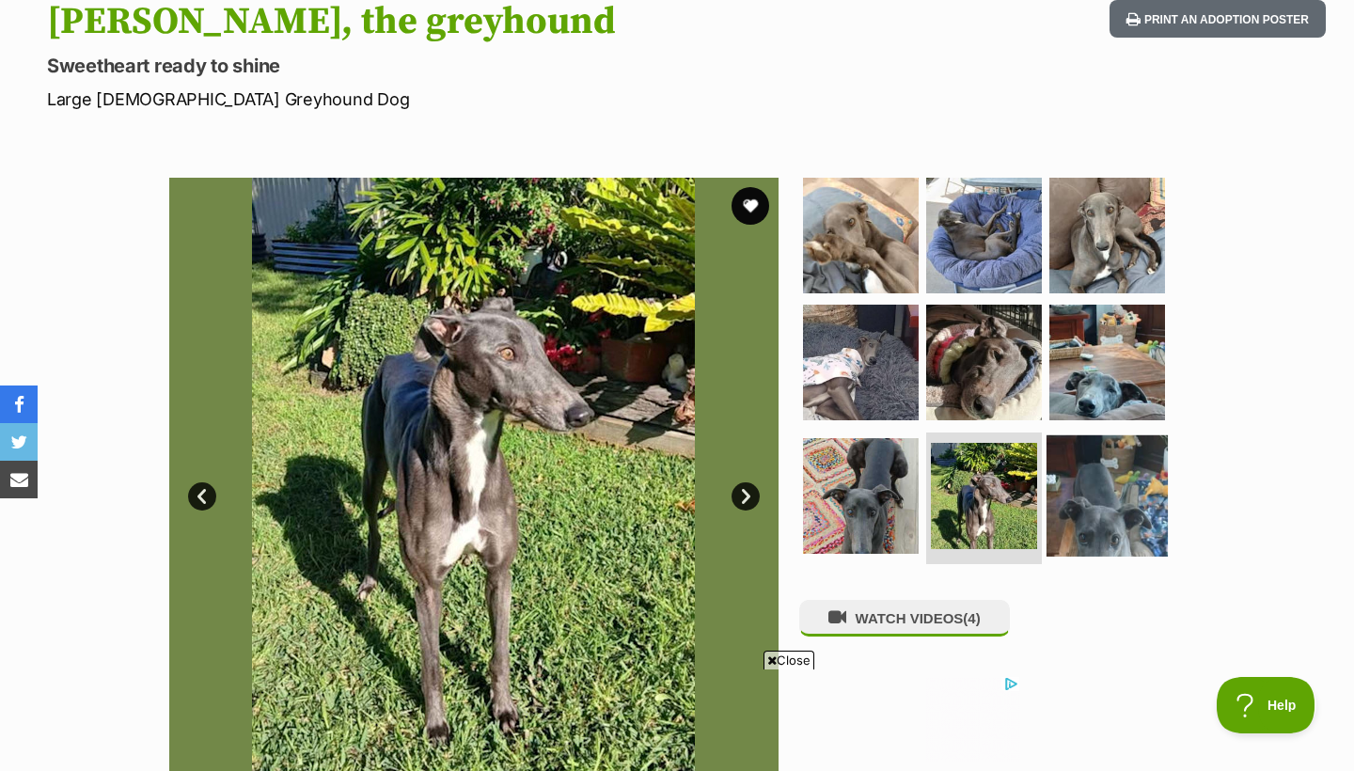
click at [1102, 527] on img at bounding box center [1106, 495] width 121 height 121
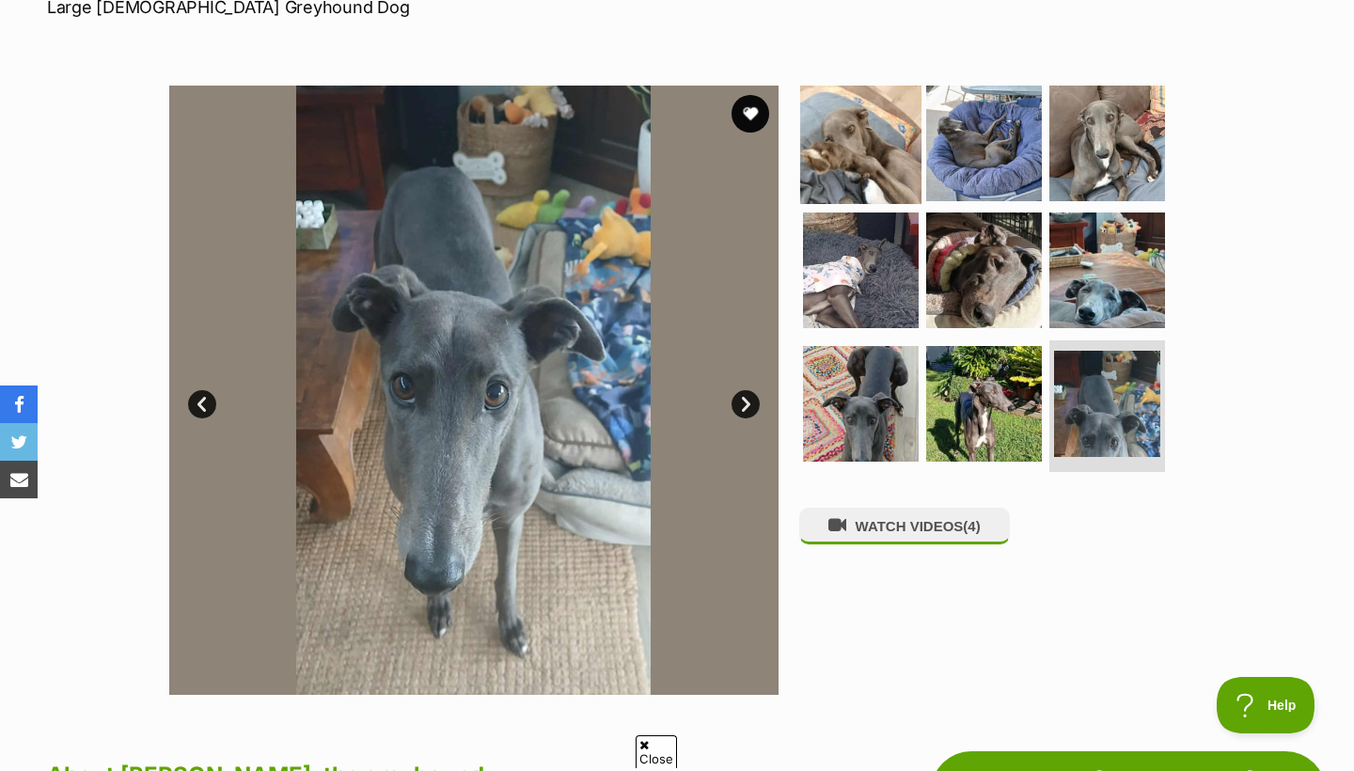
click at [903, 160] on img at bounding box center [860, 142] width 121 height 121
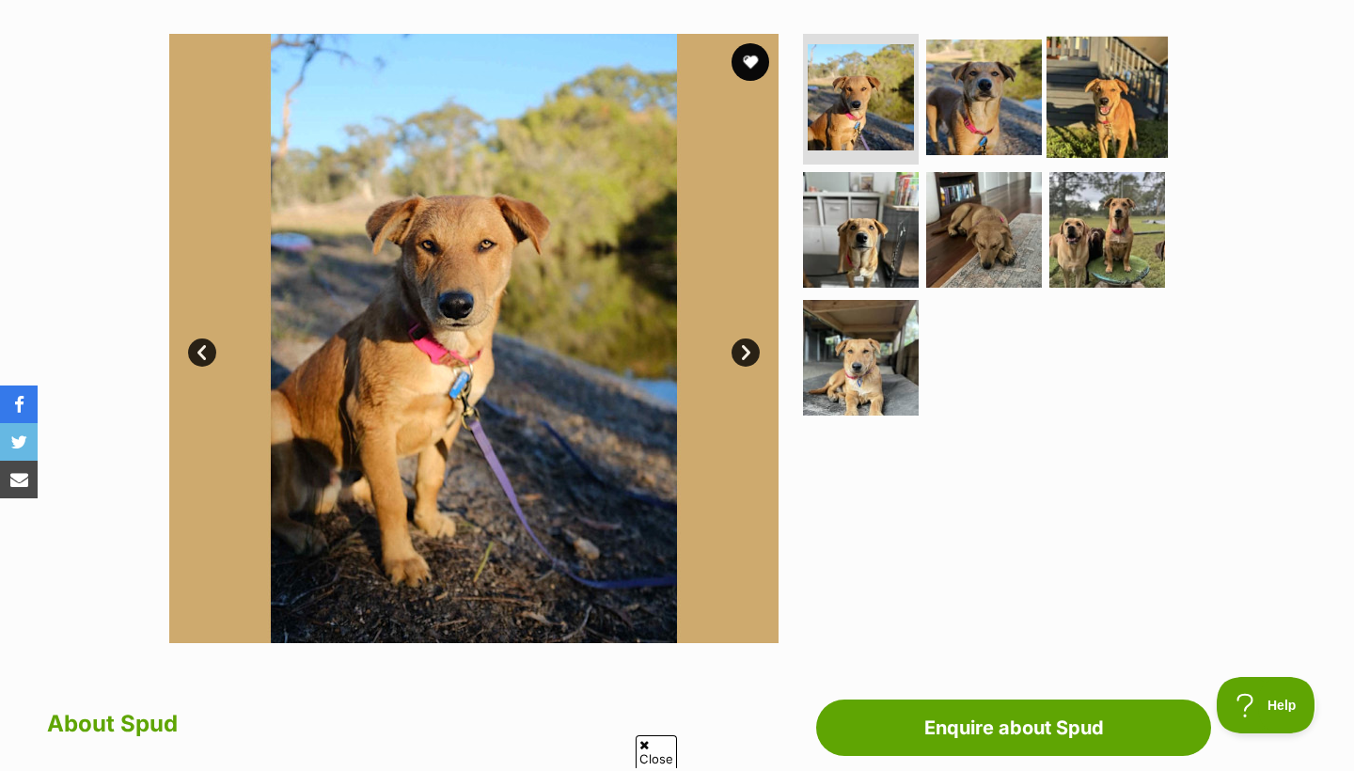
click at [1082, 104] on img at bounding box center [1106, 96] width 121 height 121
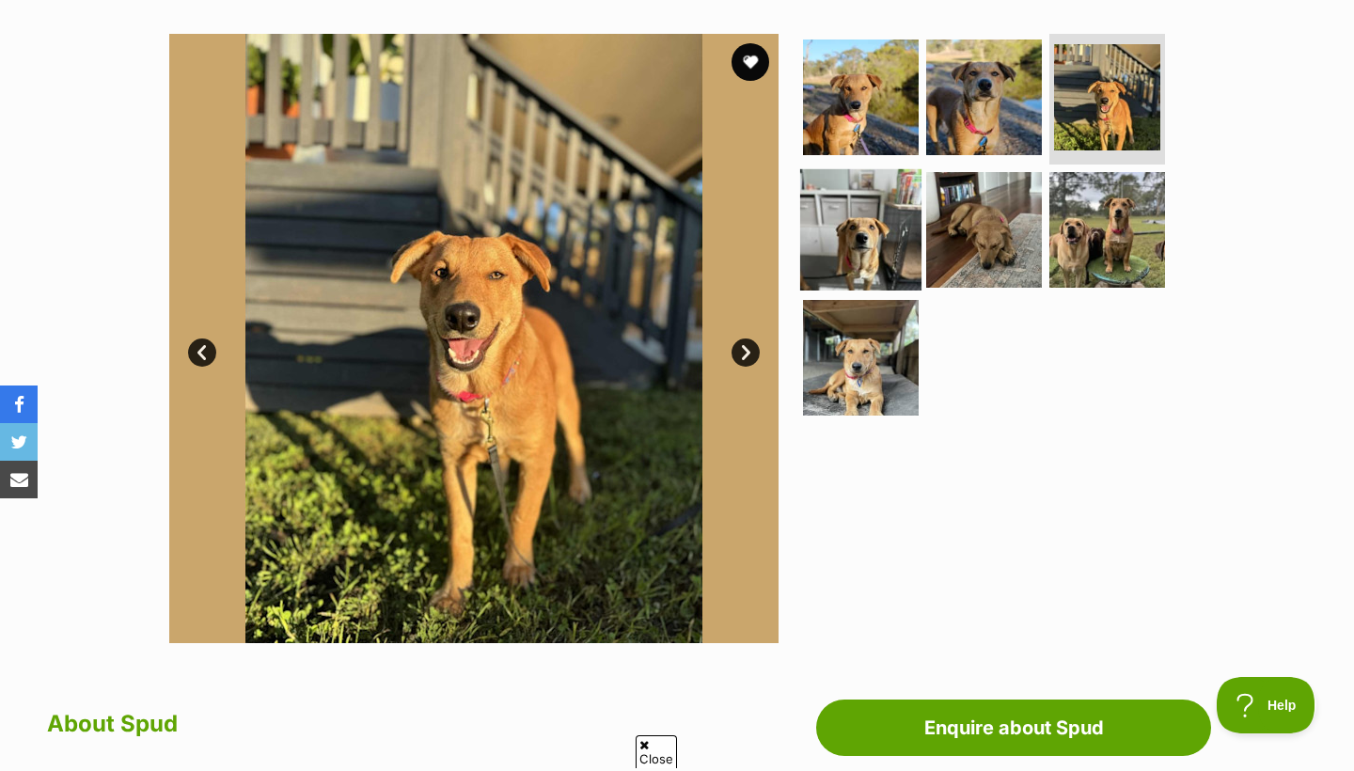
click at [897, 238] on img at bounding box center [860, 229] width 121 height 121
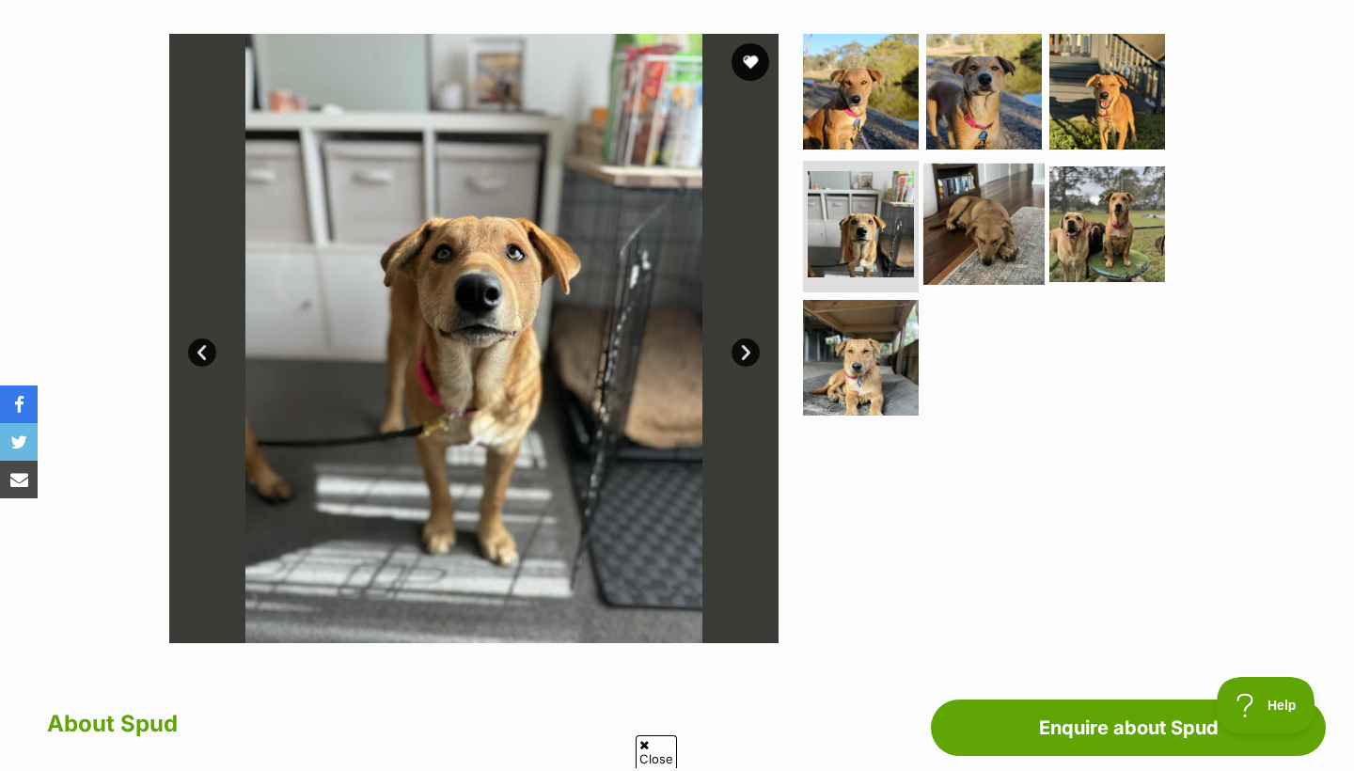
click at [1012, 229] on img at bounding box center [983, 224] width 121 height 121
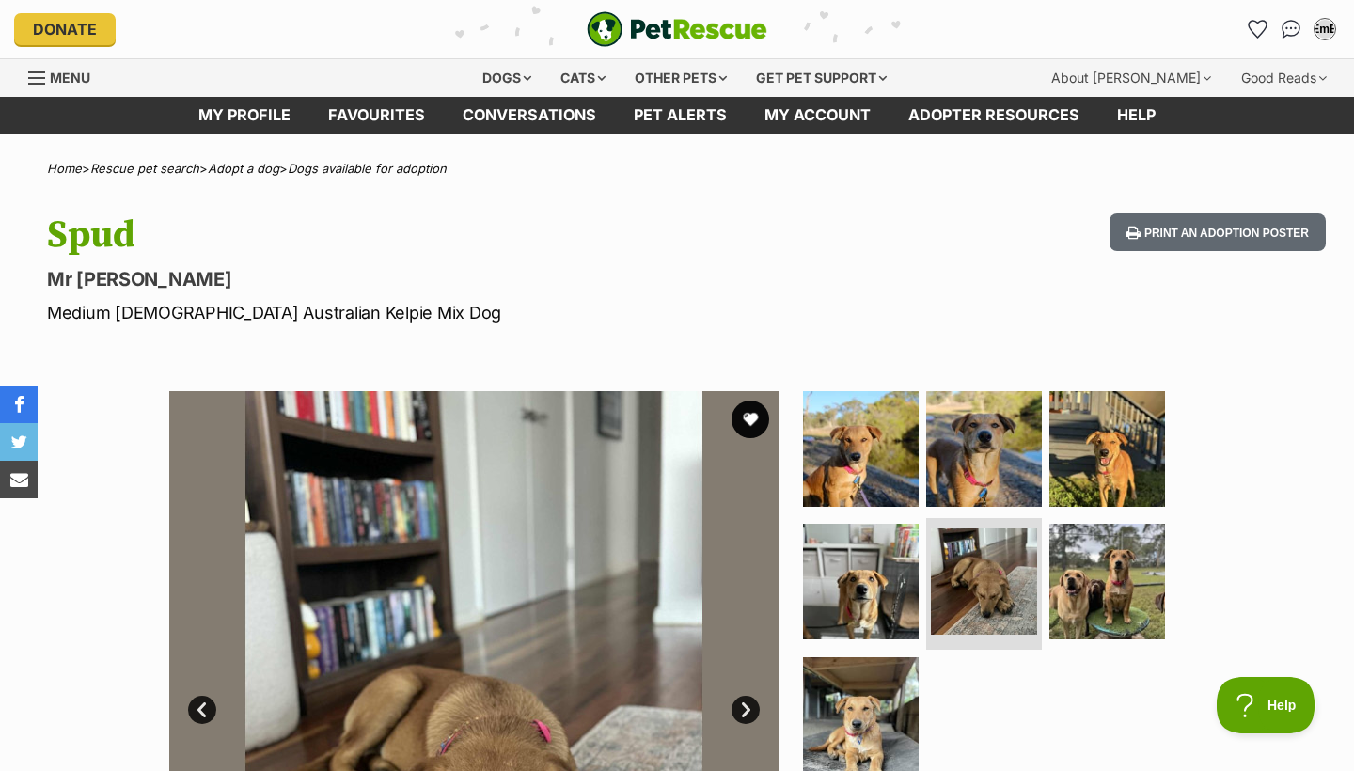
scroll to position [-19, 0]
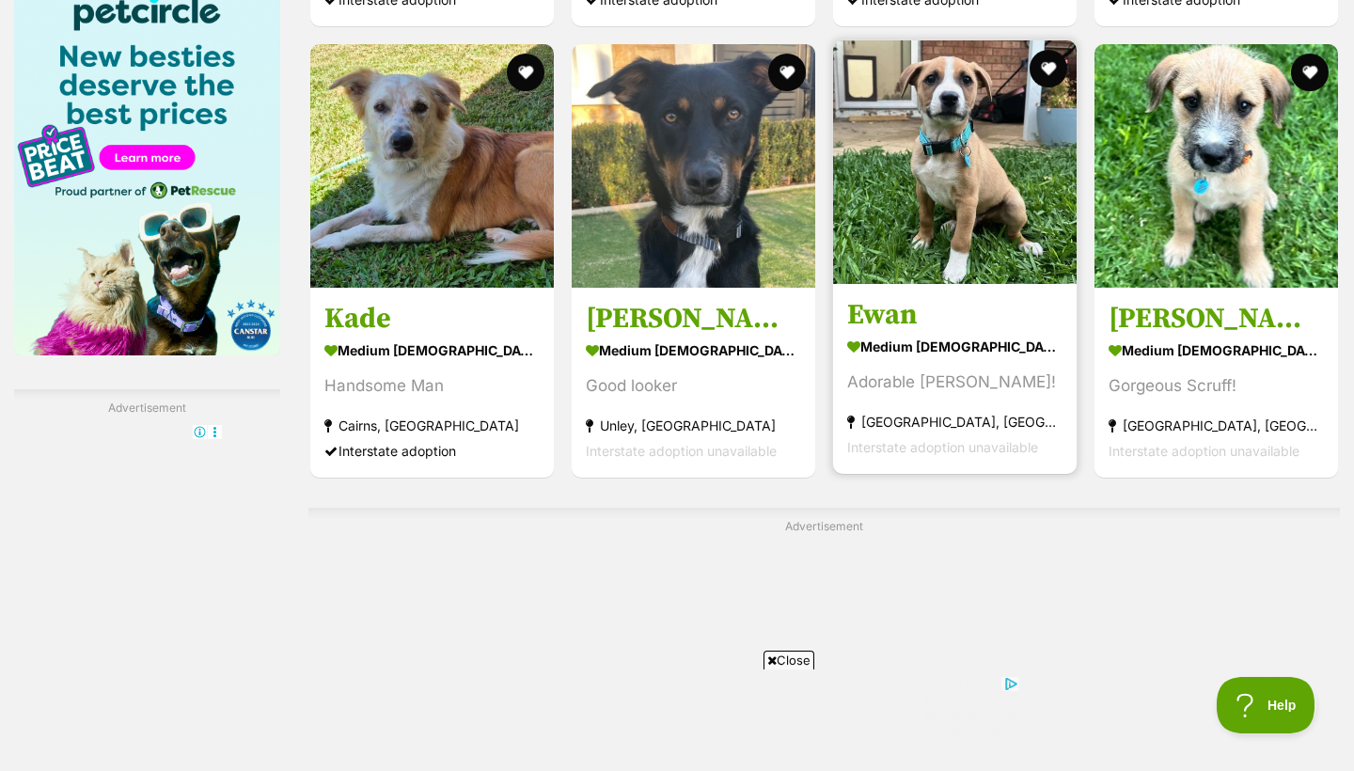
scroll to position [2904, 0]
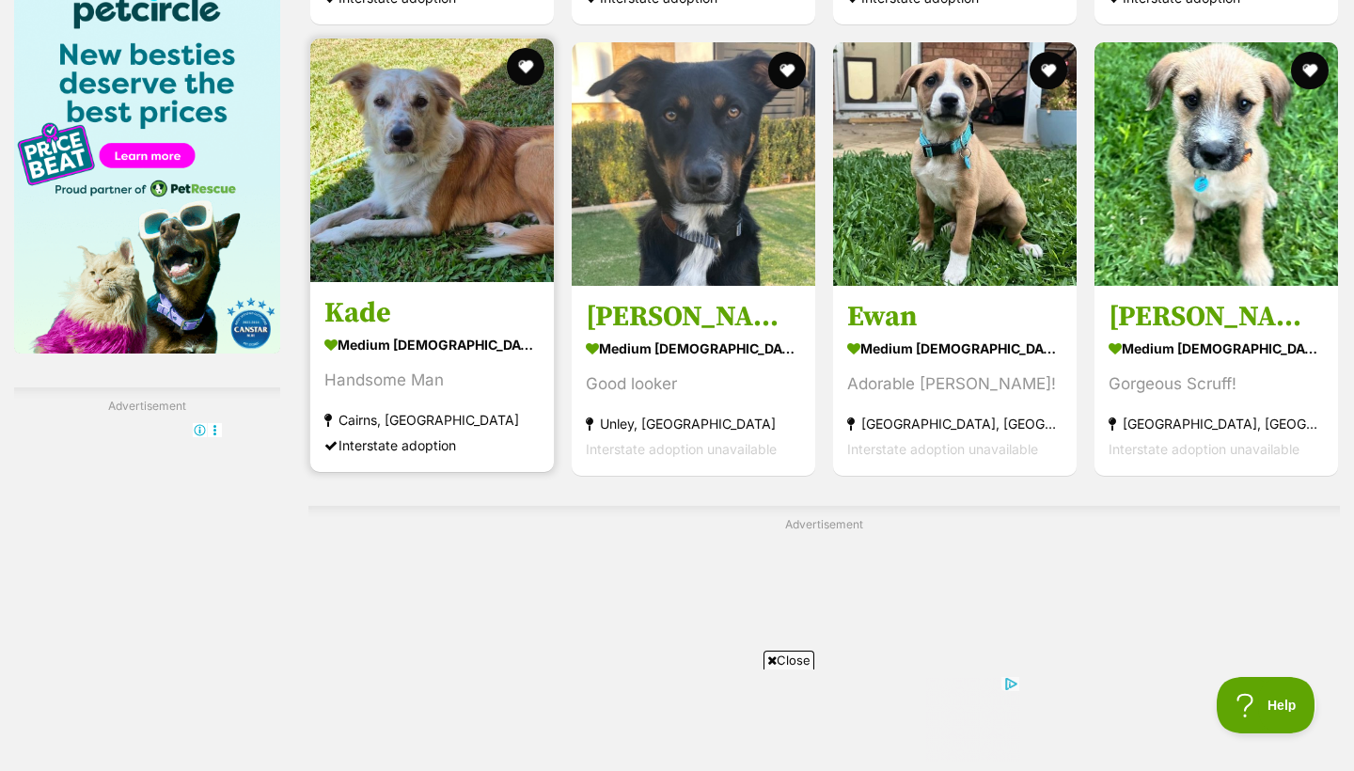
click at [430, 331] on h3 "Kade" at bounding box center [431, 313] width 215 height 36
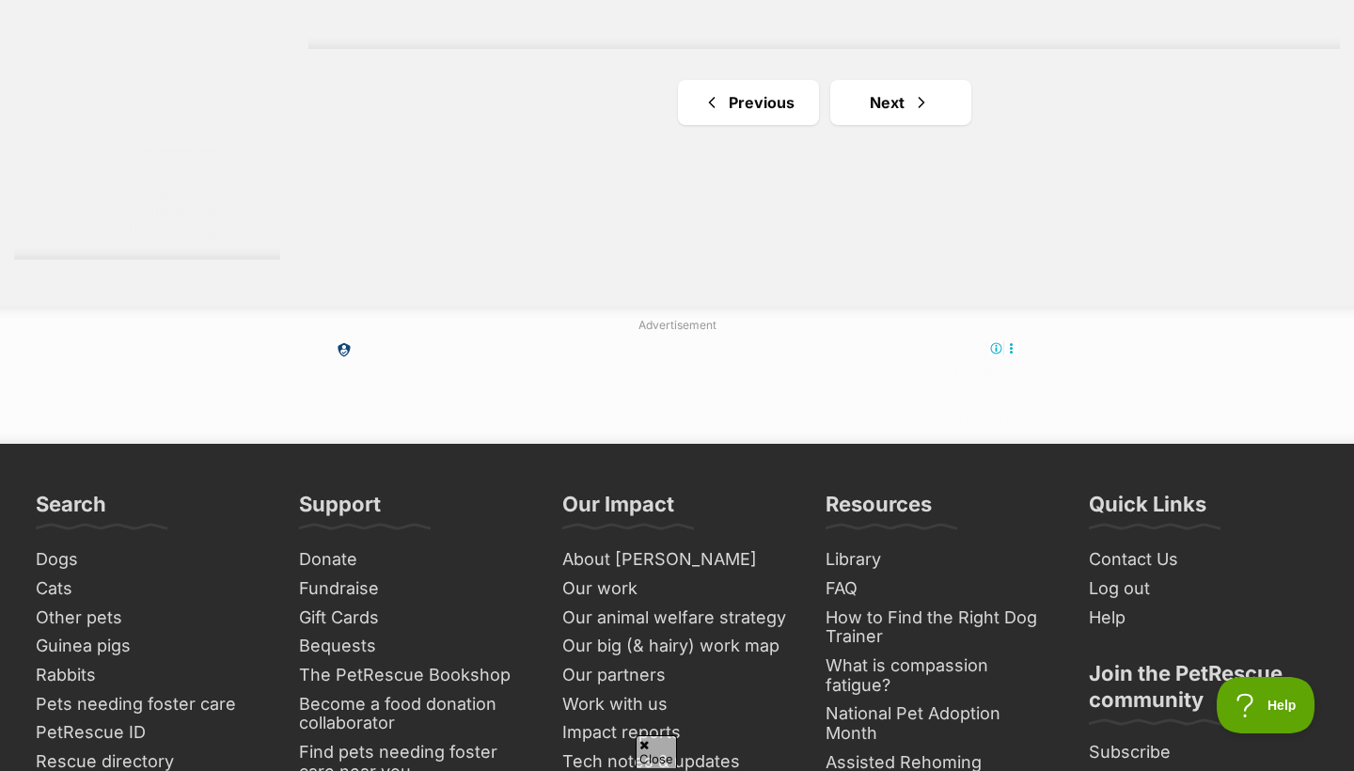
scroll to position [3647, 0]
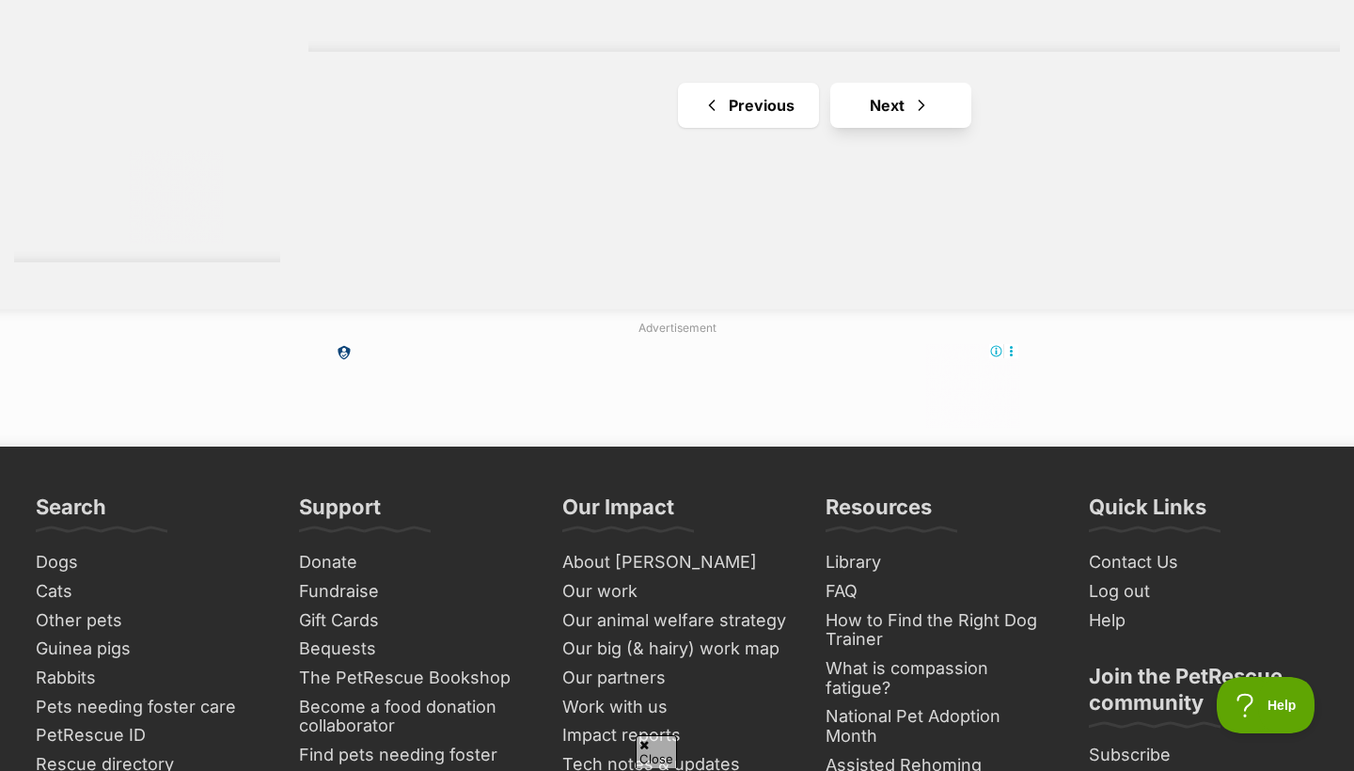
click at [871, 128] on link "Next" at bounding box center [900, 105] width 141 height 45
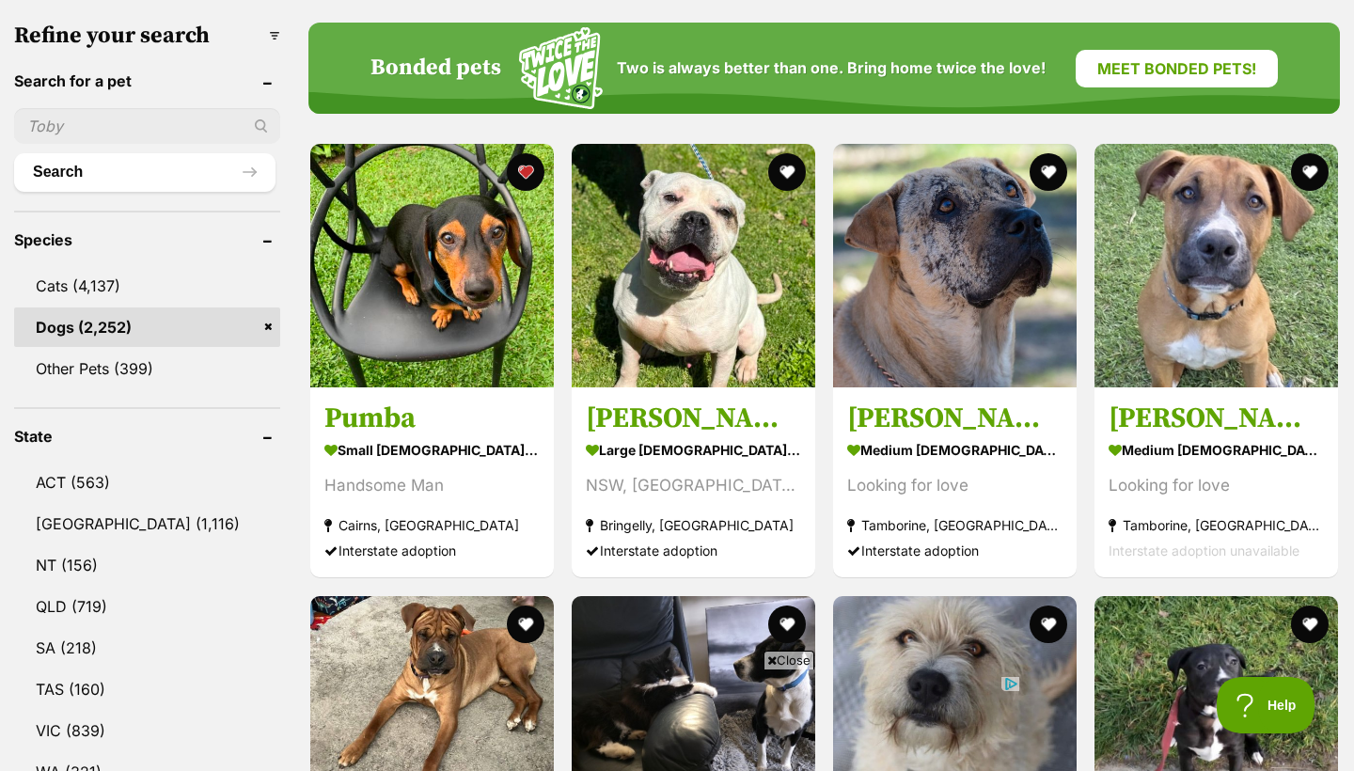
scroll to position [610, 0]
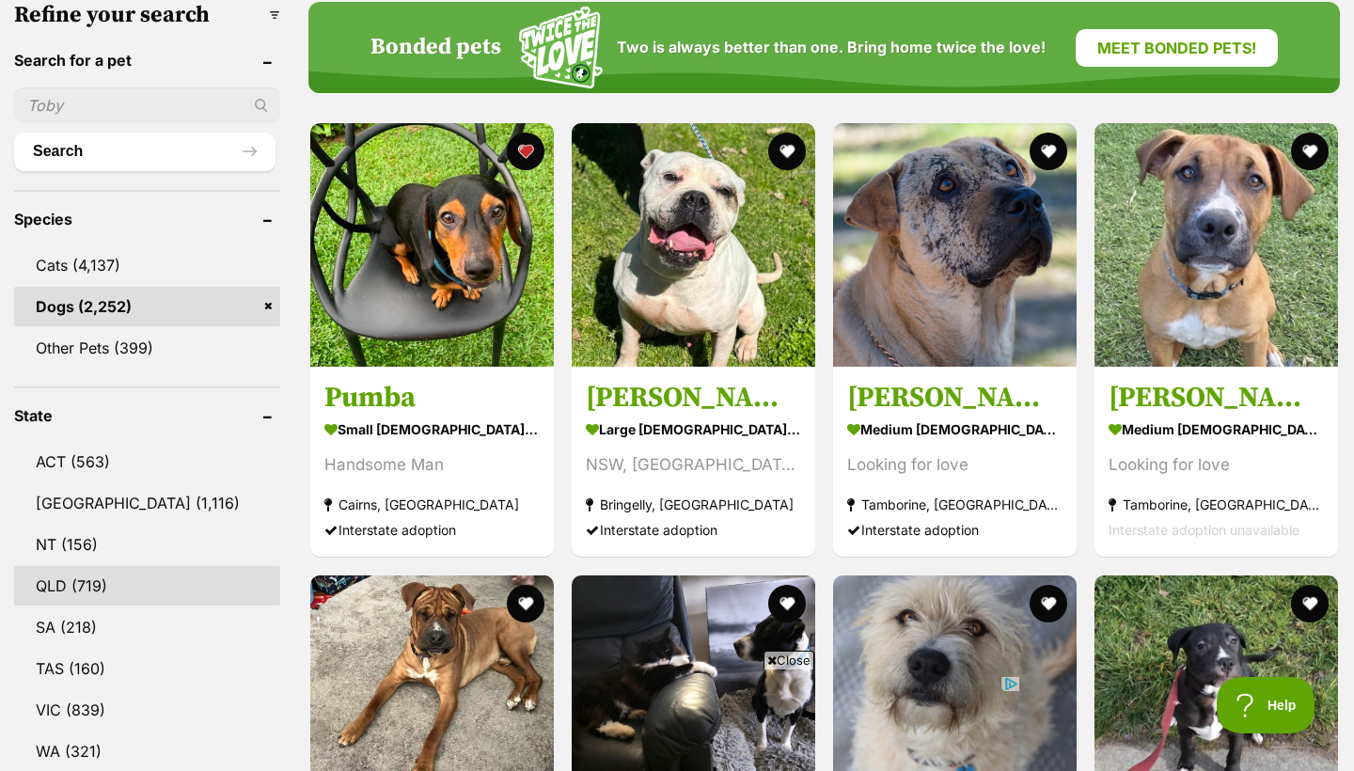
click at [130, 579] on link "QLD (719)" at bounding box center [147, 585] width 266 height 39
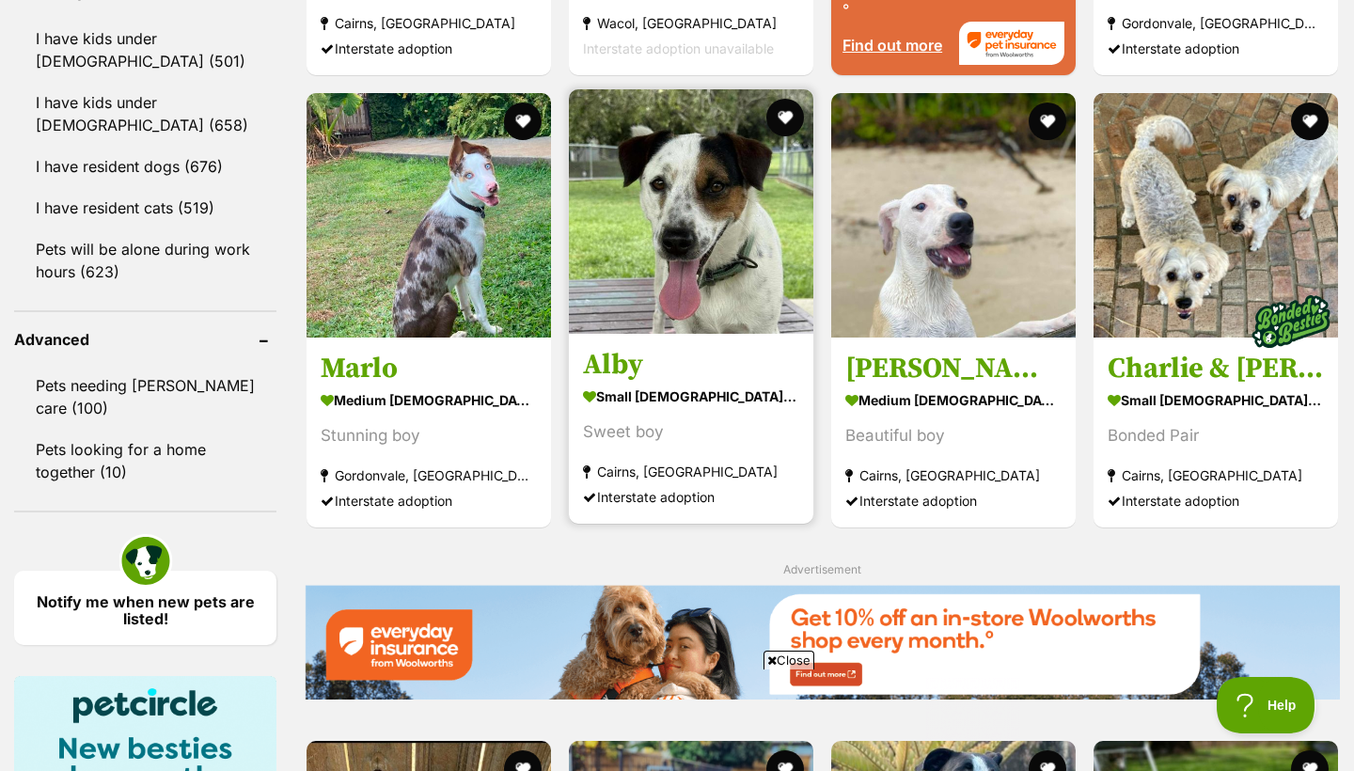
scroll to position [2194, 0]
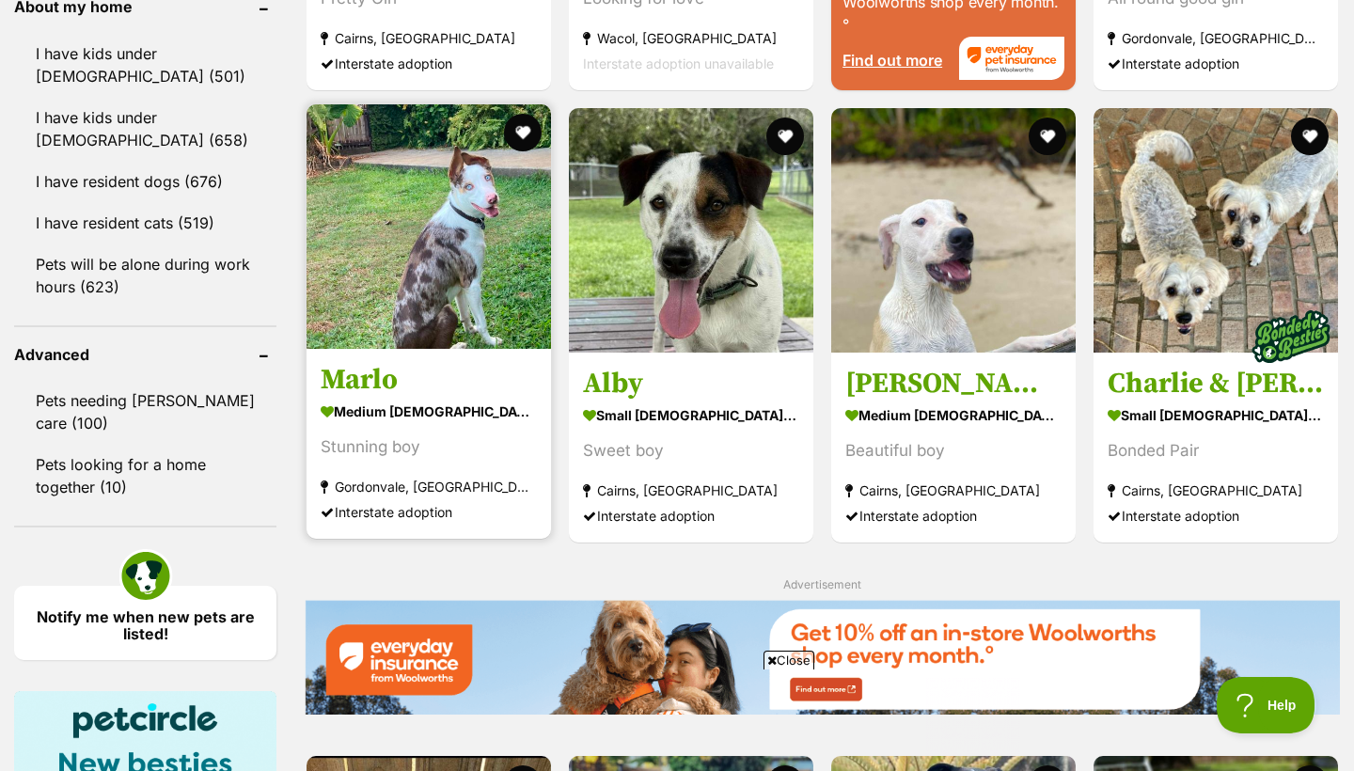
click at [450, 399] on h3 "Marlo" at bounding box center [429, 381] width 216 height 36
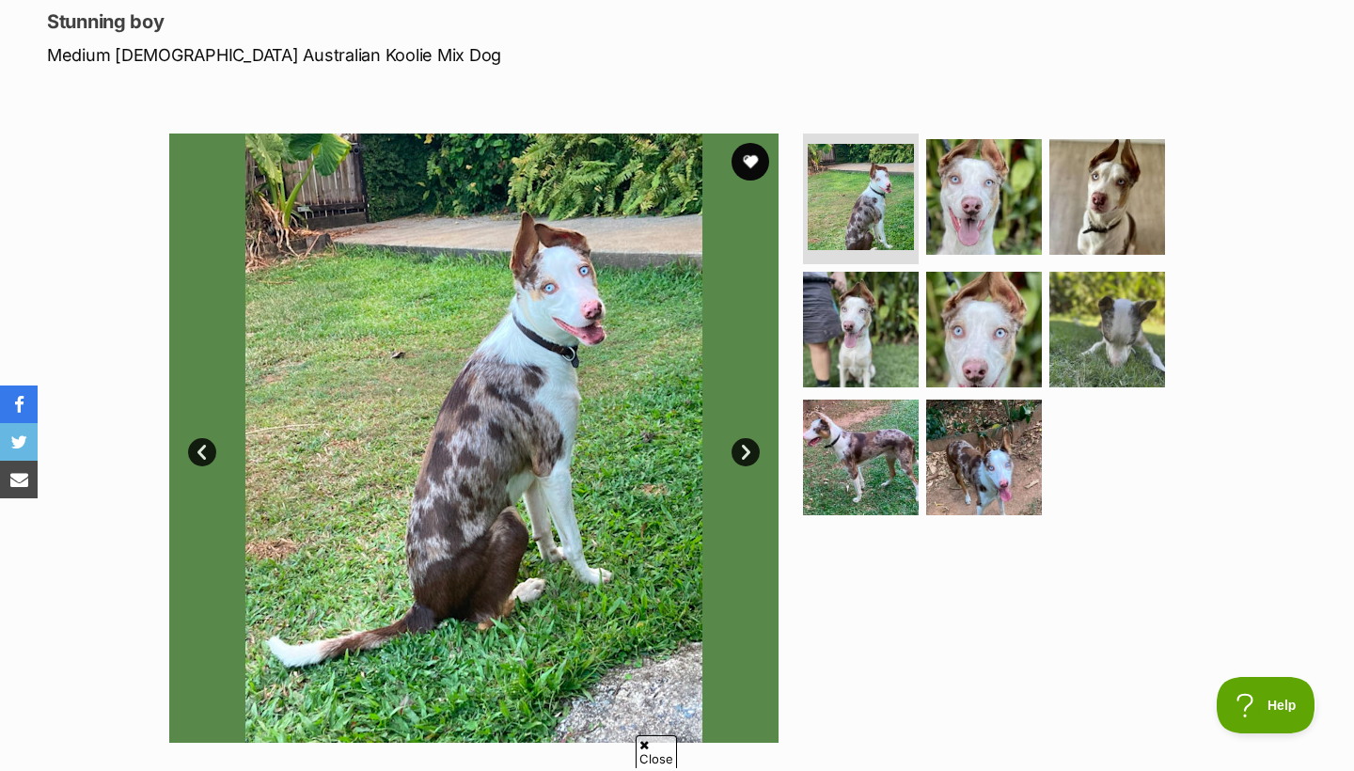
click at [746, 448] on link "Next" at bounding box center [745, 452] width 28 height 28
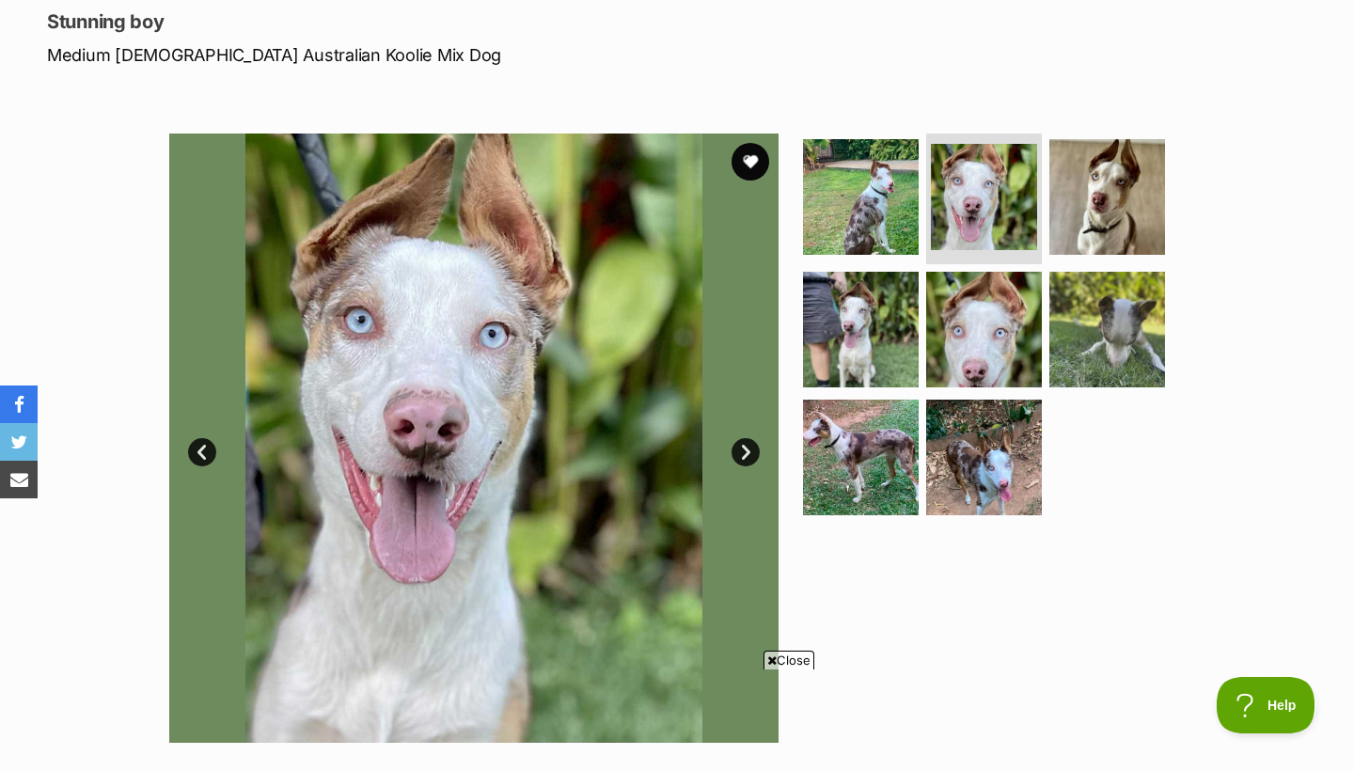
click at [746, 448] on link "Next" at bounding box center [745, 452] width 28 height 28
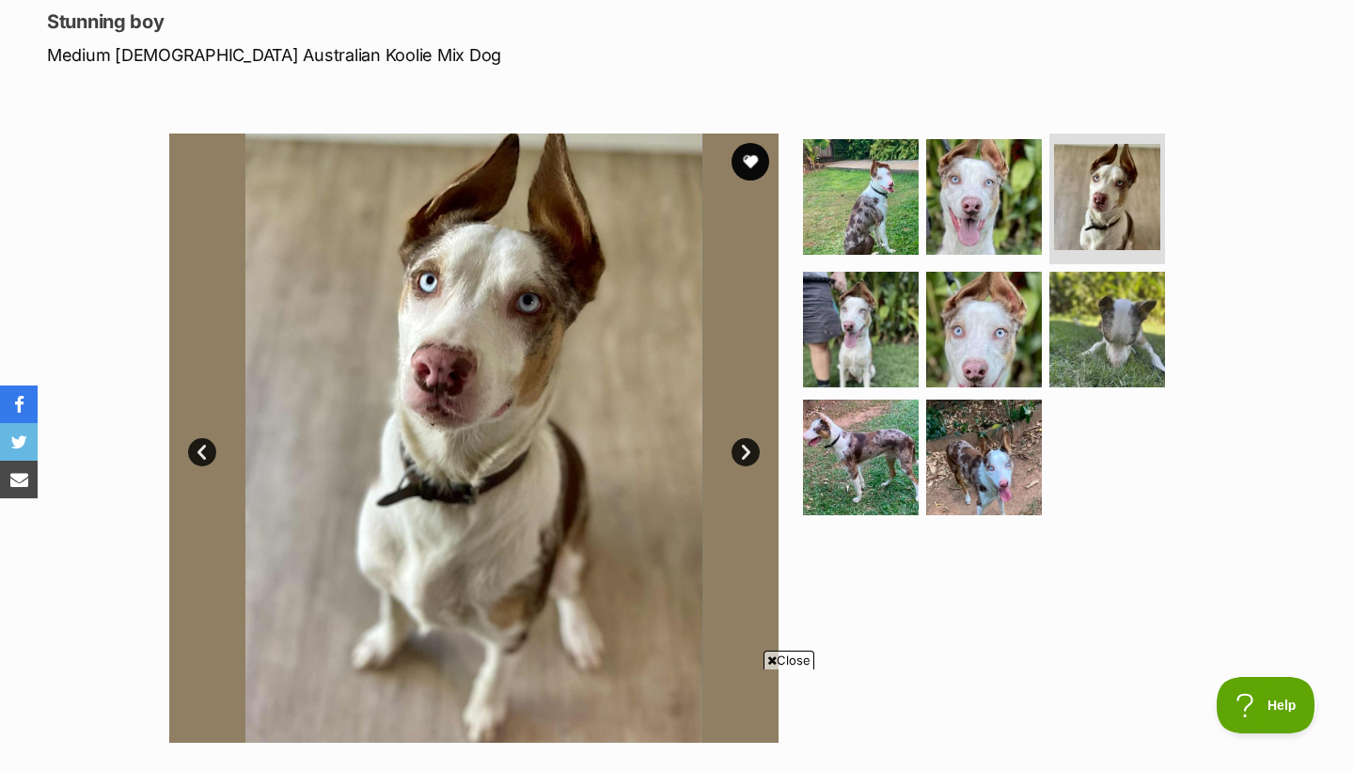
click at [746, 448] on link "Next" at bounding box center [745, 452] width 28 height 28
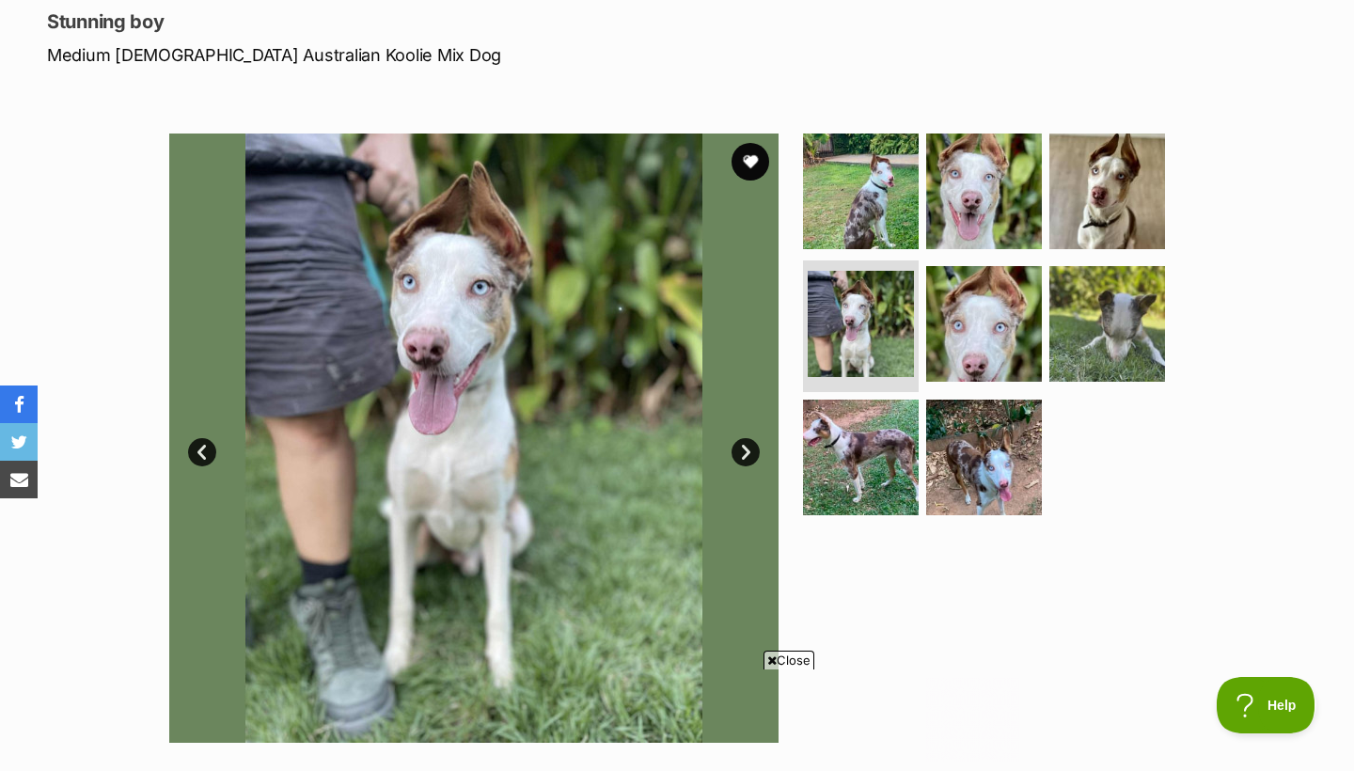
click at [746, 448] on link "Next" at bounding box center [745, 452] width 28 height 28
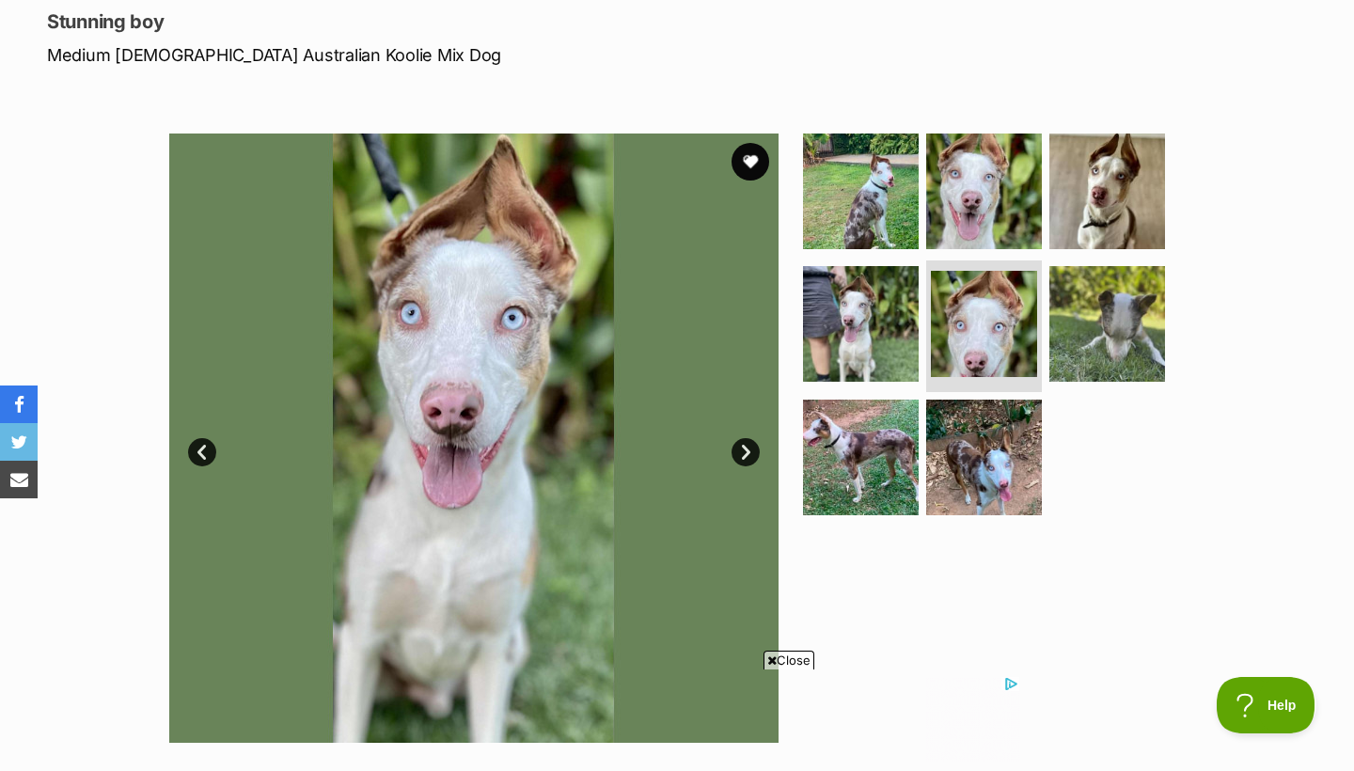
click at [746, 448] on link "Next" at bounding box center [745, 452] width 28 height 28
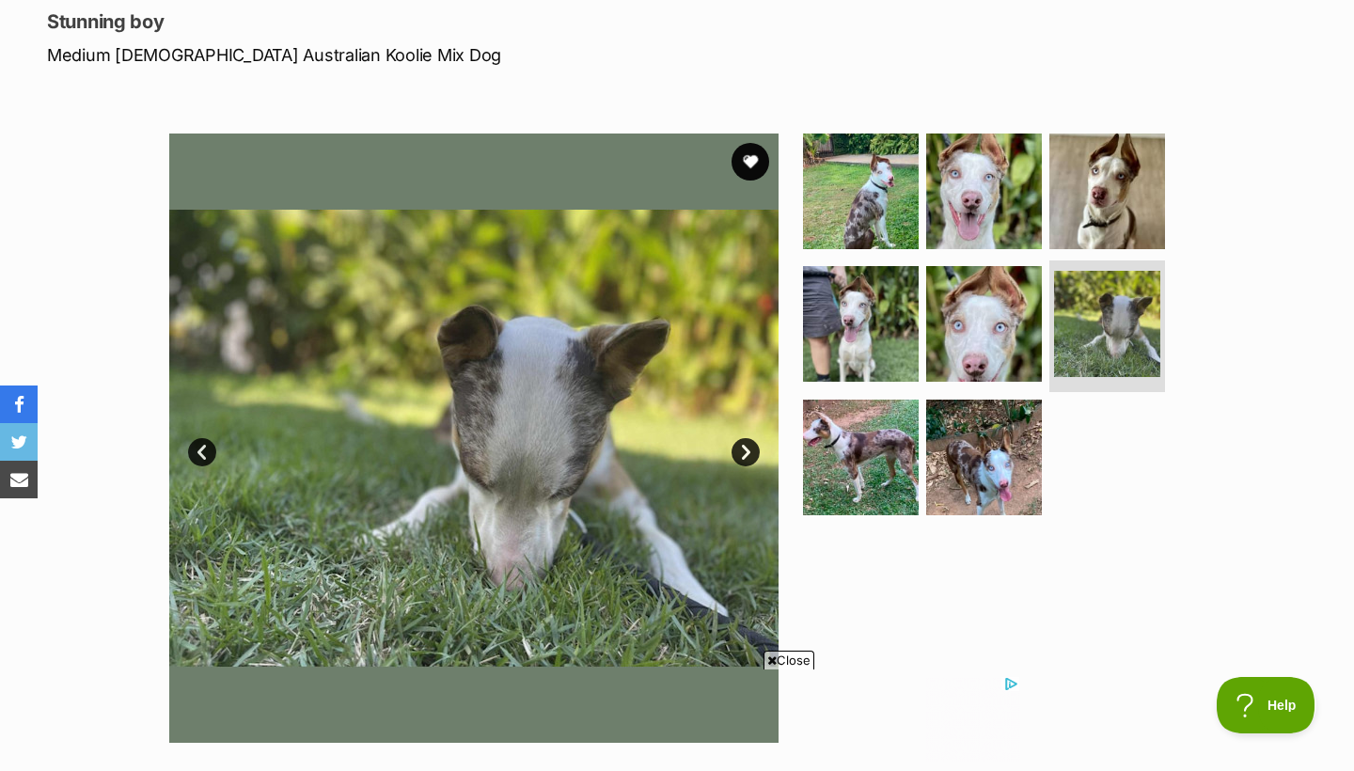
click at [746, 450] on link "Next" at bounding box center [745, 452] width 28 height 28
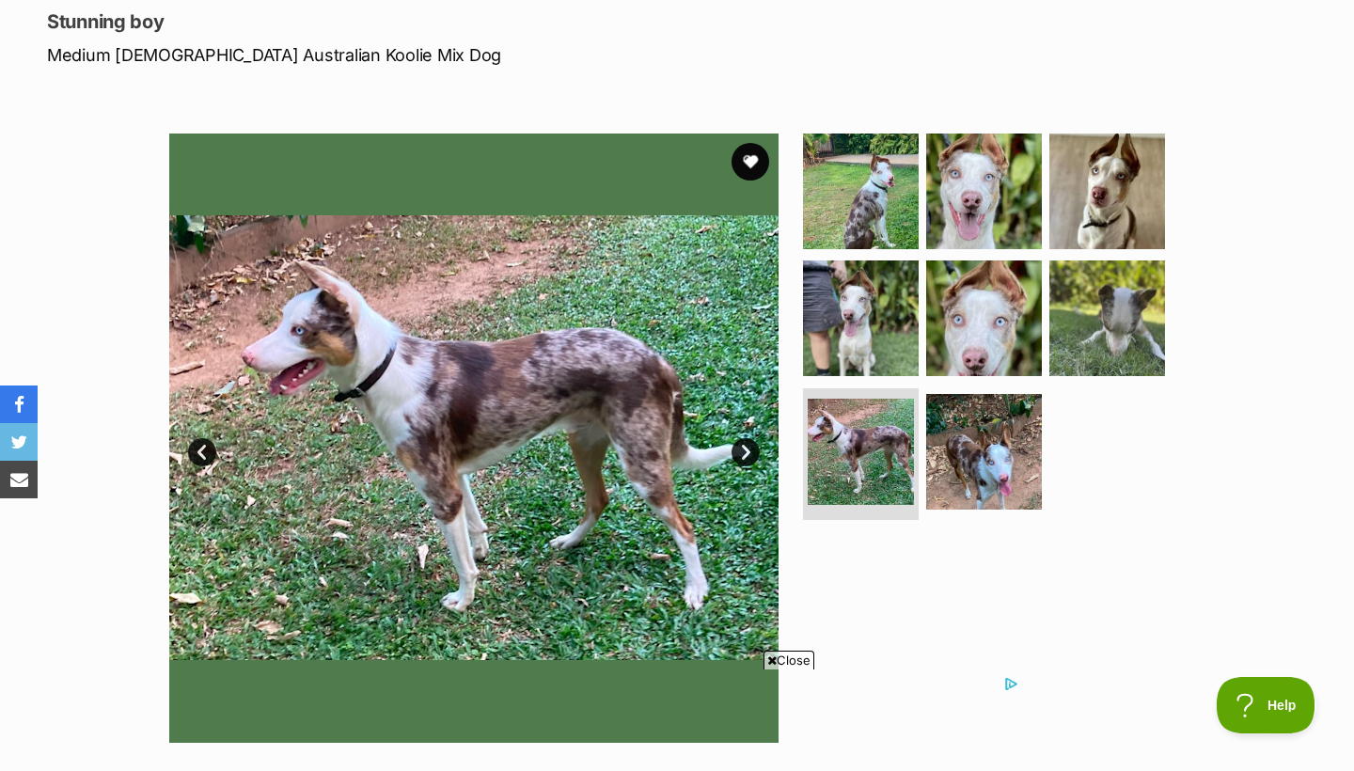
click at [746, 450] on link "Next" at bounding box center [745, 452] width 28 height 28
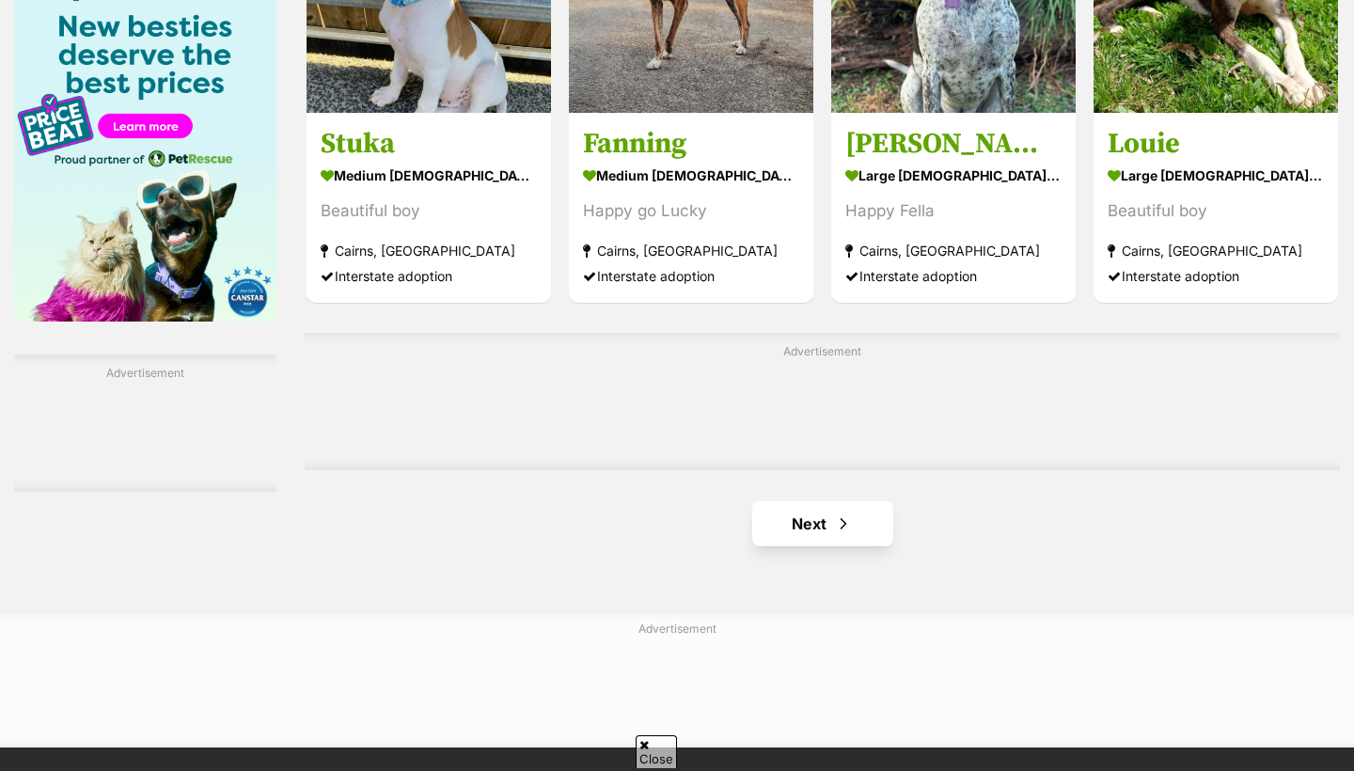
scroll to position [2931, 0]
click at [783, 501] on link "Next" at bounding box center [822, 523] width 141 height 45
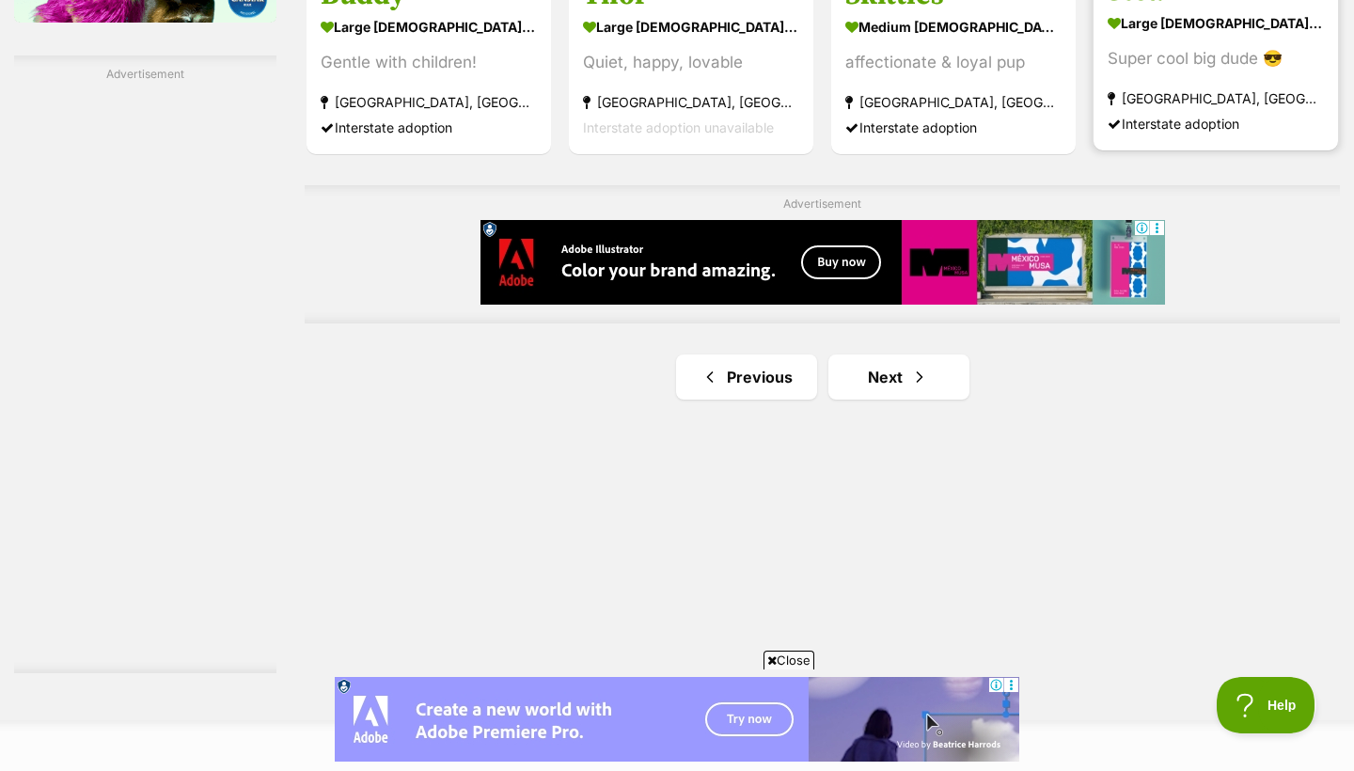
scroll to position [3238, 0]
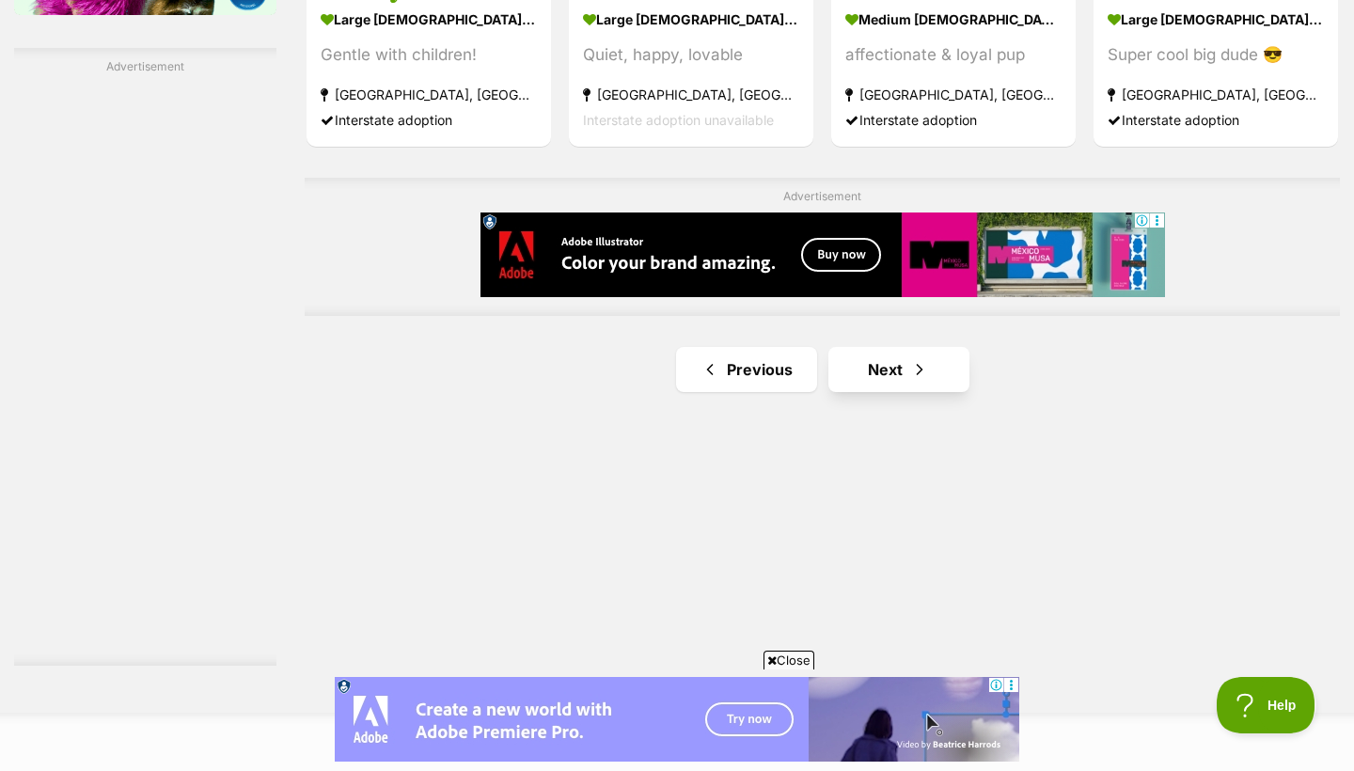
click at [903, 392] on link "Next" at bounding box center [898, 369] width 141 height 45
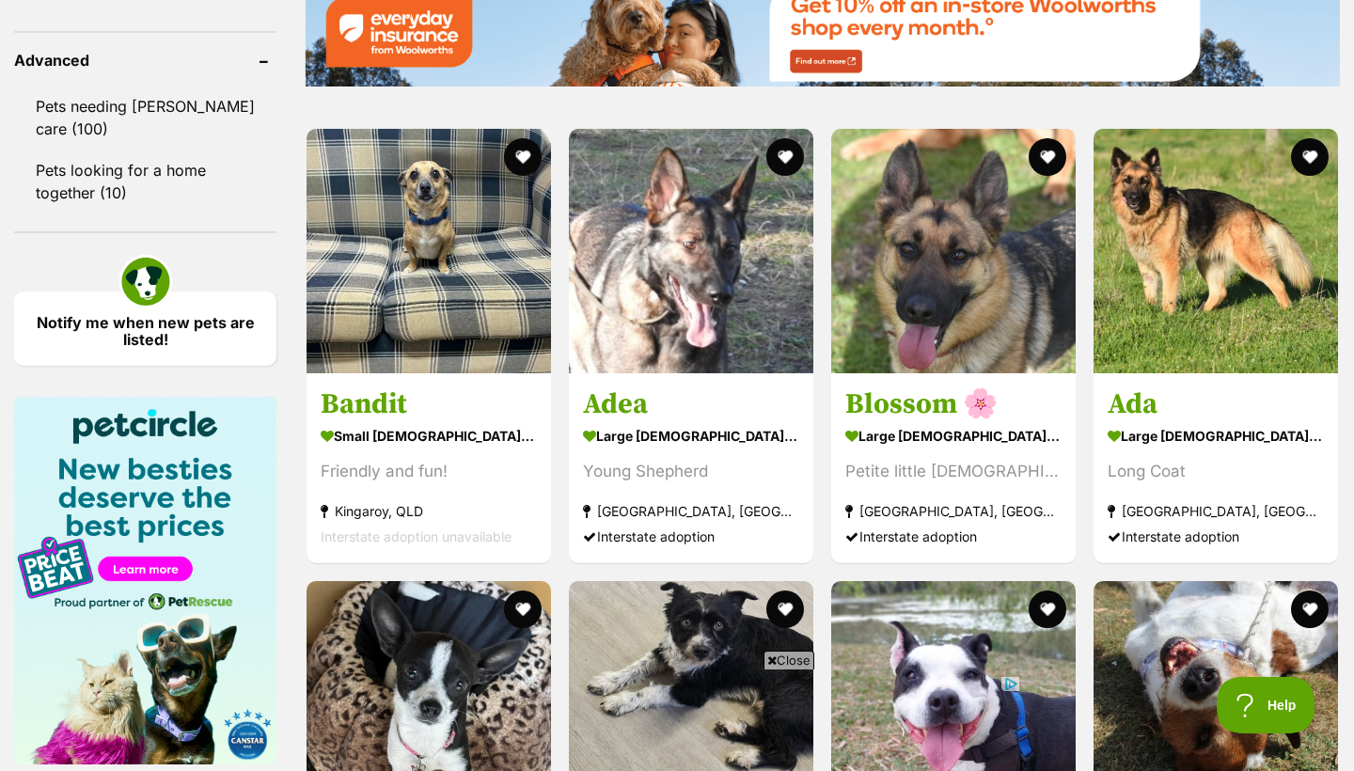
scroll to position [2504, 0]
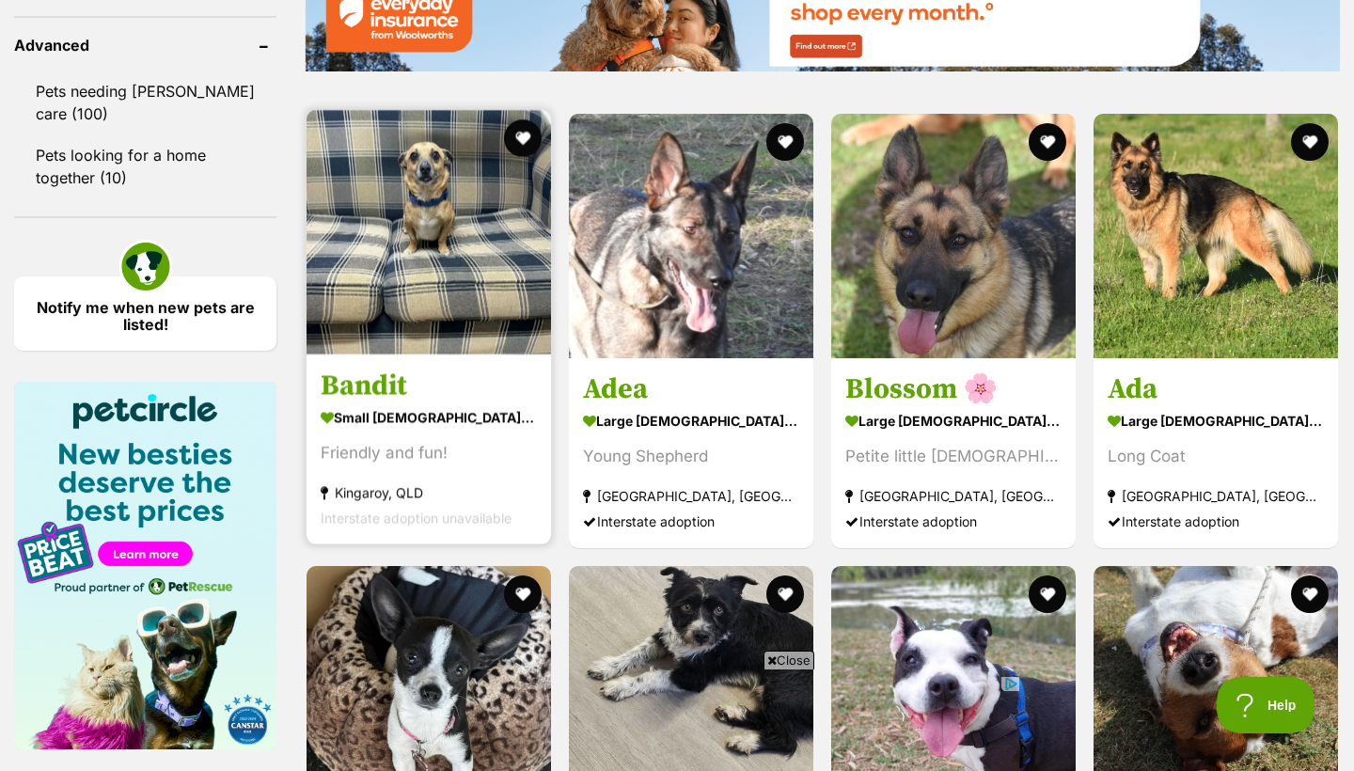
click at [348, 465] on div "Friendly and fun!" at bounding box center [429, 452] width 216 height 25
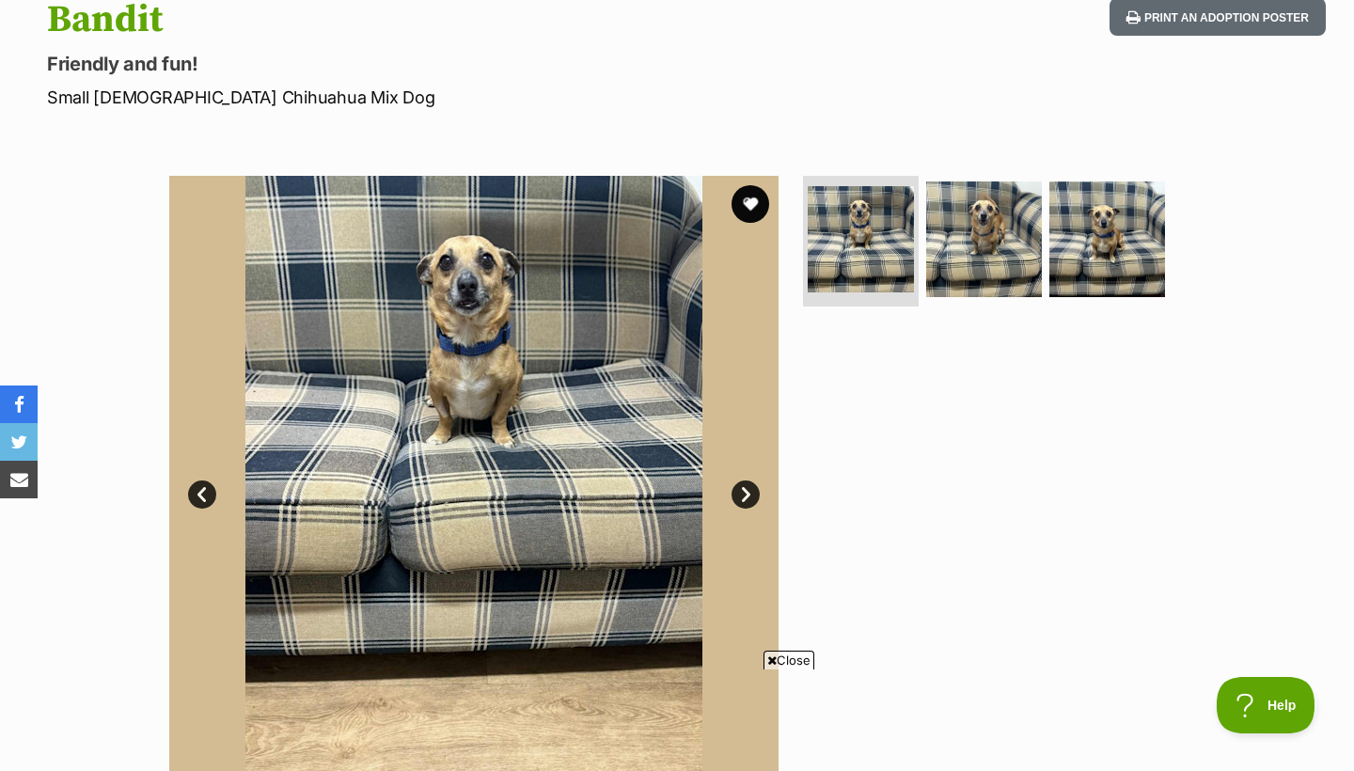
scroll to position [188, 0]
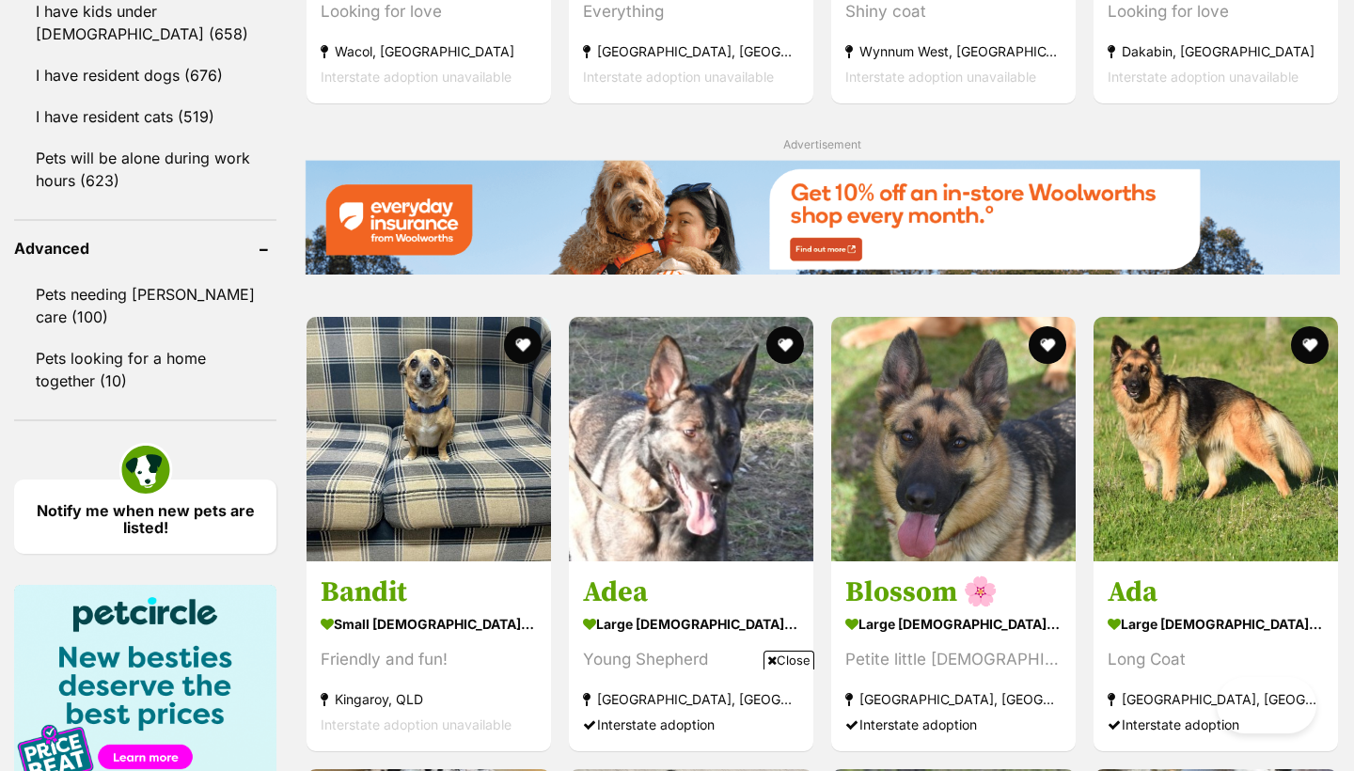
scroll to position [2728, 0]
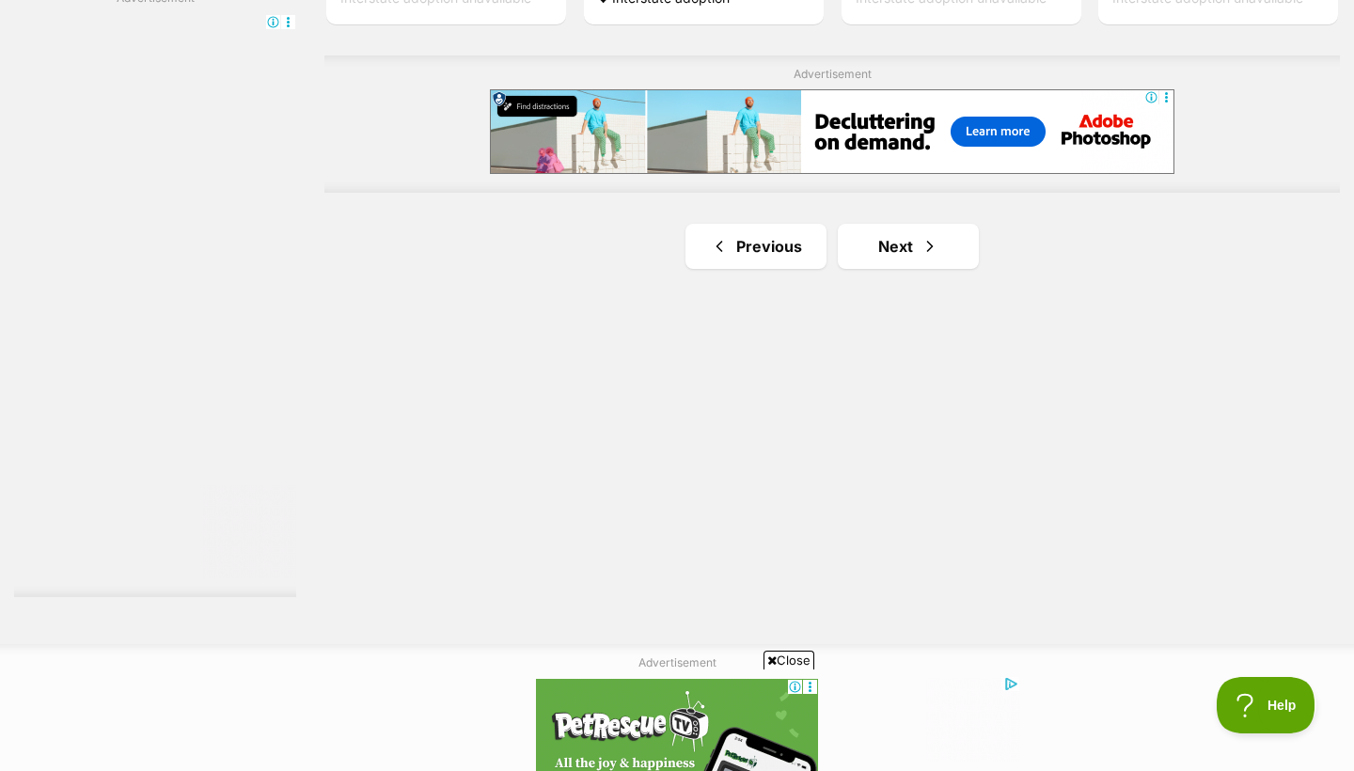
scroll to position [3335, 0]
click at [949, 251] on link "Next" at bounding box center [908, 245] width 141 height 45
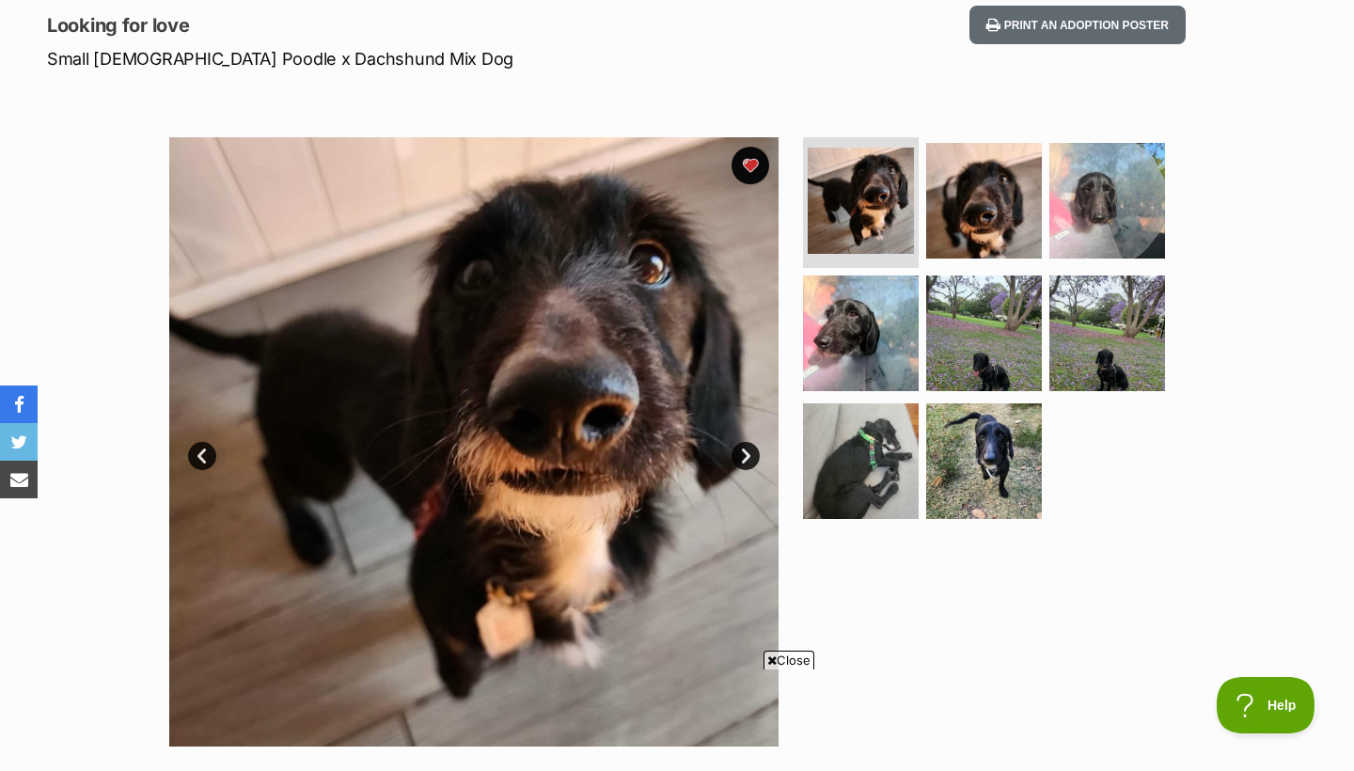
click at [775, 656] on span "Close" at bounding box center [788, 660] width 51 height 19
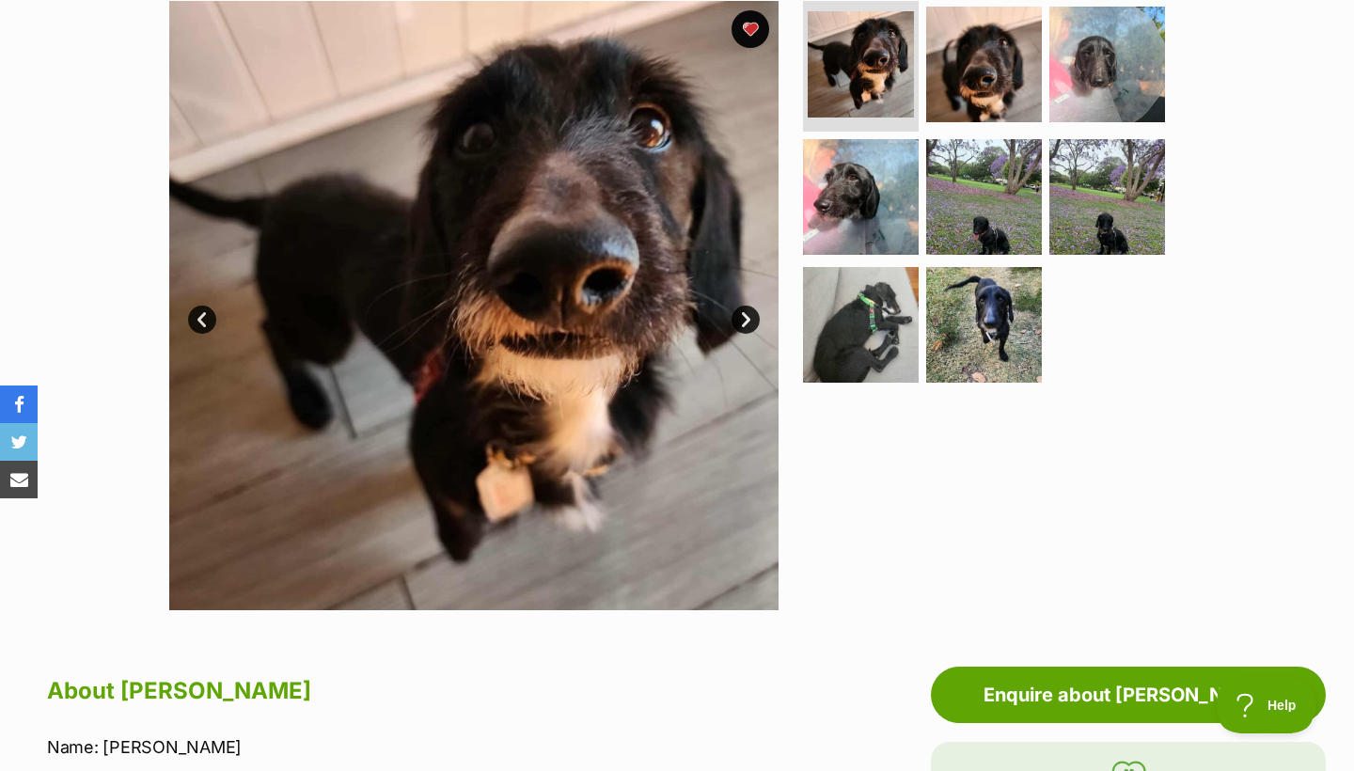
scroll to position [391, 0]
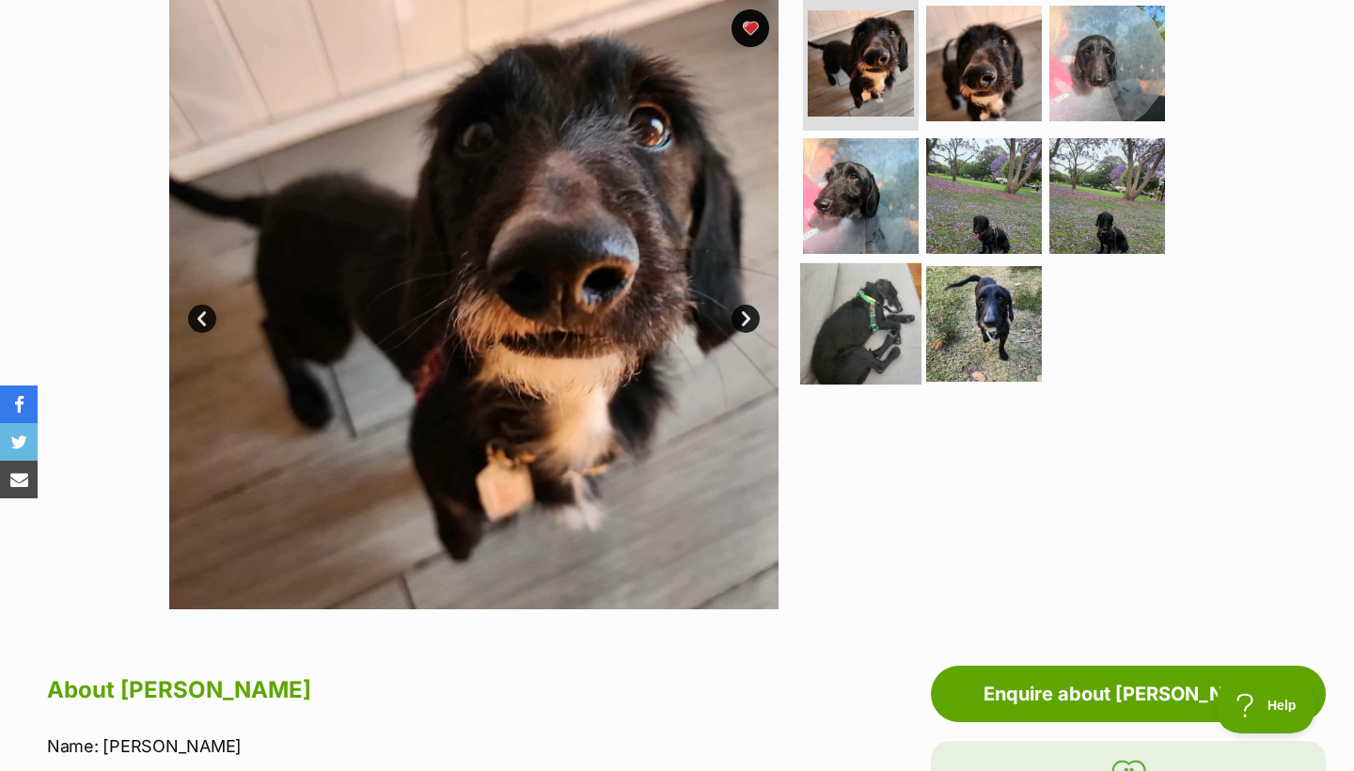
click at [859, 323] on img at bounding box center [860, 323] width 121 height 121
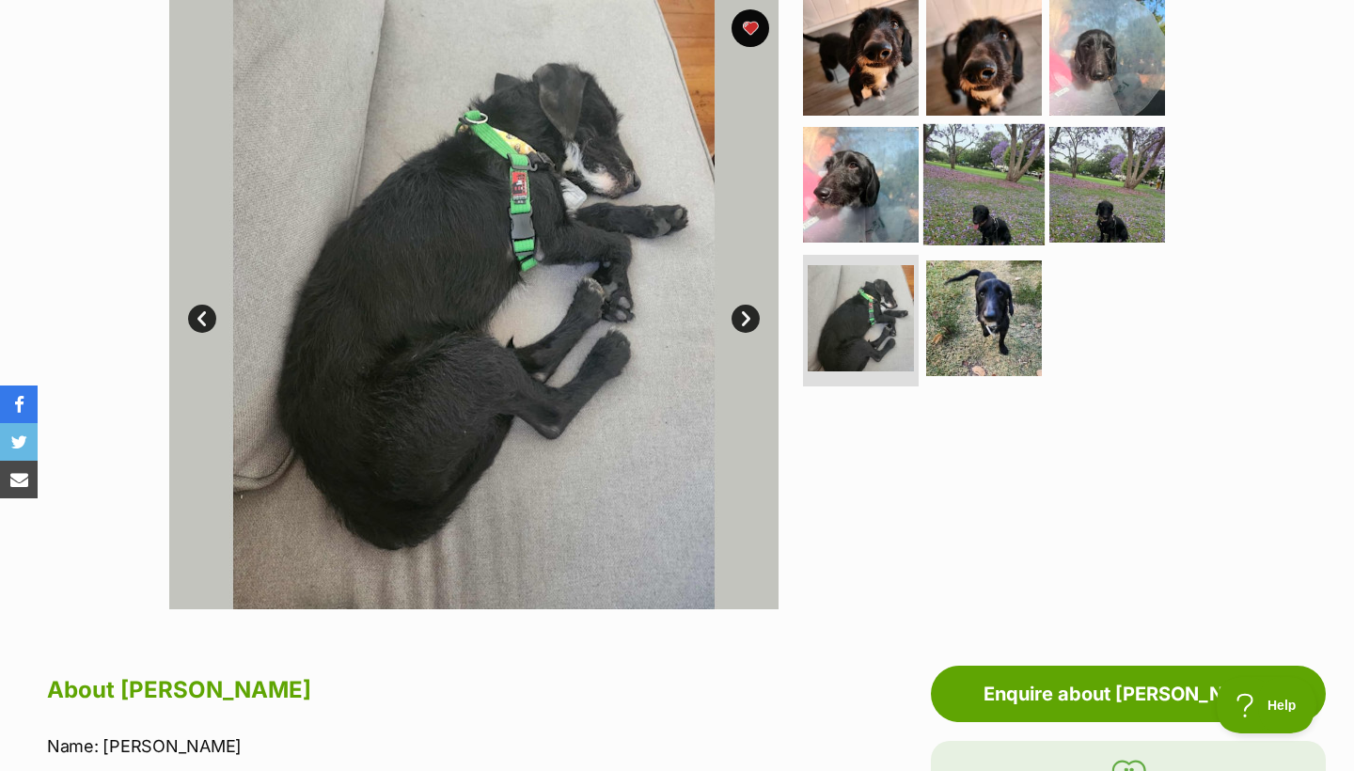
click at [983, 237] on img at bounding box center [983, 184] width 121 height 121
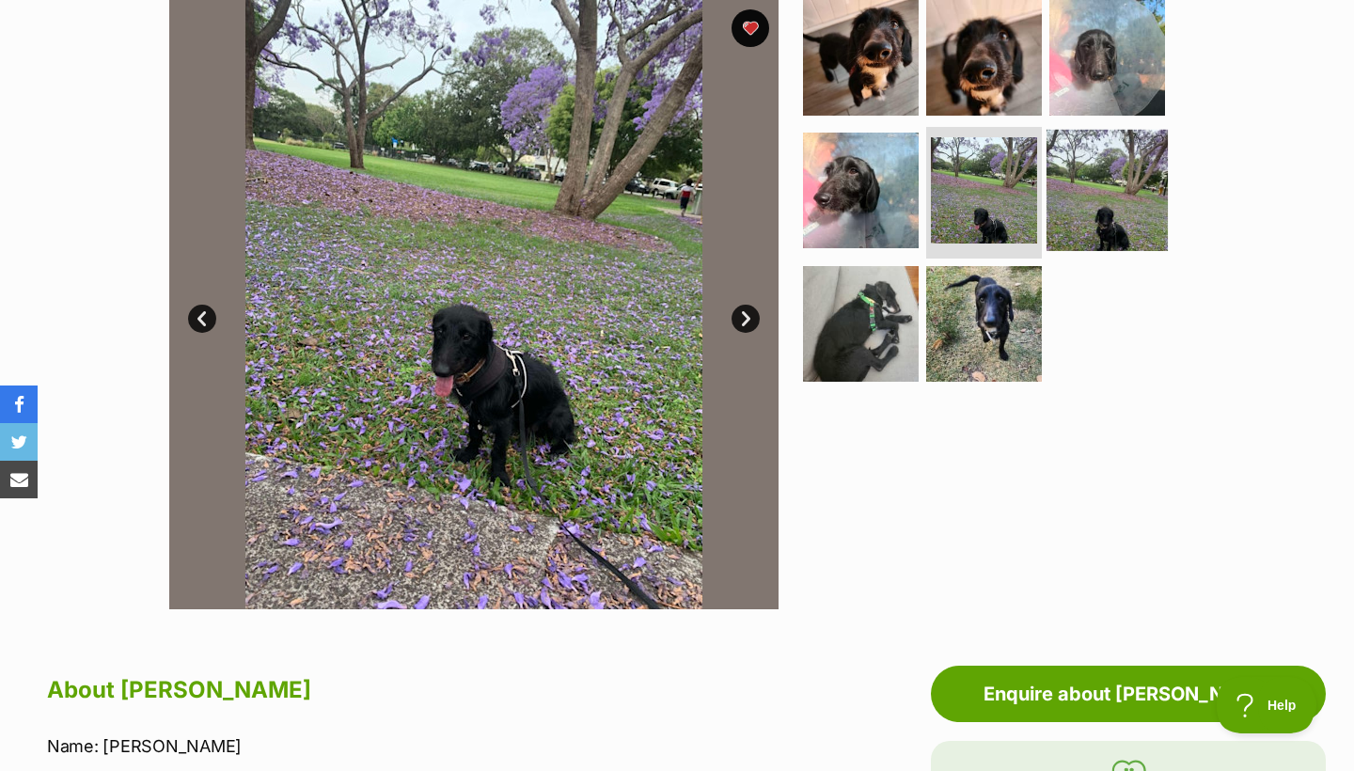
click at [1107, 206] on img at bounding box center [1106, 190] width 121 height 121
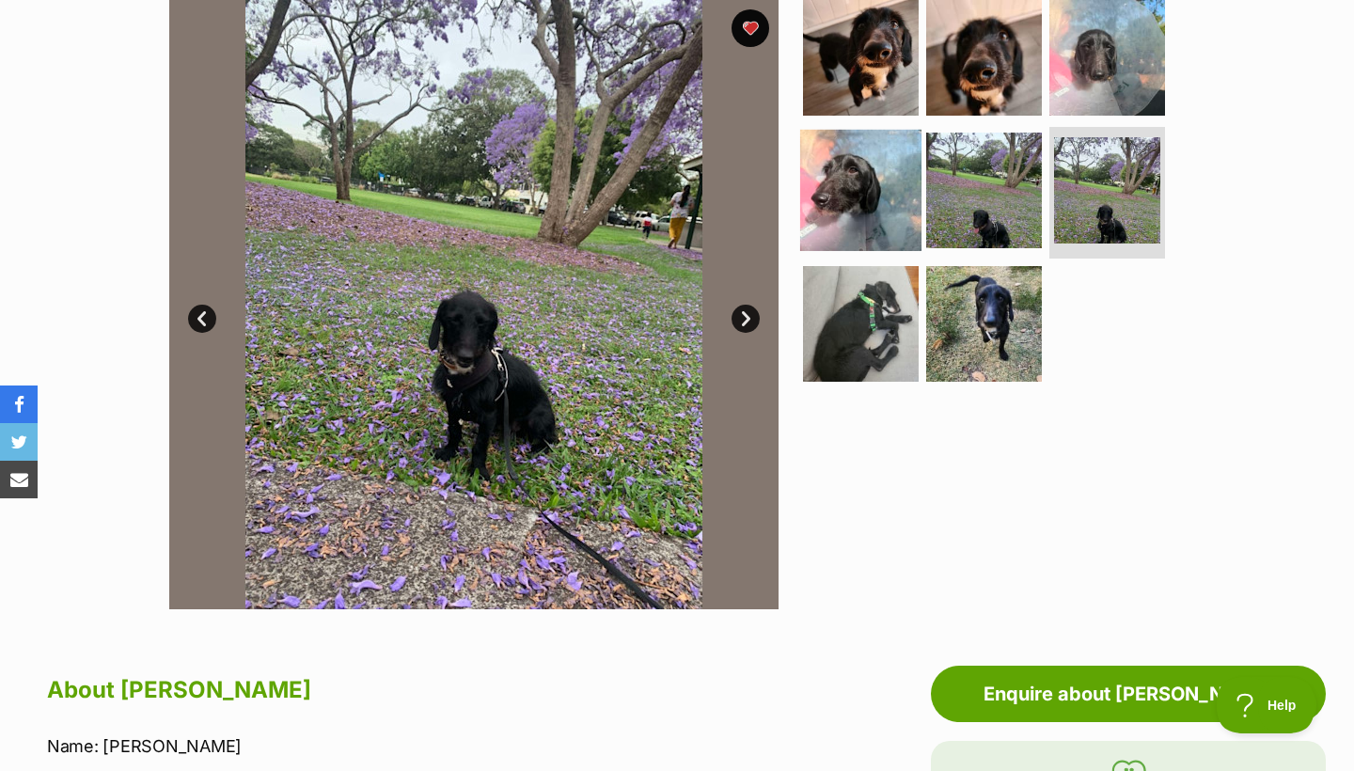
click at [866, 192] on img at bounding box center [860, 190] width 121 height 121
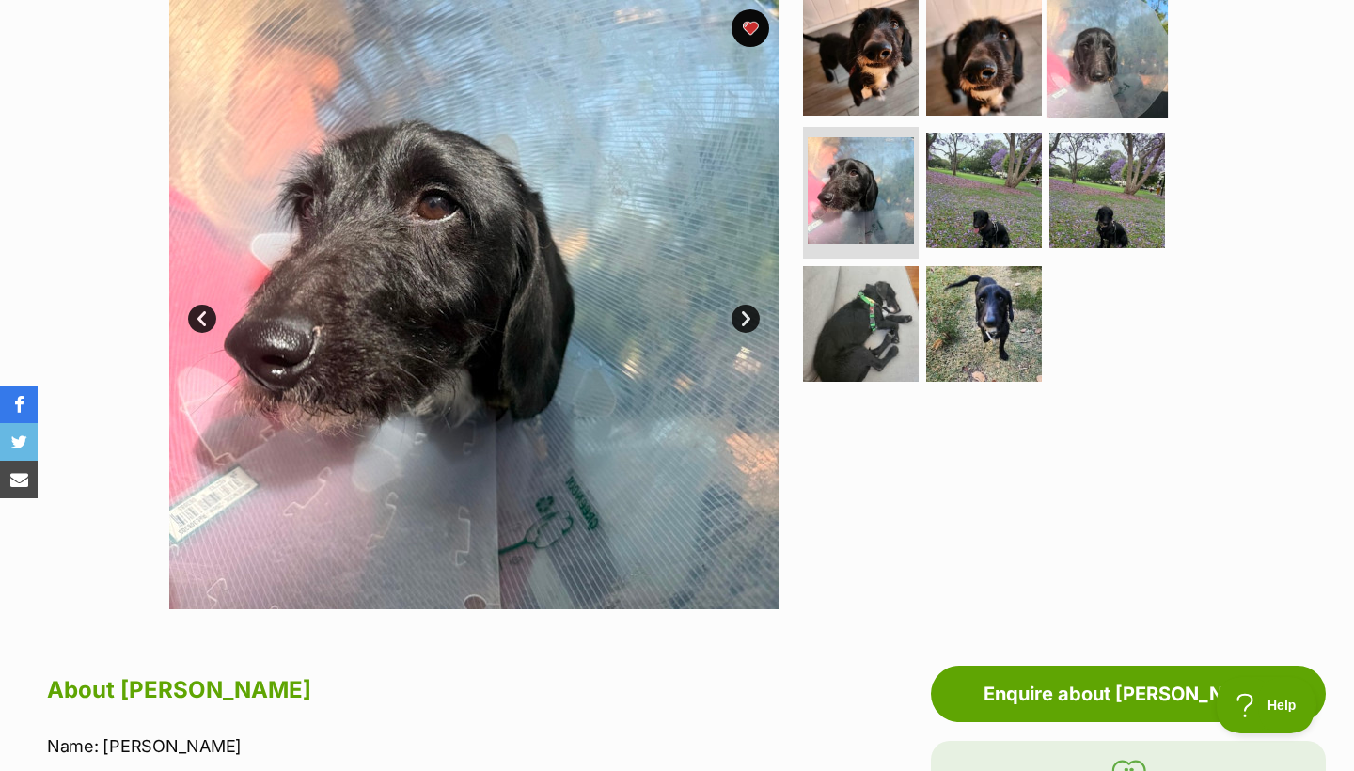
scroll to position [0, 0]
click at [1125, 60] on img at bounding box center [1106, 56] width 121 height 121
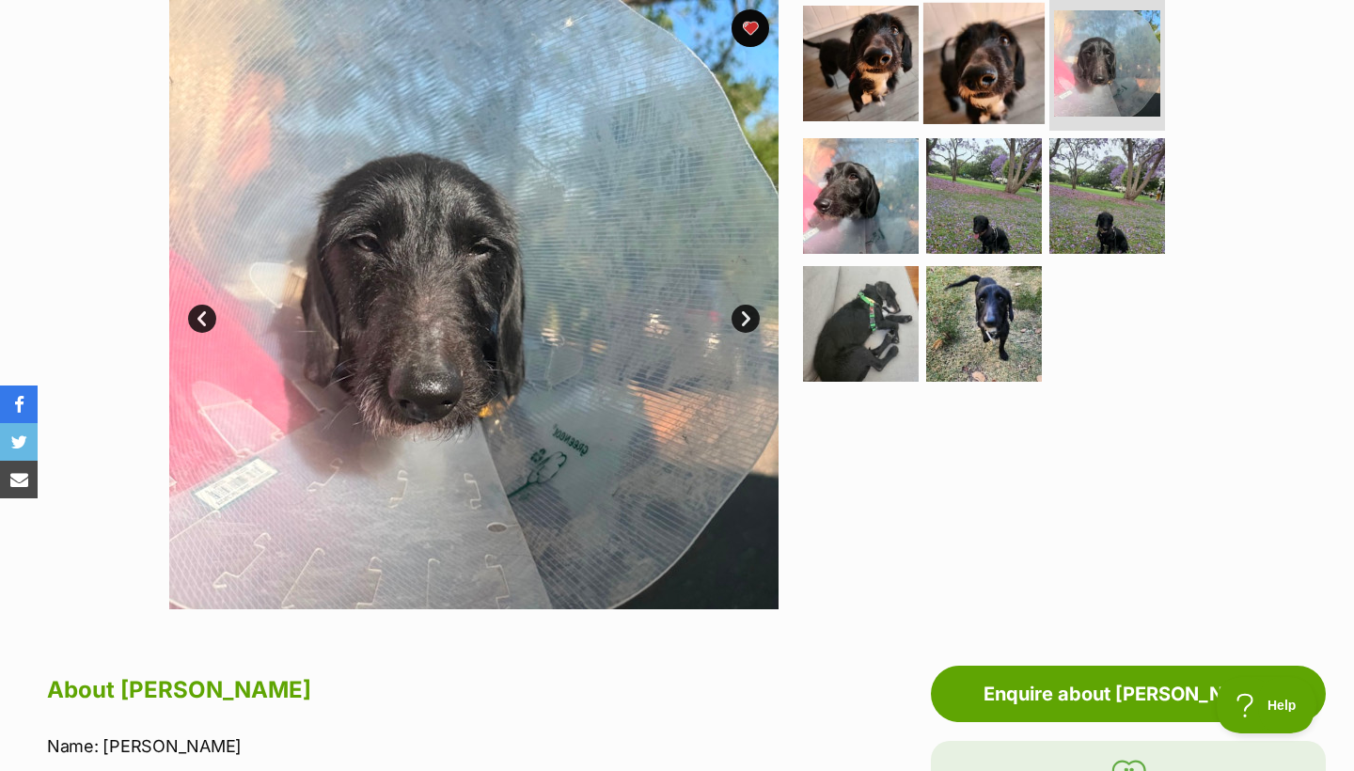
click at [969, 114] on img at bounding box center [983, 62] width 121 height 121
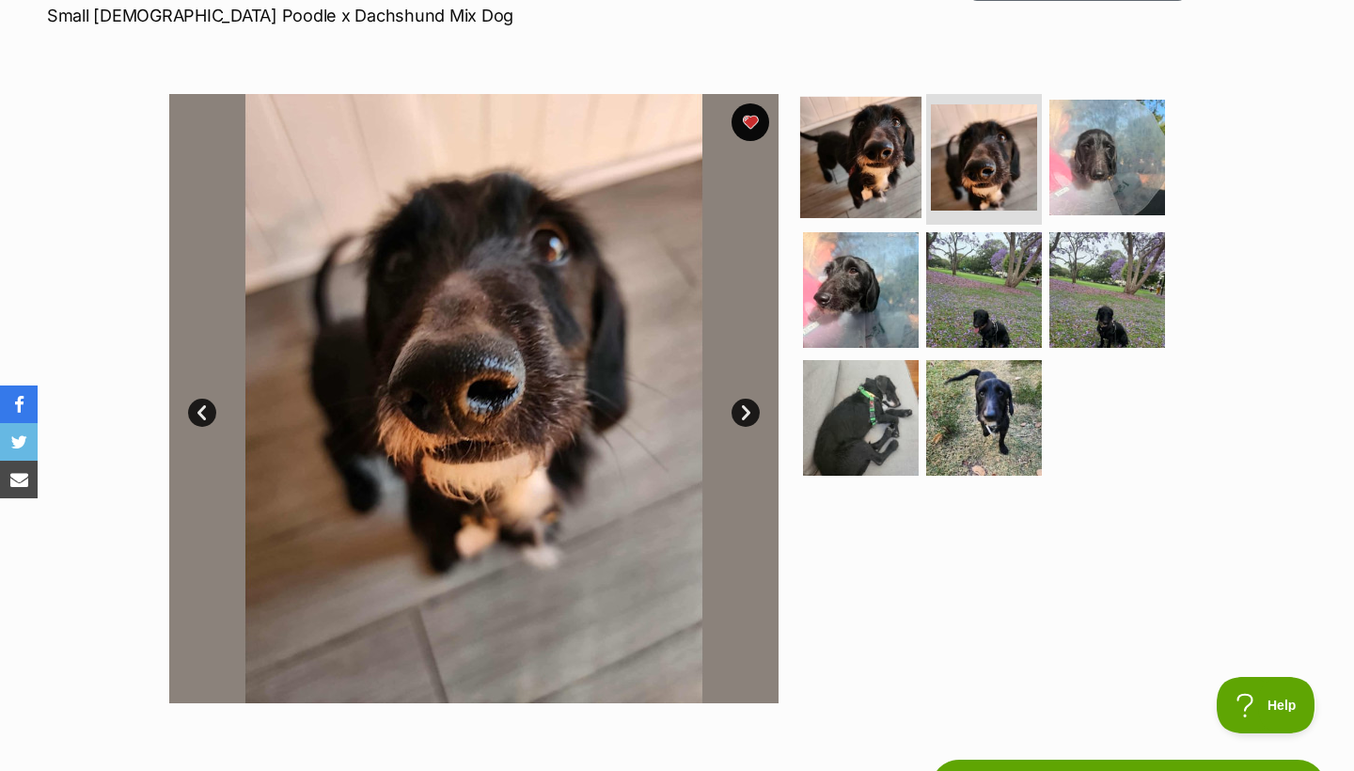
scroll to position [298, 0]
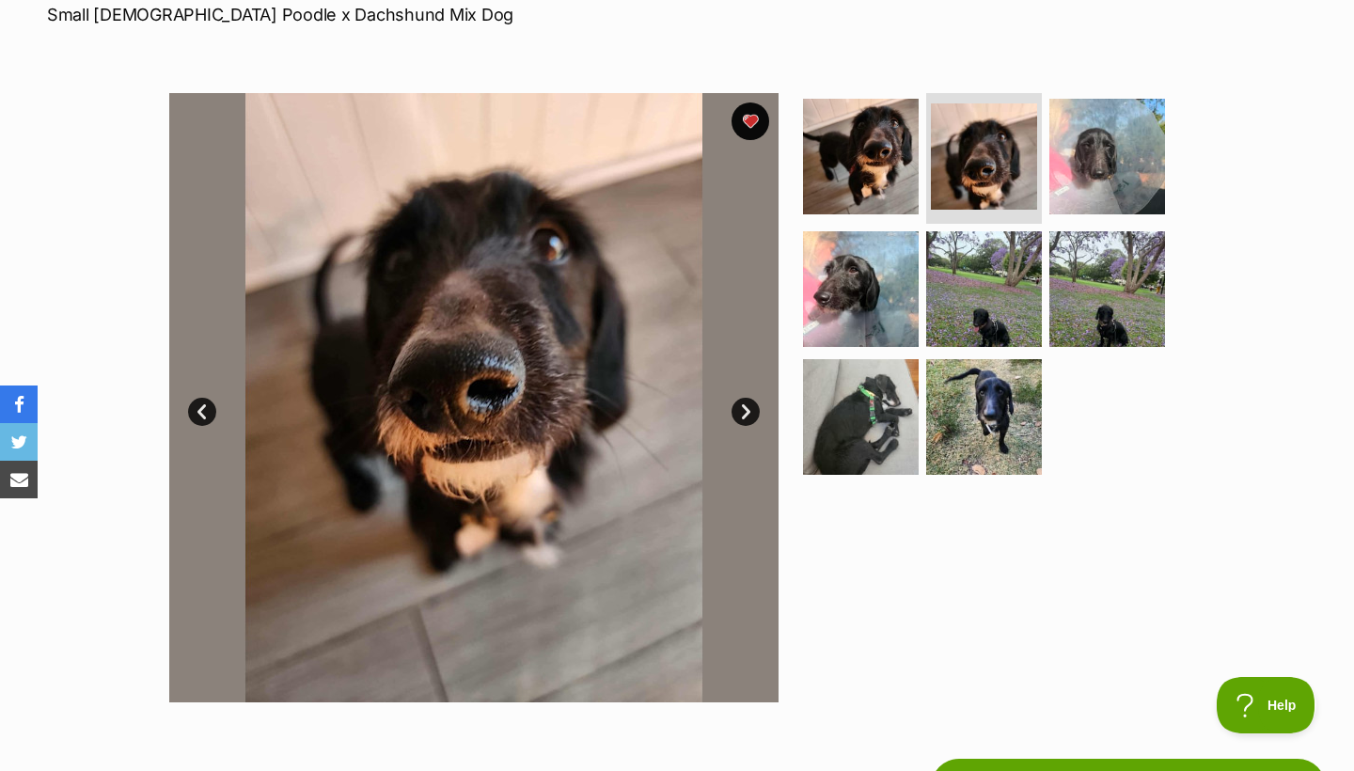
click at [747, 418] on link "Next" at bounding box center [745, 412] width 28 height 28
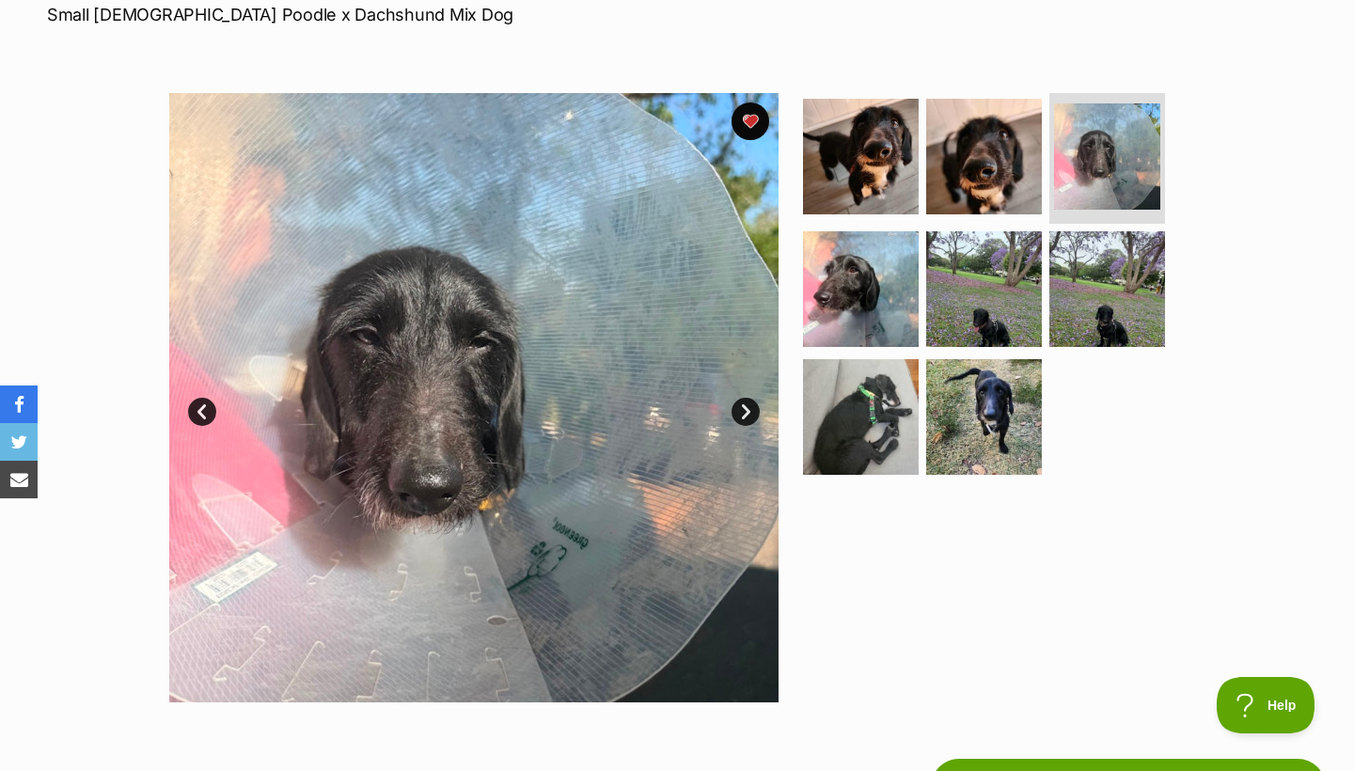
click at [747, 418] on link "Next" at bounding box center [745, 412] width 28 height 28
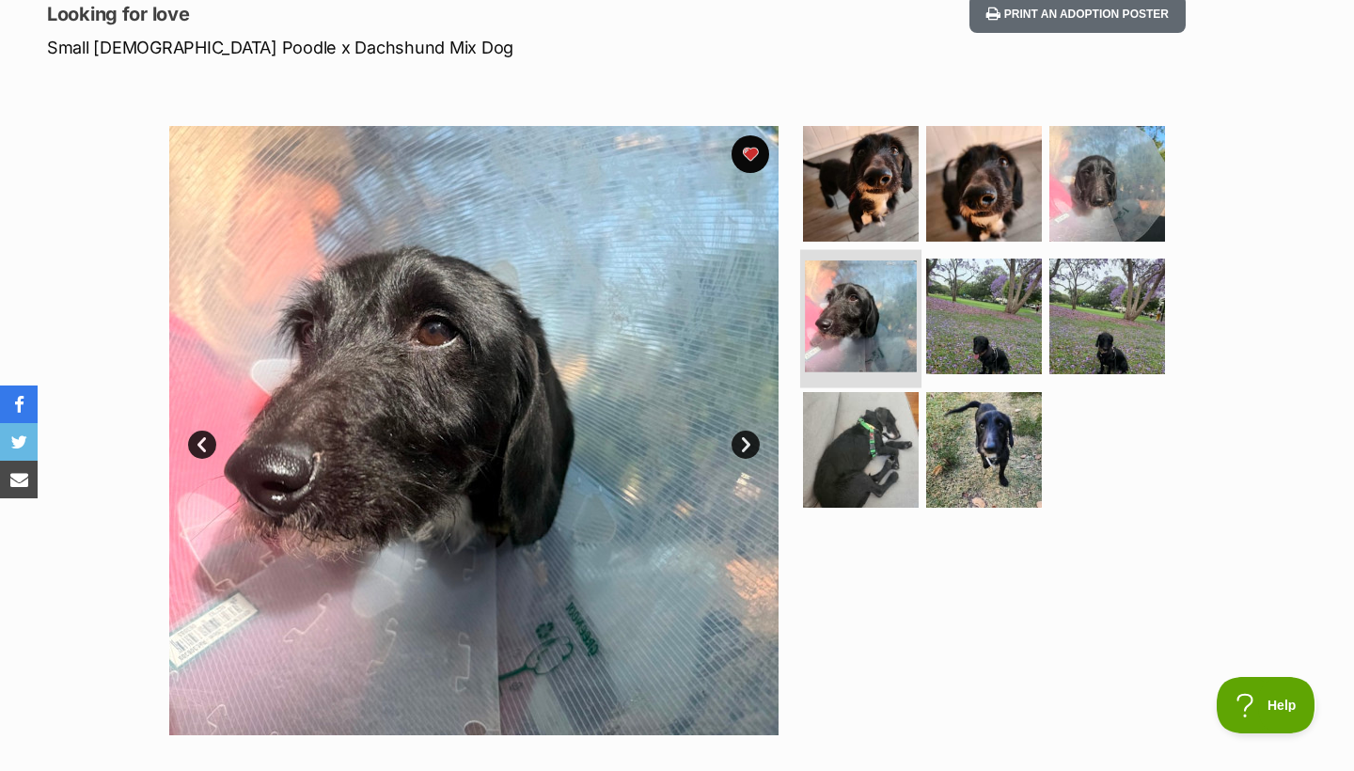
scroll to position [265, 0]
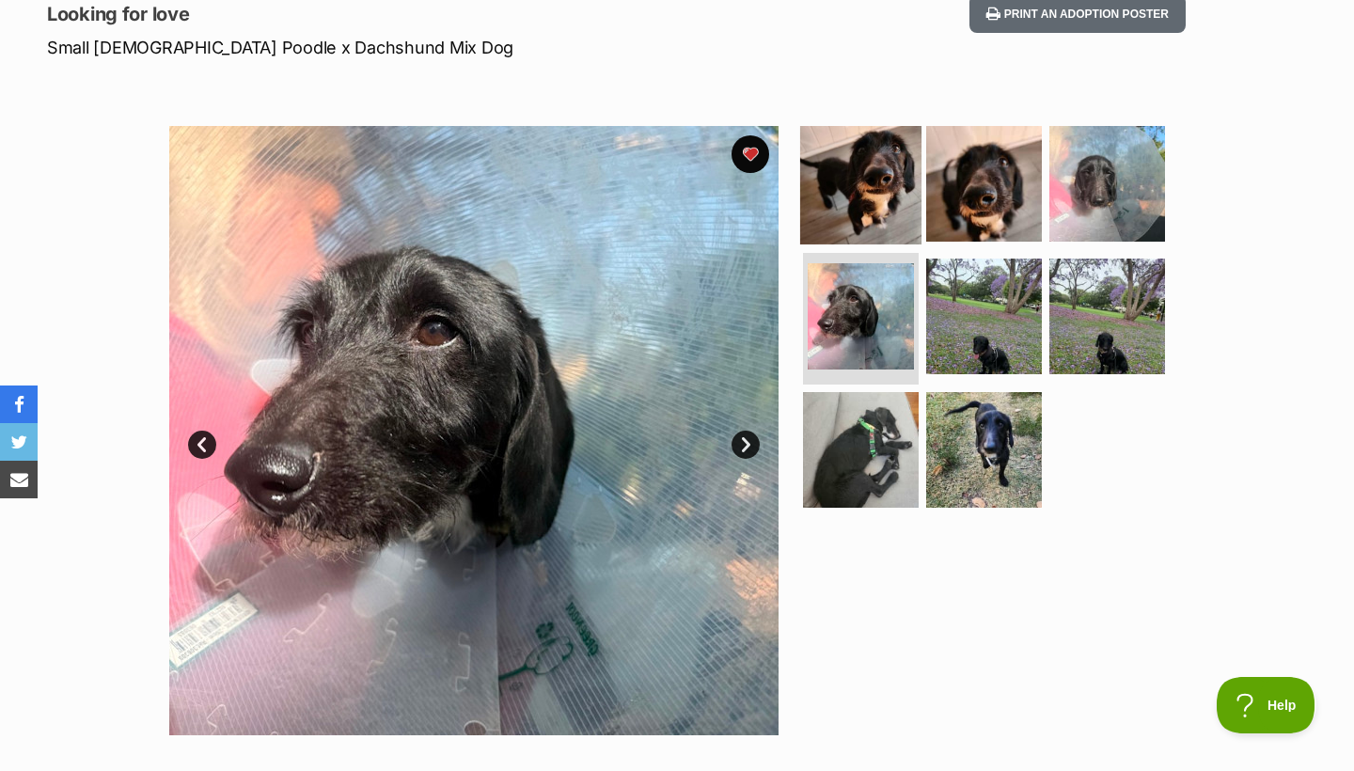
click at [872, 190] on img at bounding box center [860, 182] width 121 height 121
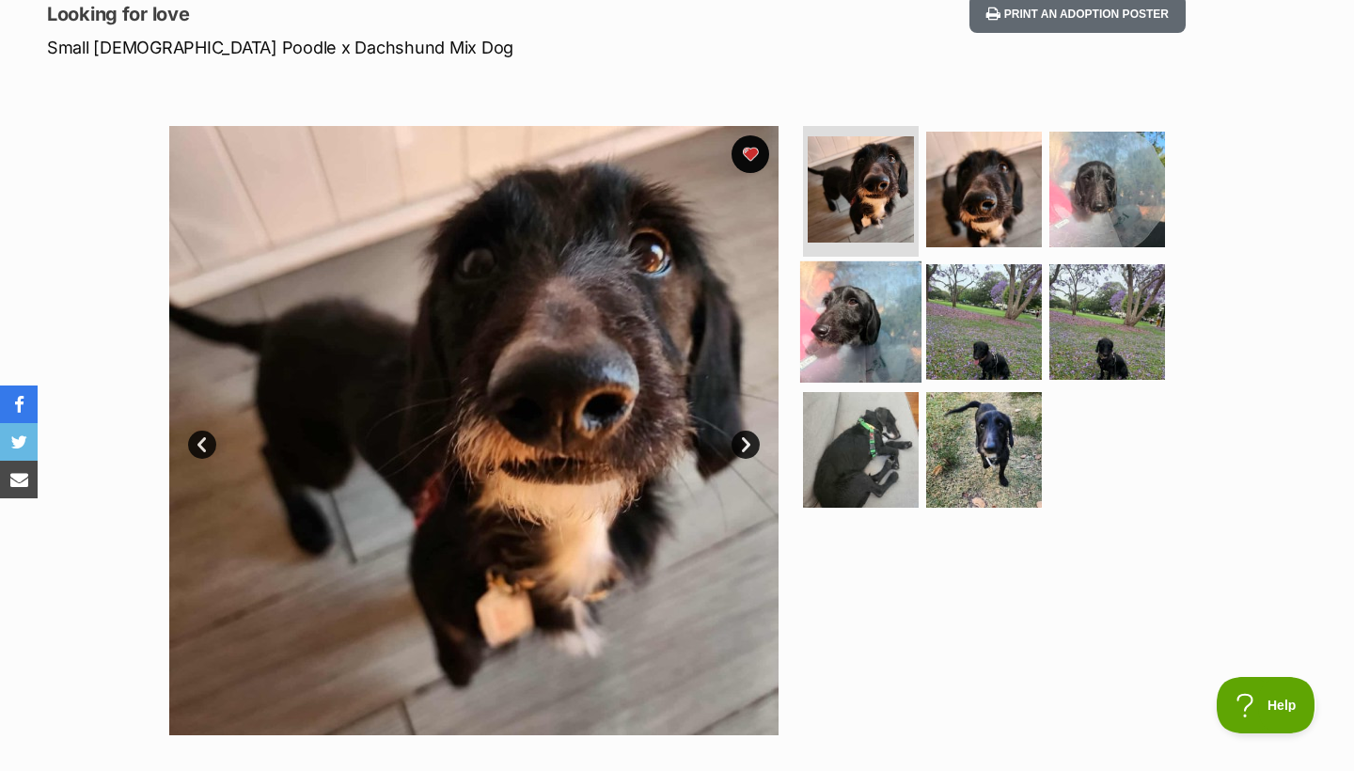
click at [842, 349] on img at bounding box center [860, 321] width 121 height 121
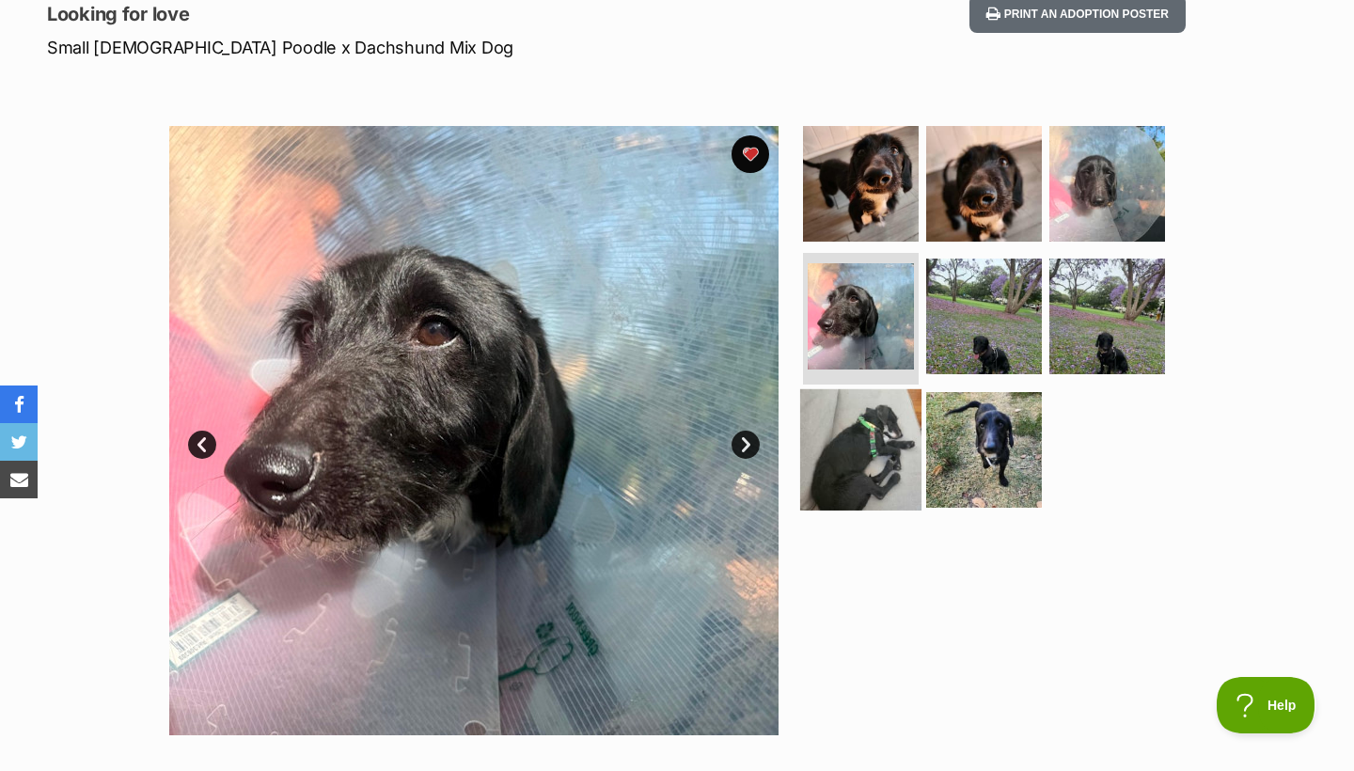
click at [864, 455] on img at bounding box center [860, 449] width 121 height 121
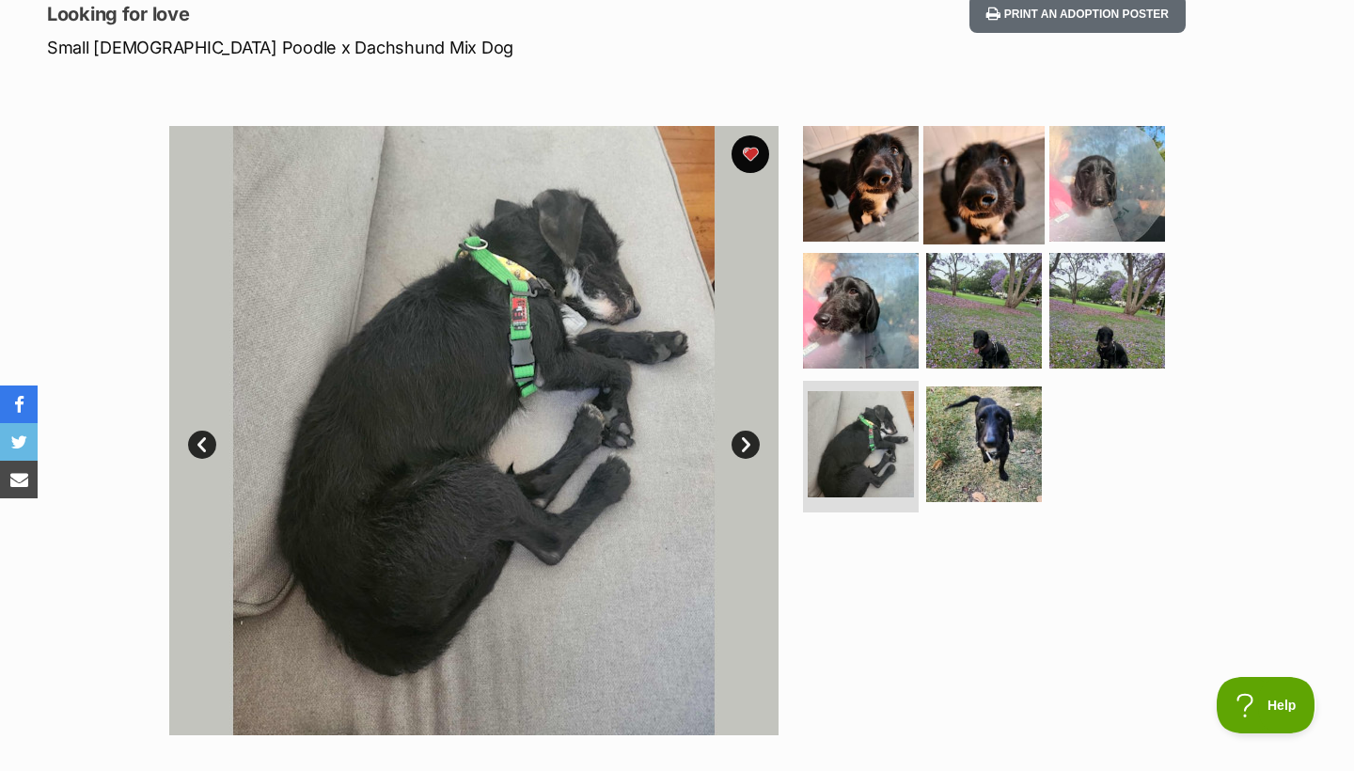
click at [986, 212] on img at bounding box center [983, 182] width 121 height 121
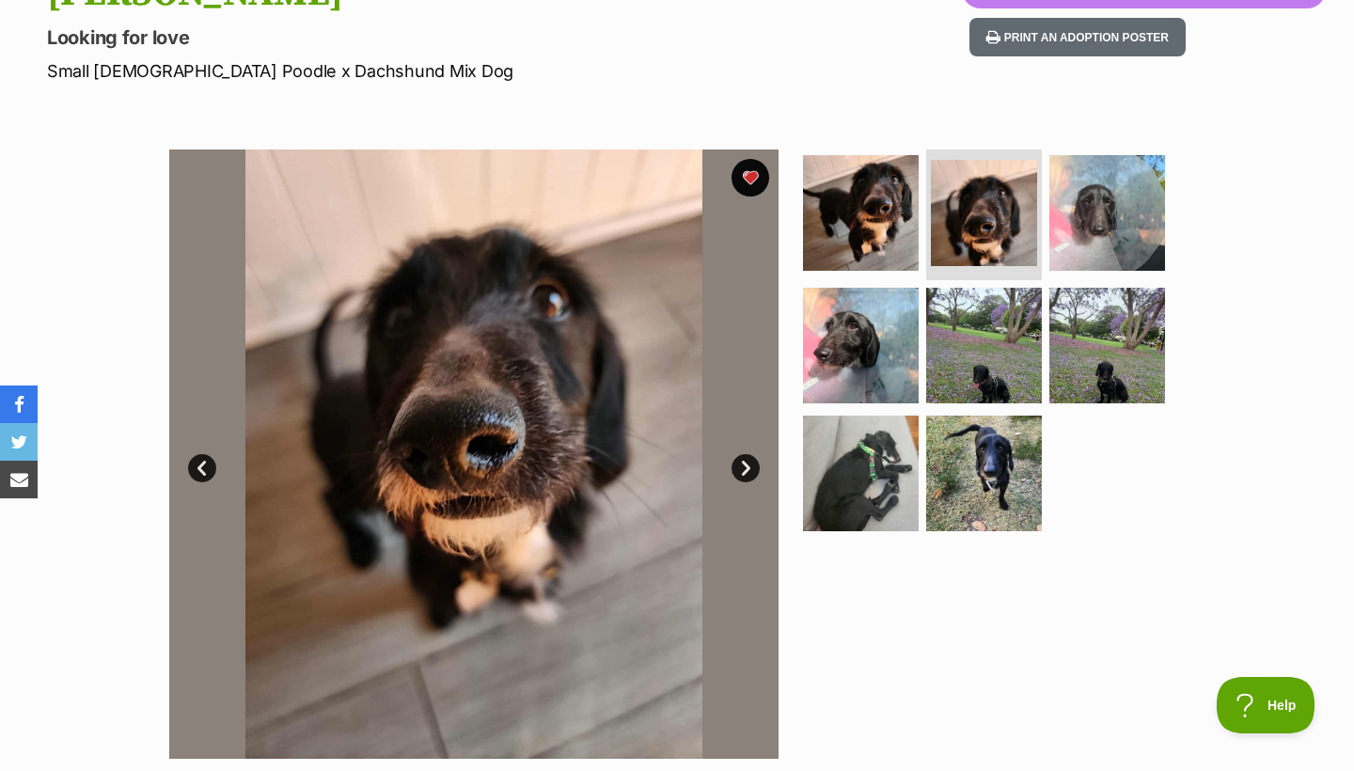
scroll to position [243, 0]
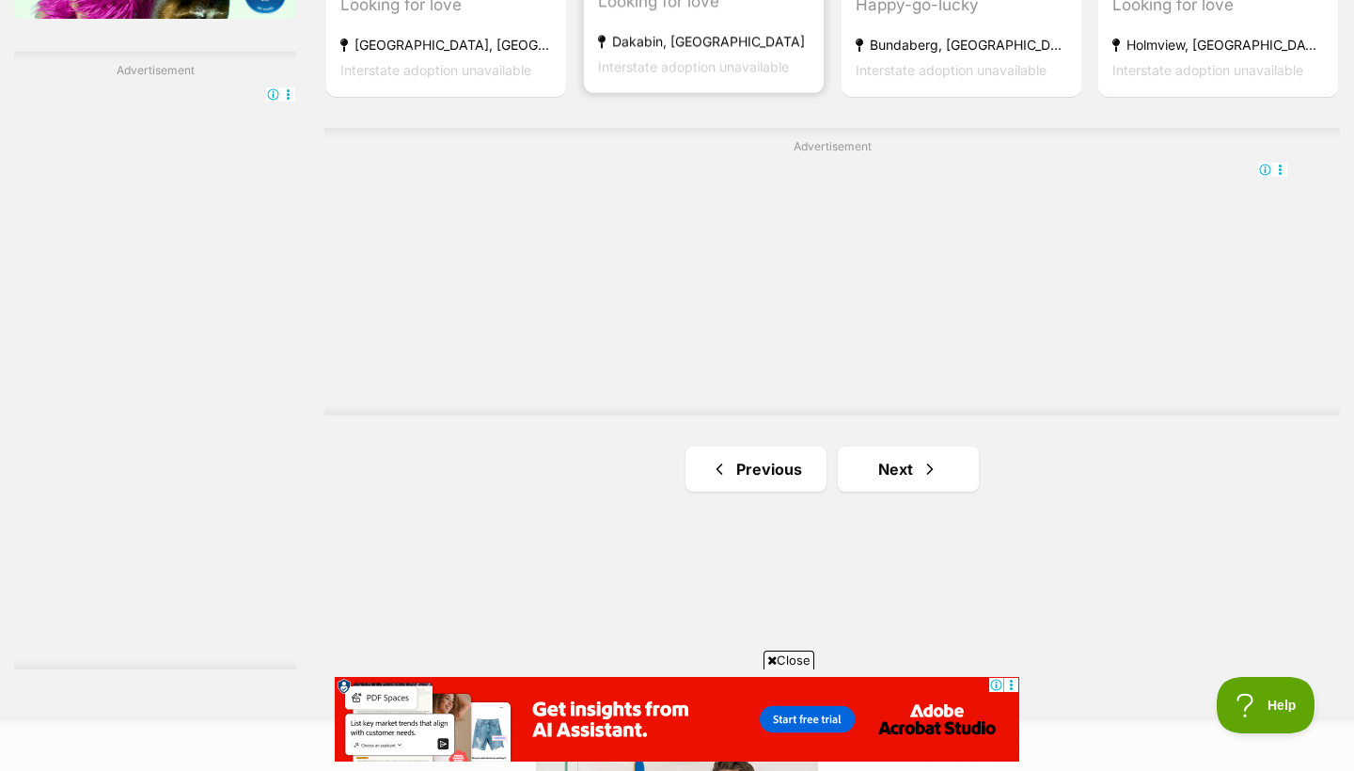
scroll to position [3266, 0]
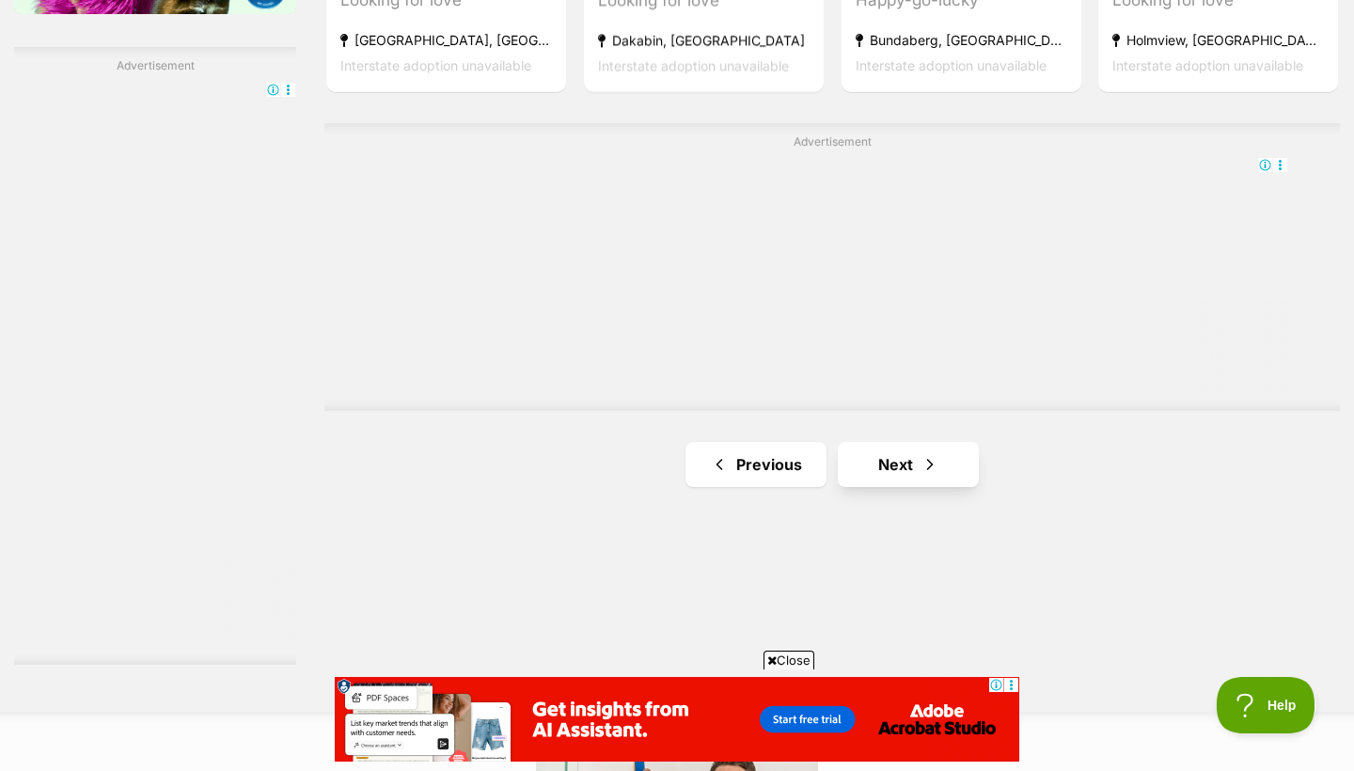
click at [918, 449] on link "Next" at bounding box center [908, 464] width 141 height 45
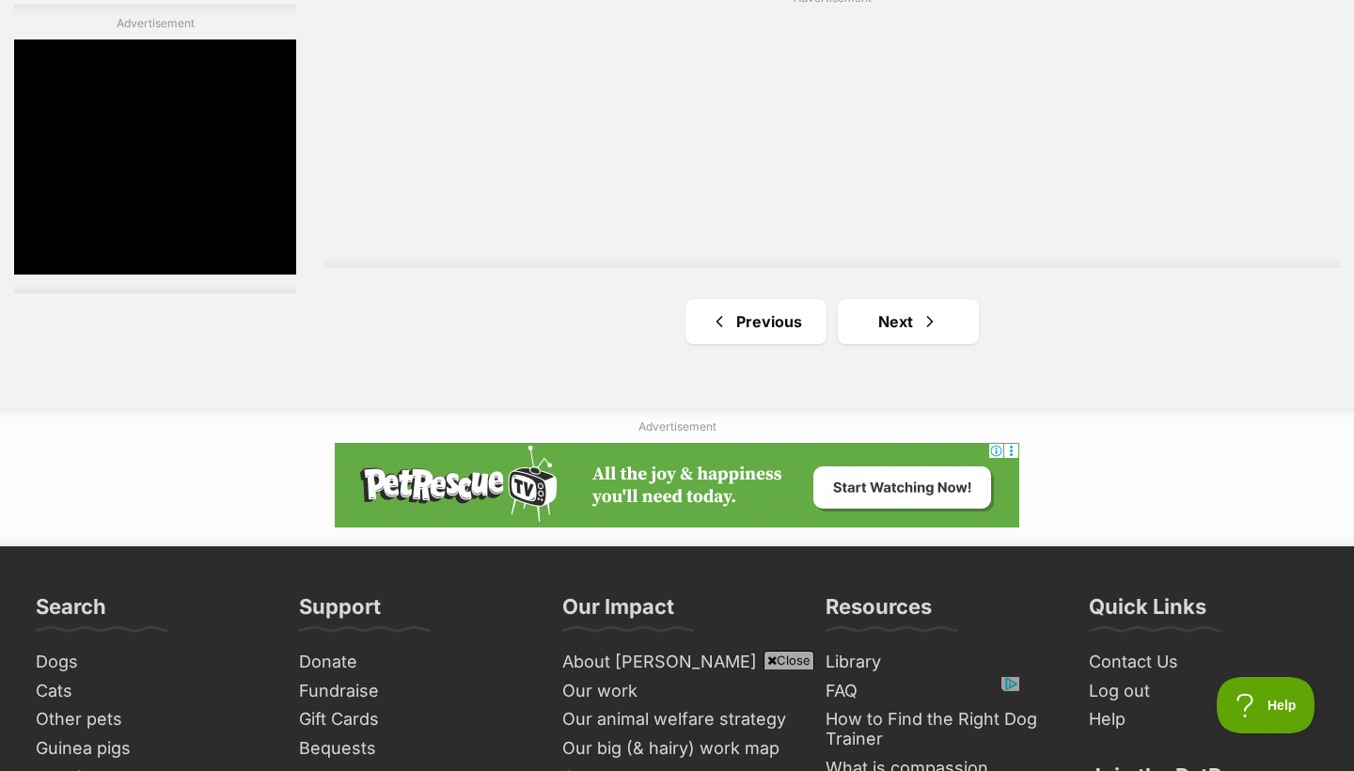
scroll to position [3550, 0]
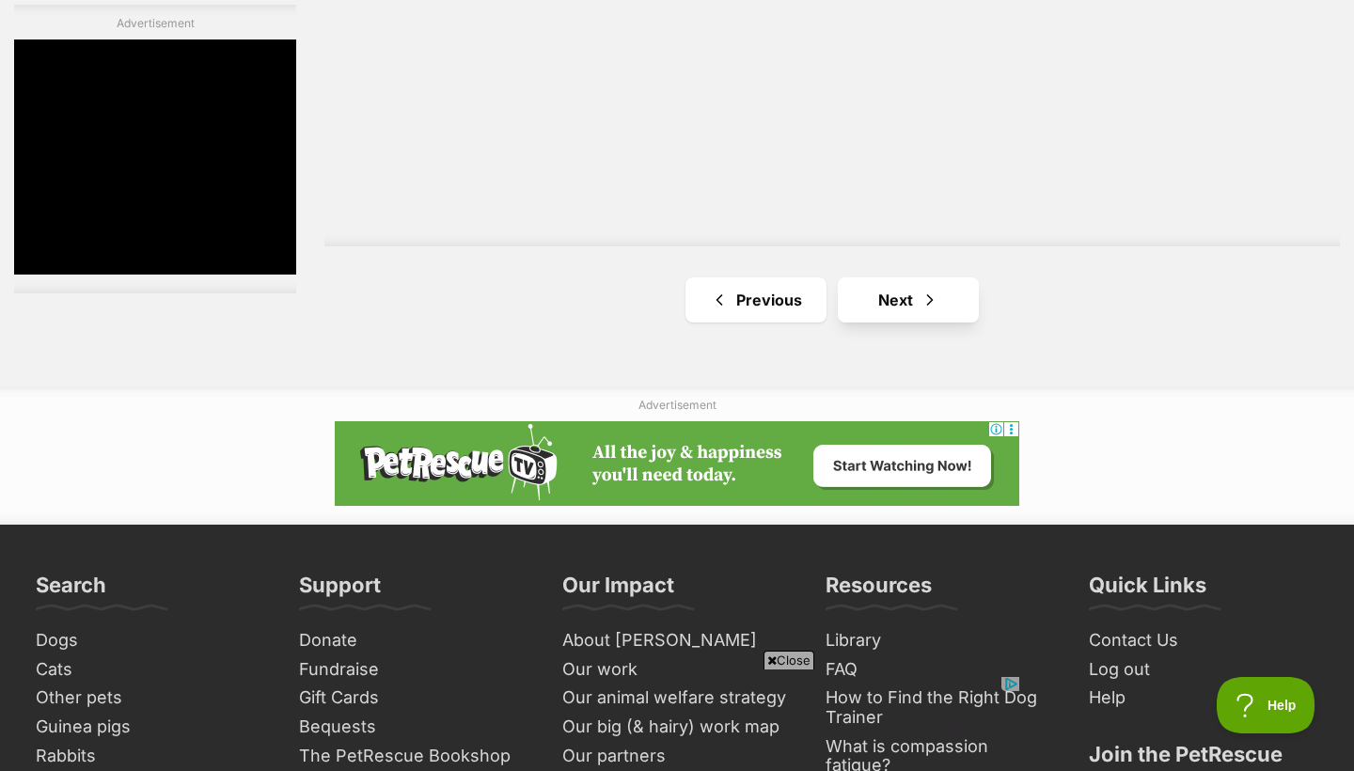
click at [922, 296] on span "Next page" at bounding box center [929, 300] width 19 height 23
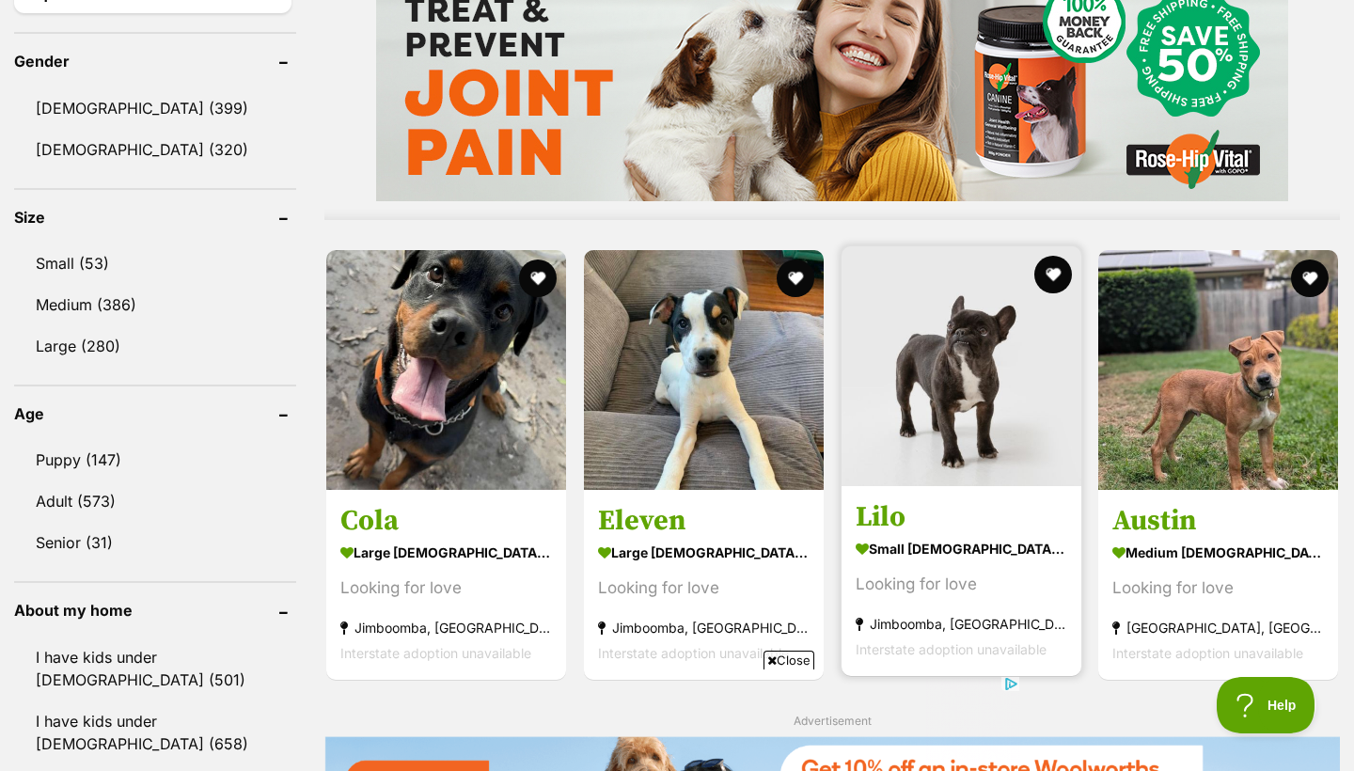
click at [946, 318] on img at bounding box center [961, 366] width 240 height 240
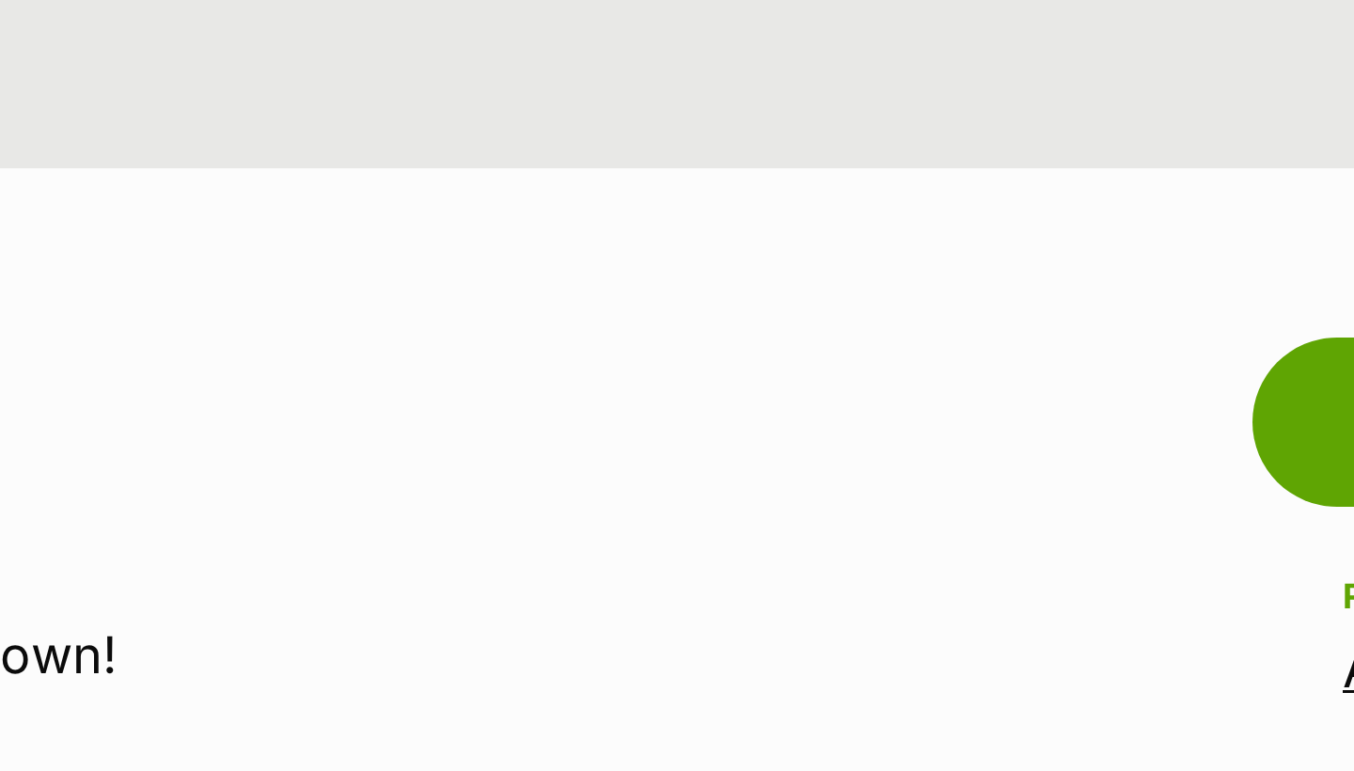
scroll to position [221, 0]
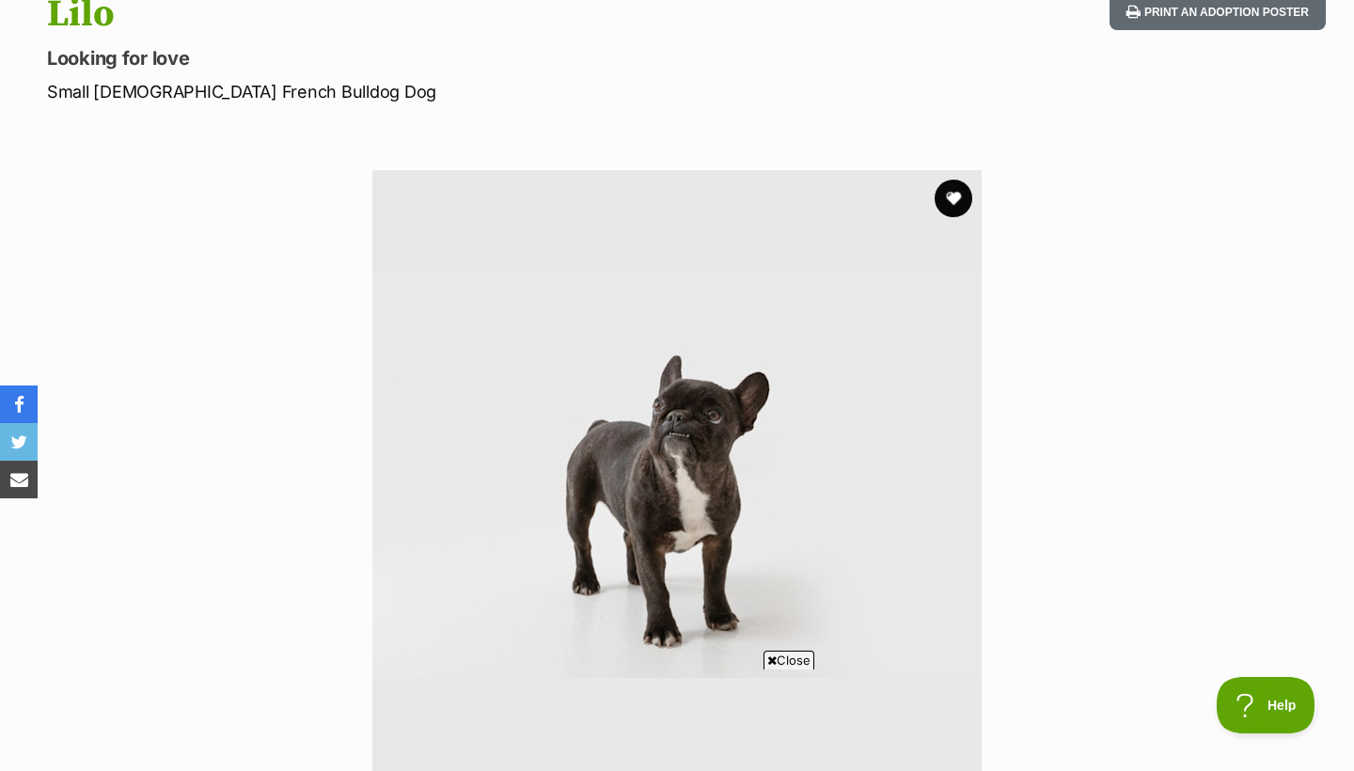
click at [1075, 290] on section "Available 1 of 1 images Next Prev 1" at bounding box center [677, 460] width 1072 height 637
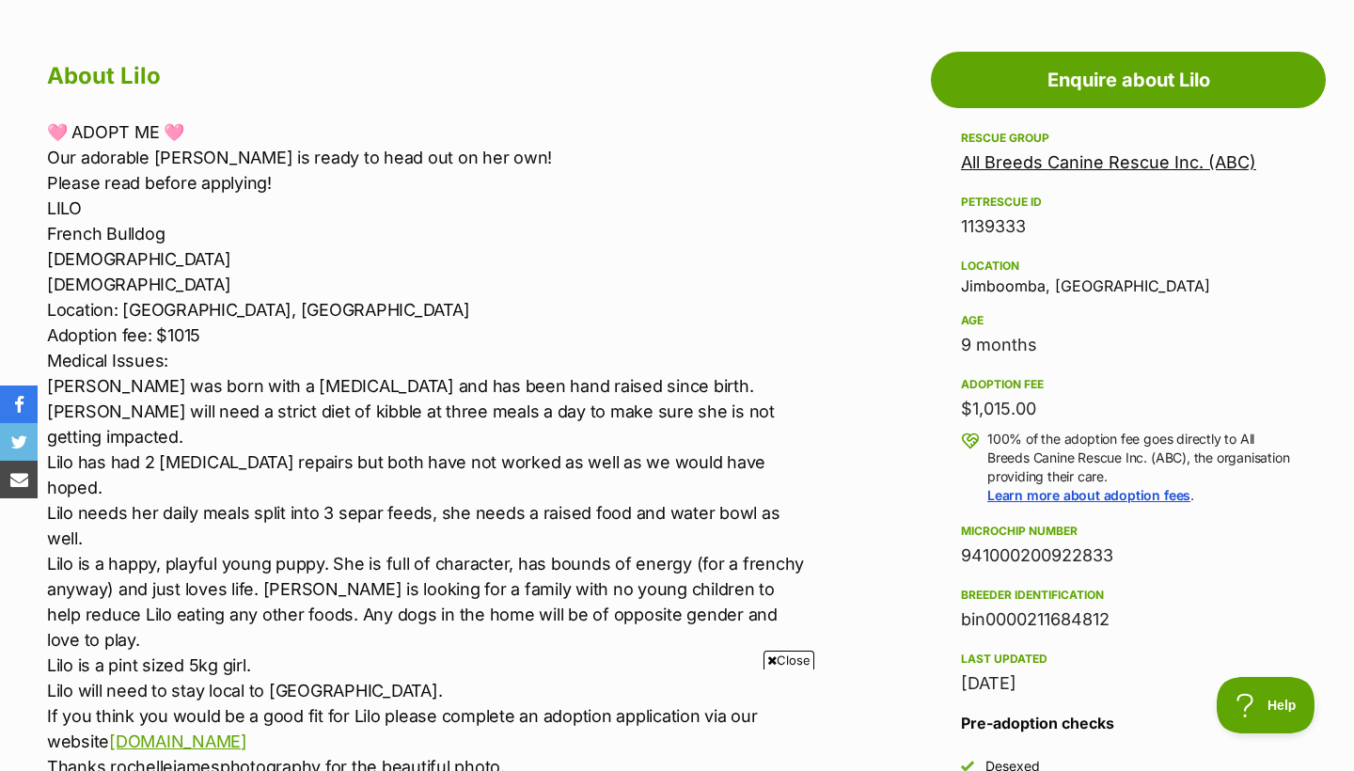
scroll to position [1009, 0]
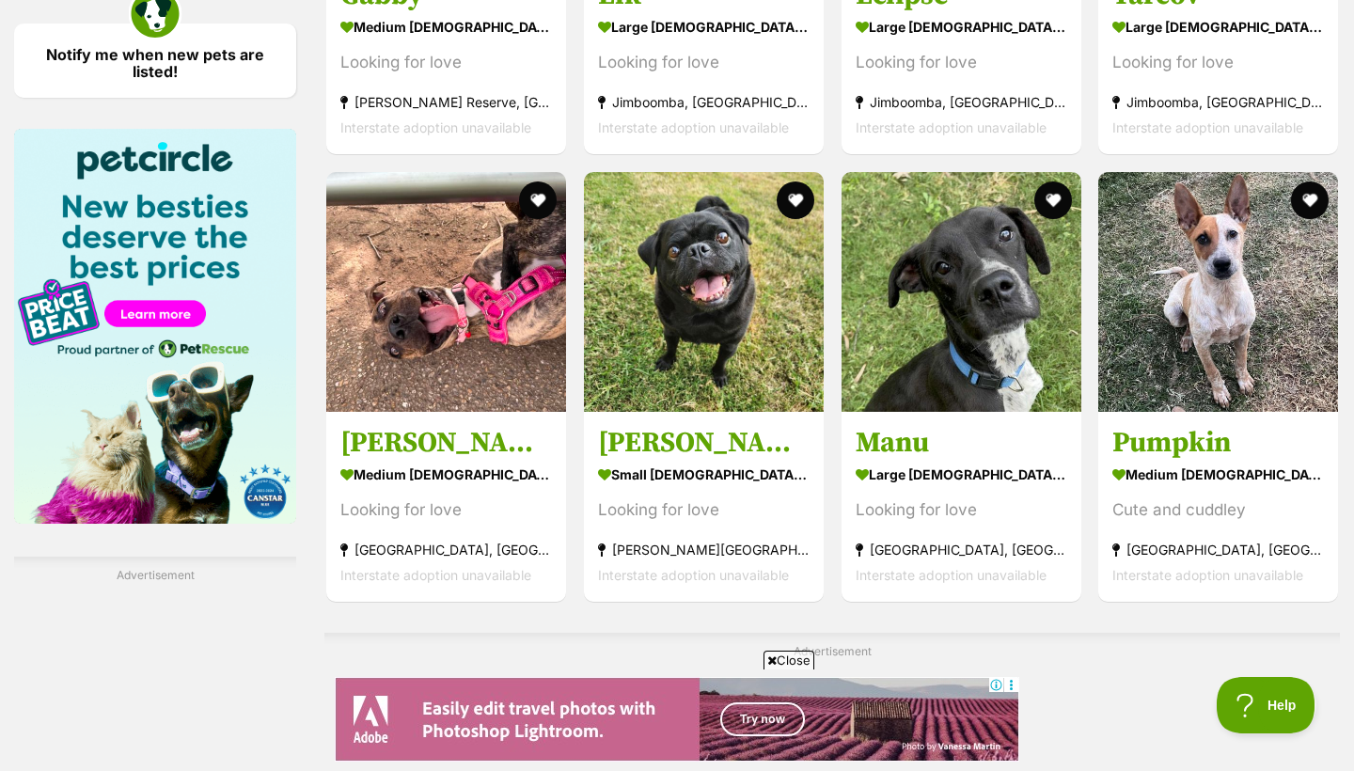
scroll to position [2880, 0]
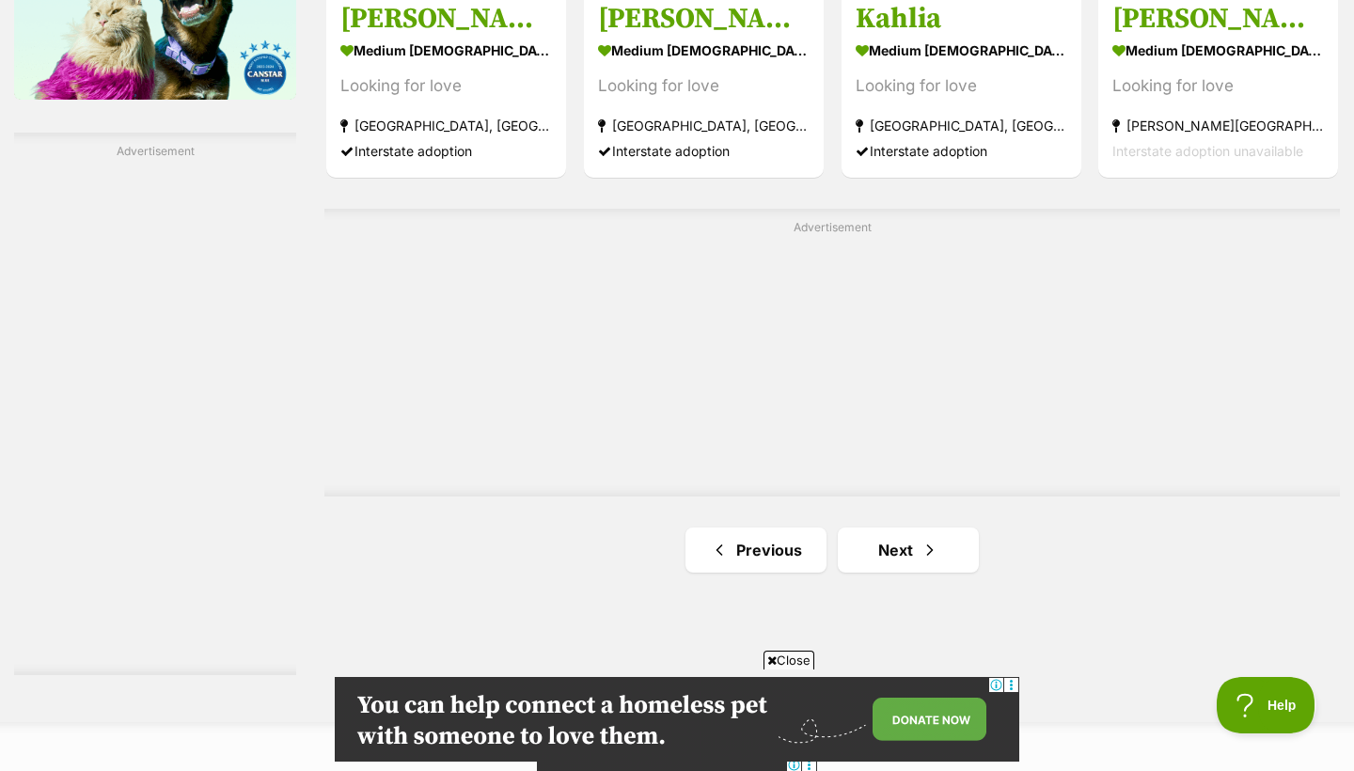
scroll to position [3225, 0]
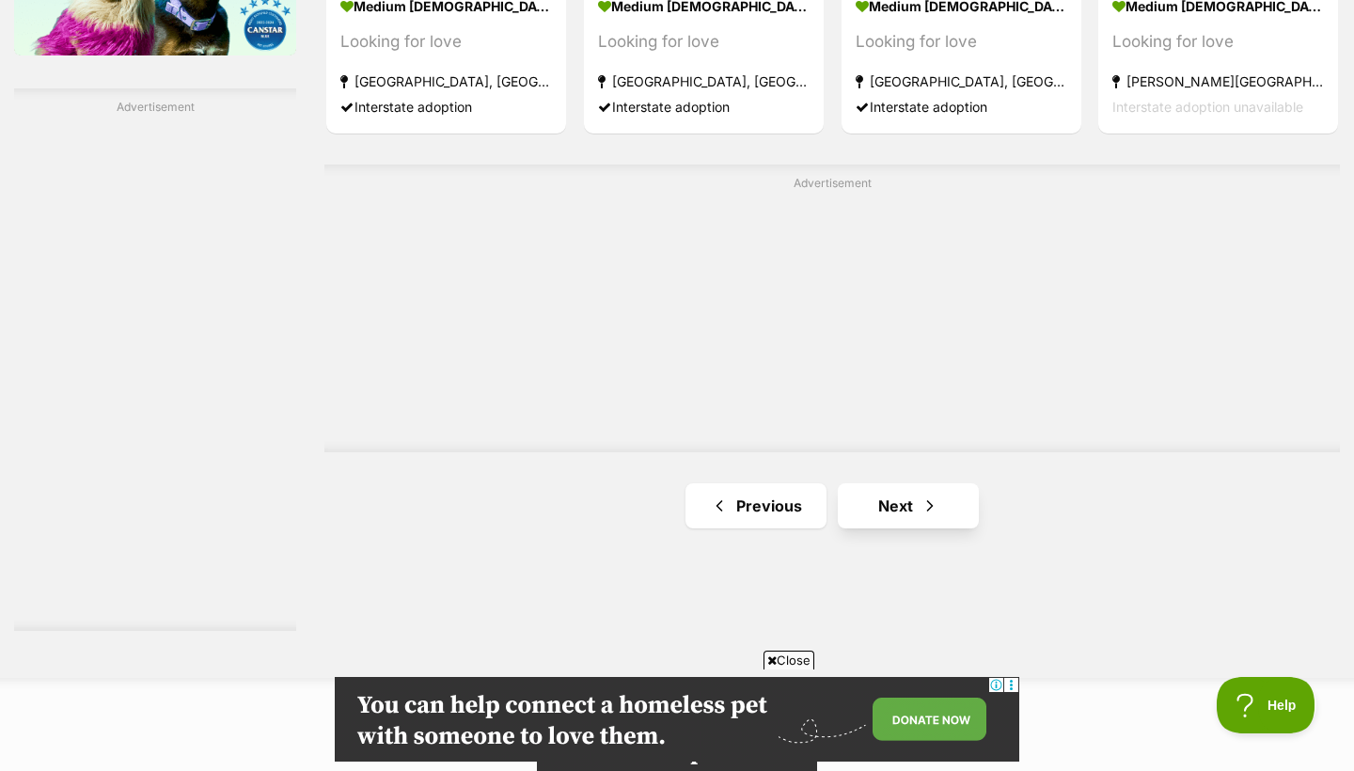
click at [926, 510] on link "Next" at bounding box center [908, 505] width 141 height 45
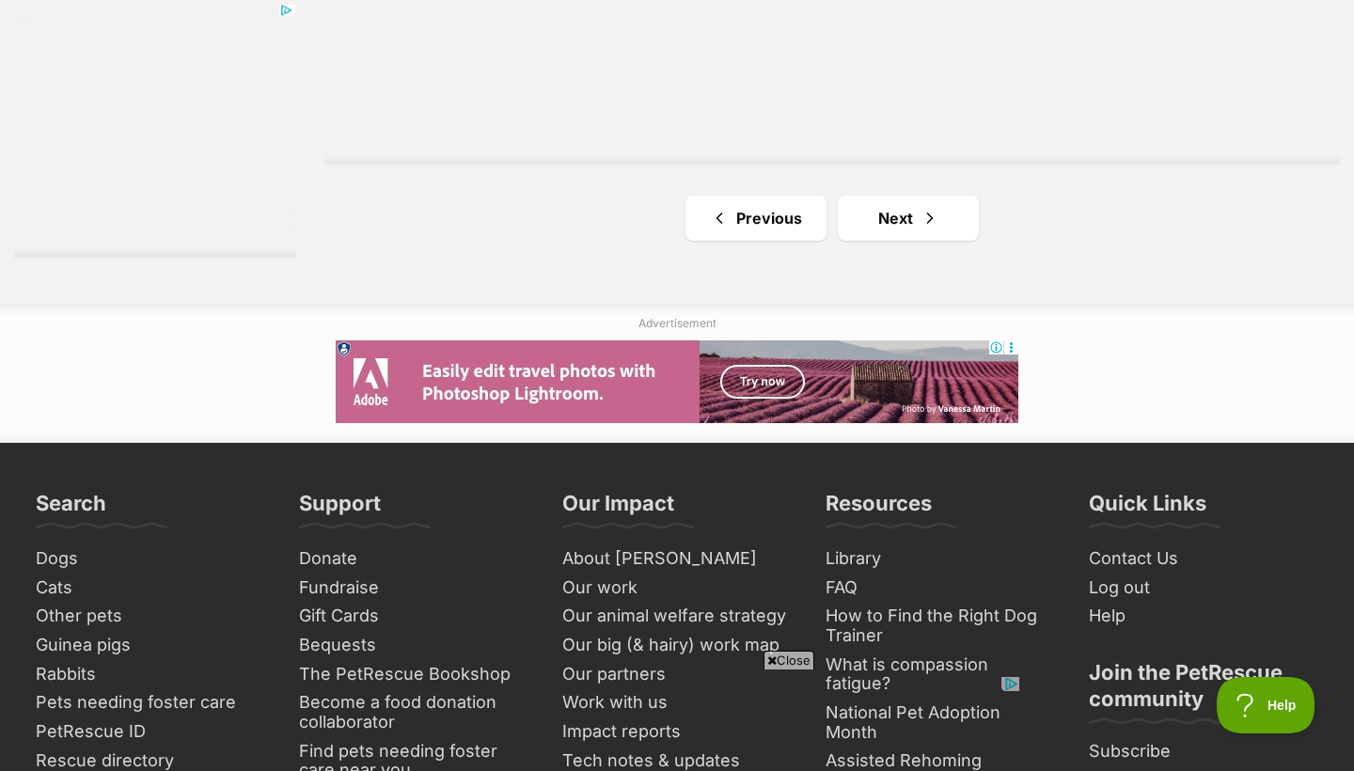
scroll to position [3633, 0]
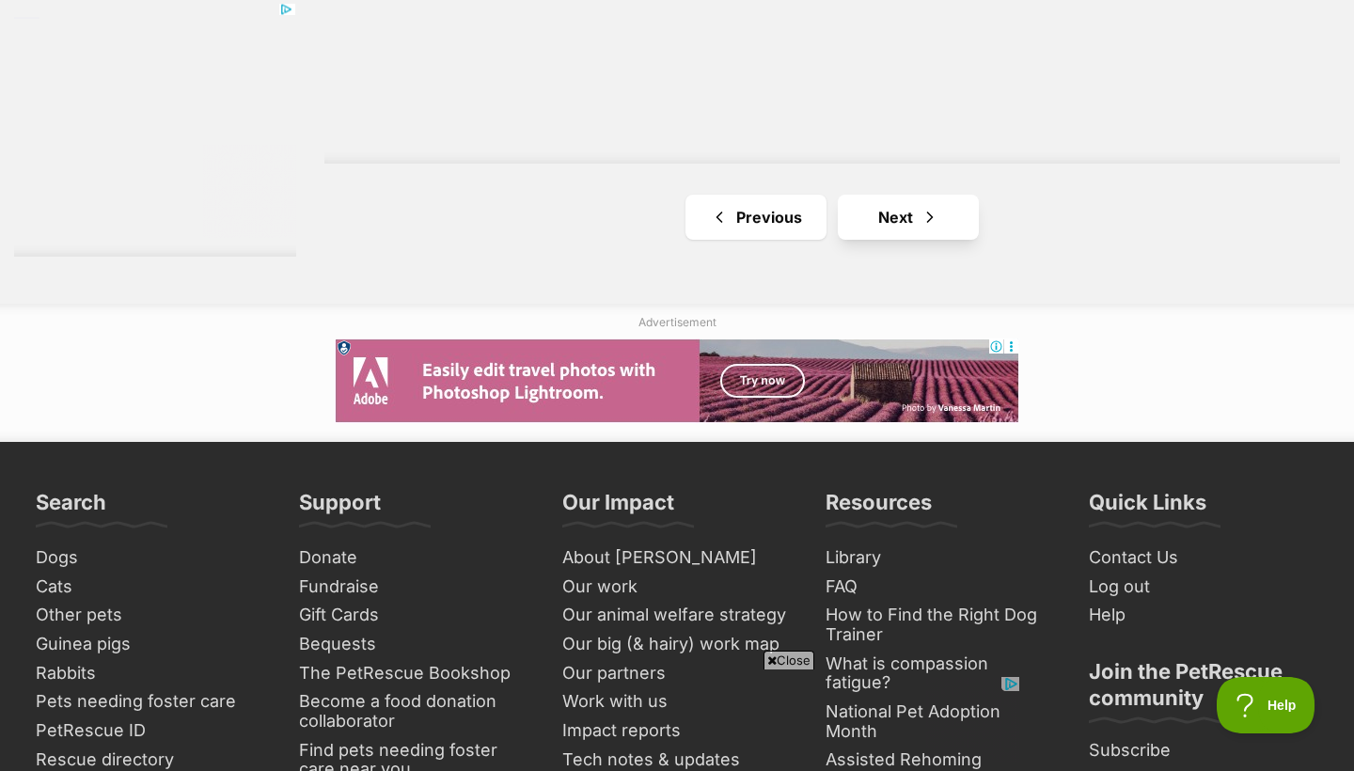
click at [886, 225] on link "Next" at bounding box center [908, 217] width 141 height 45
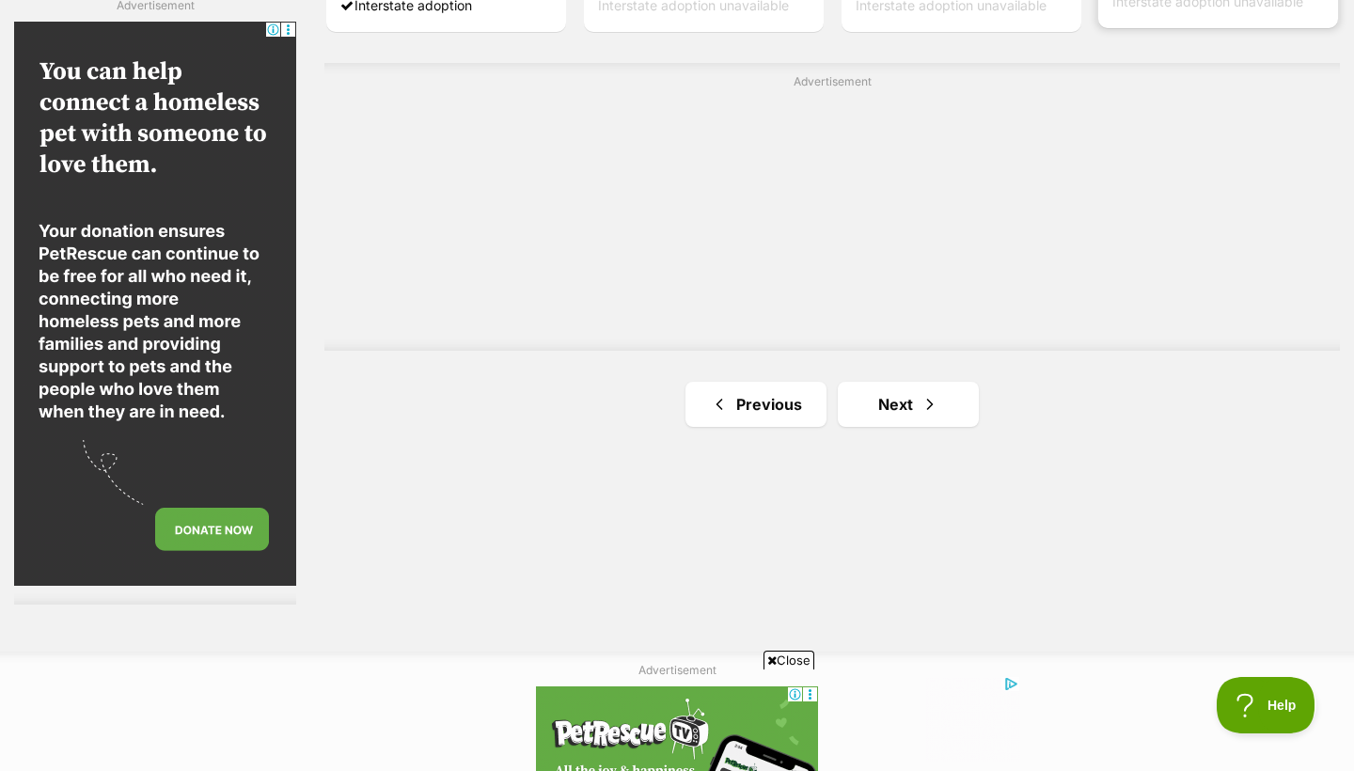
scroll to position [3344, 0]
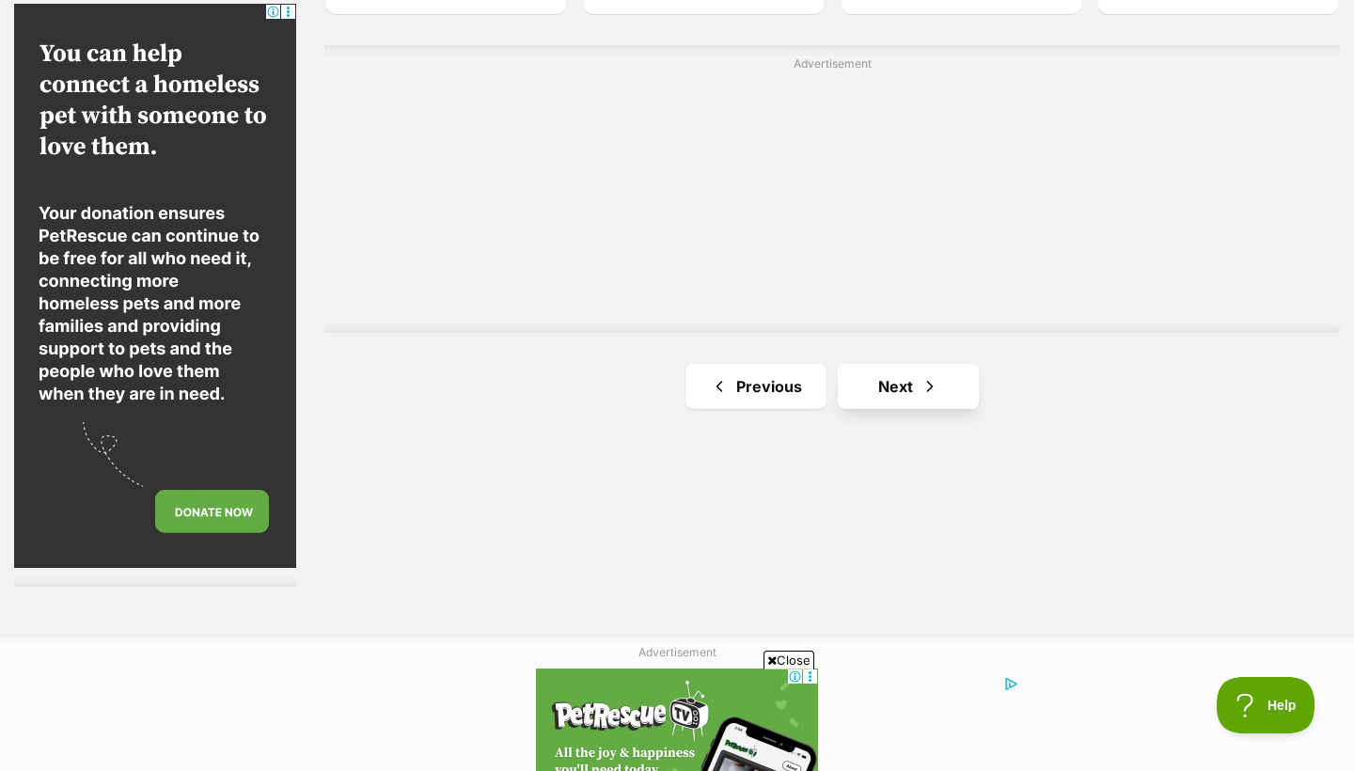
click at [959, 373] on link "Next" at bounding box center [908, 386] width 141 height 45
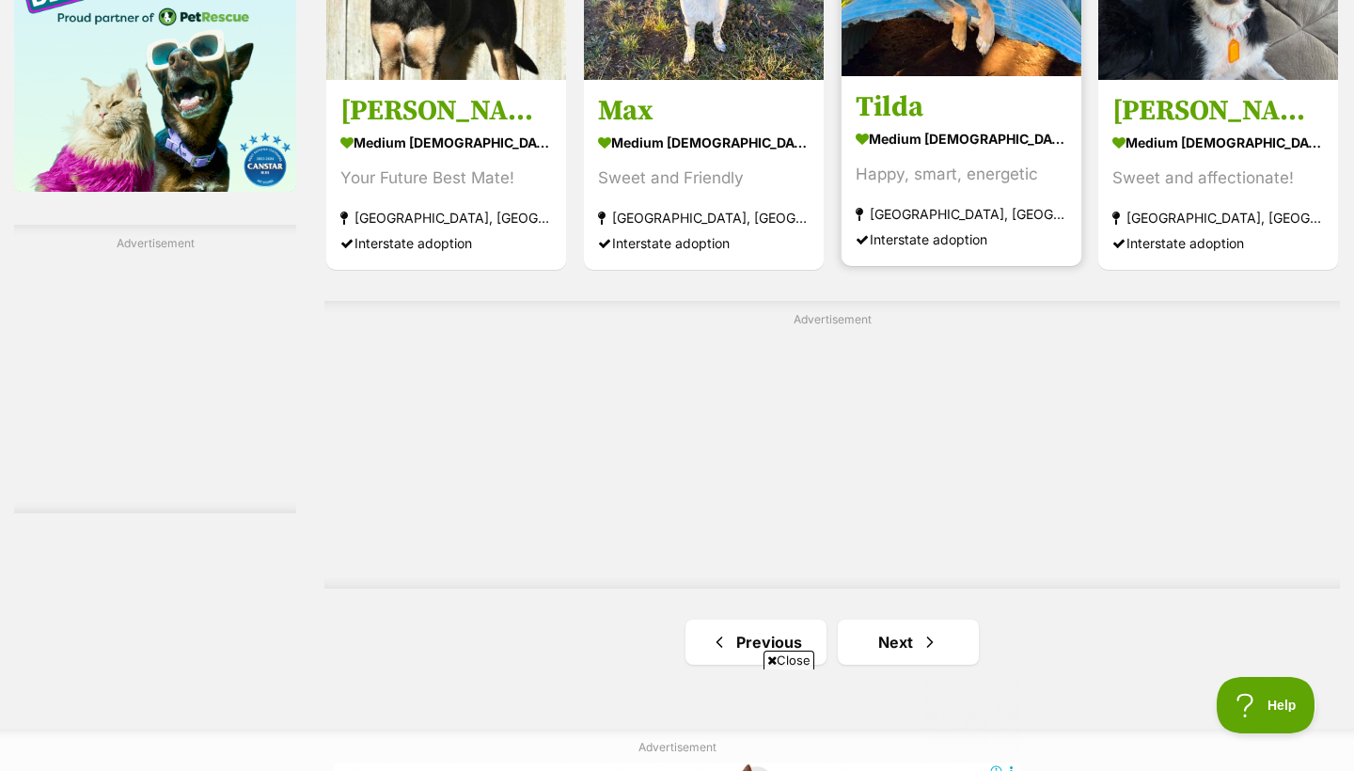
scroll to position [3182, 0]
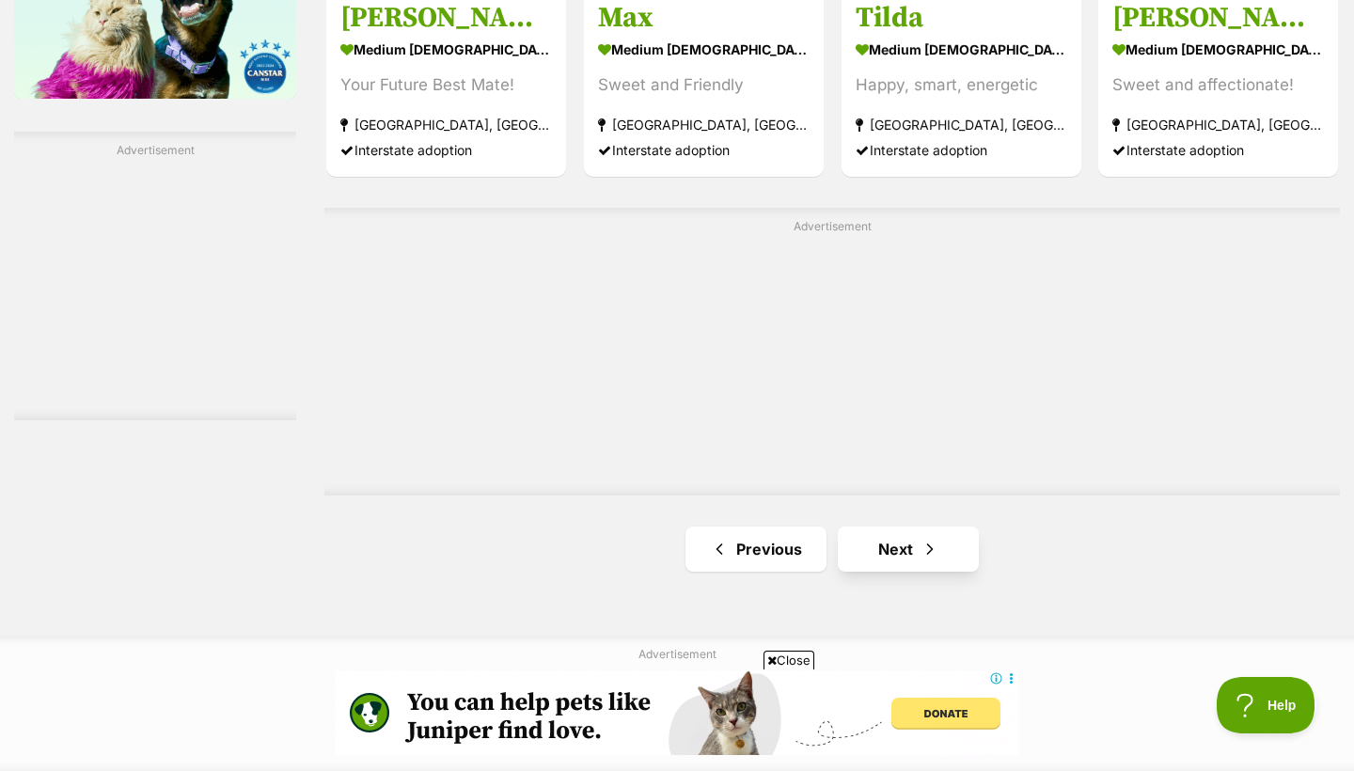
click at [939, 541] on link "Next" at bounding box center [908, 548] width 141 height 45
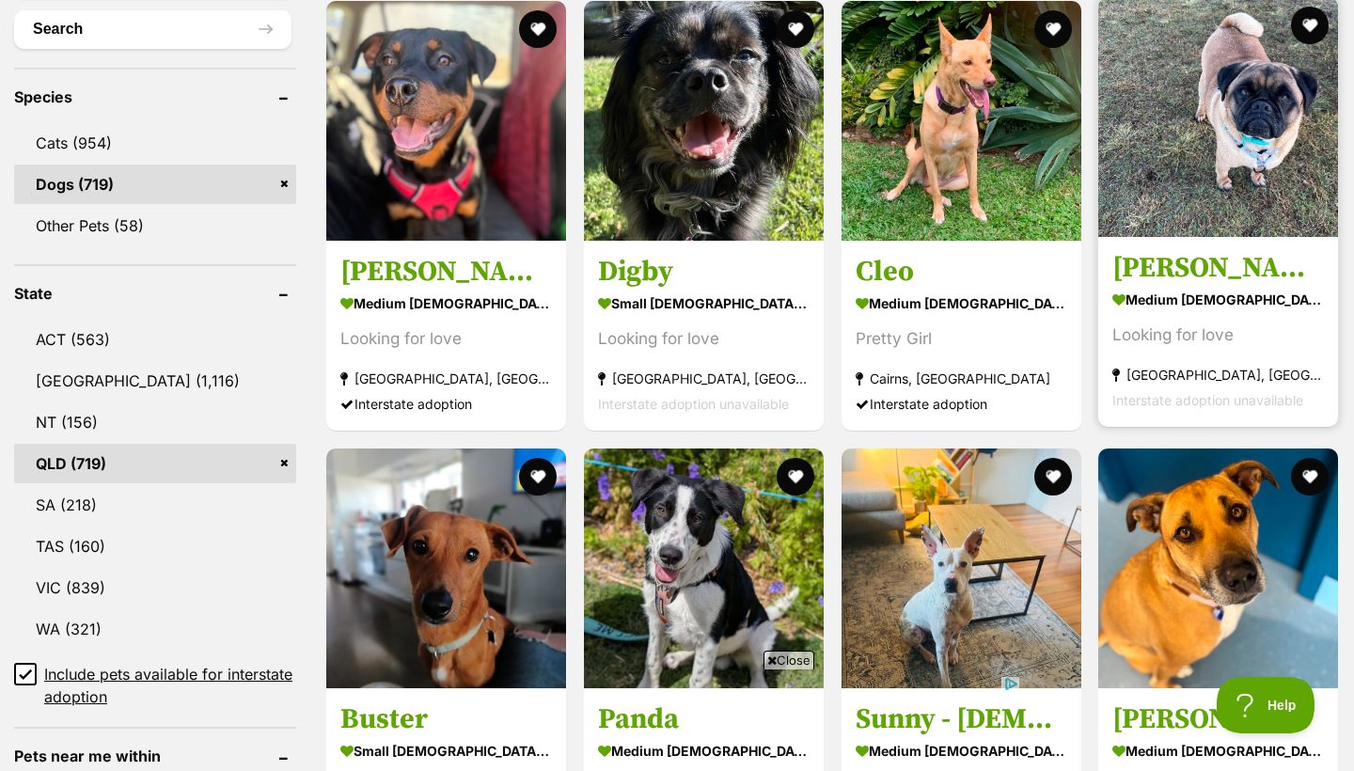
click at [1237, 150] on img at bounding box center [1218, 117] width 240 height 240
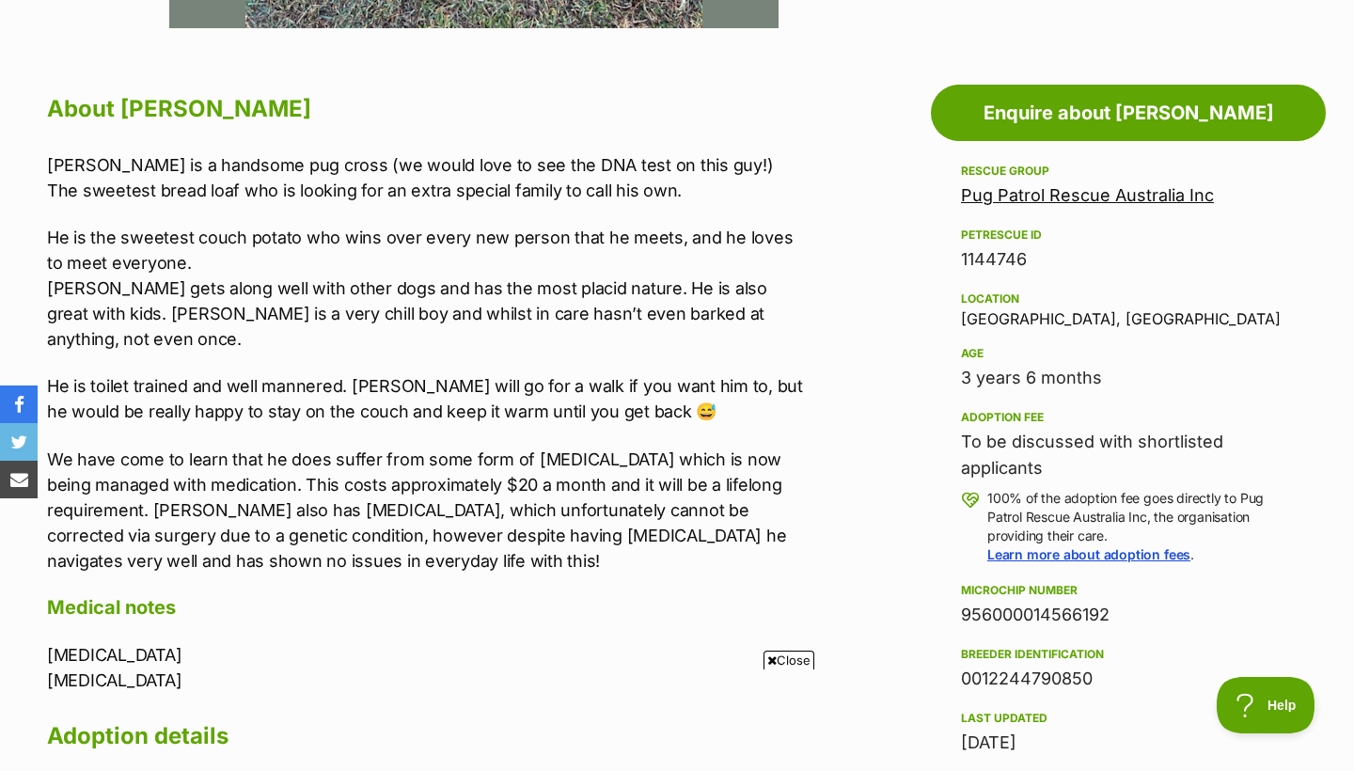
scroll to position [987, 0]
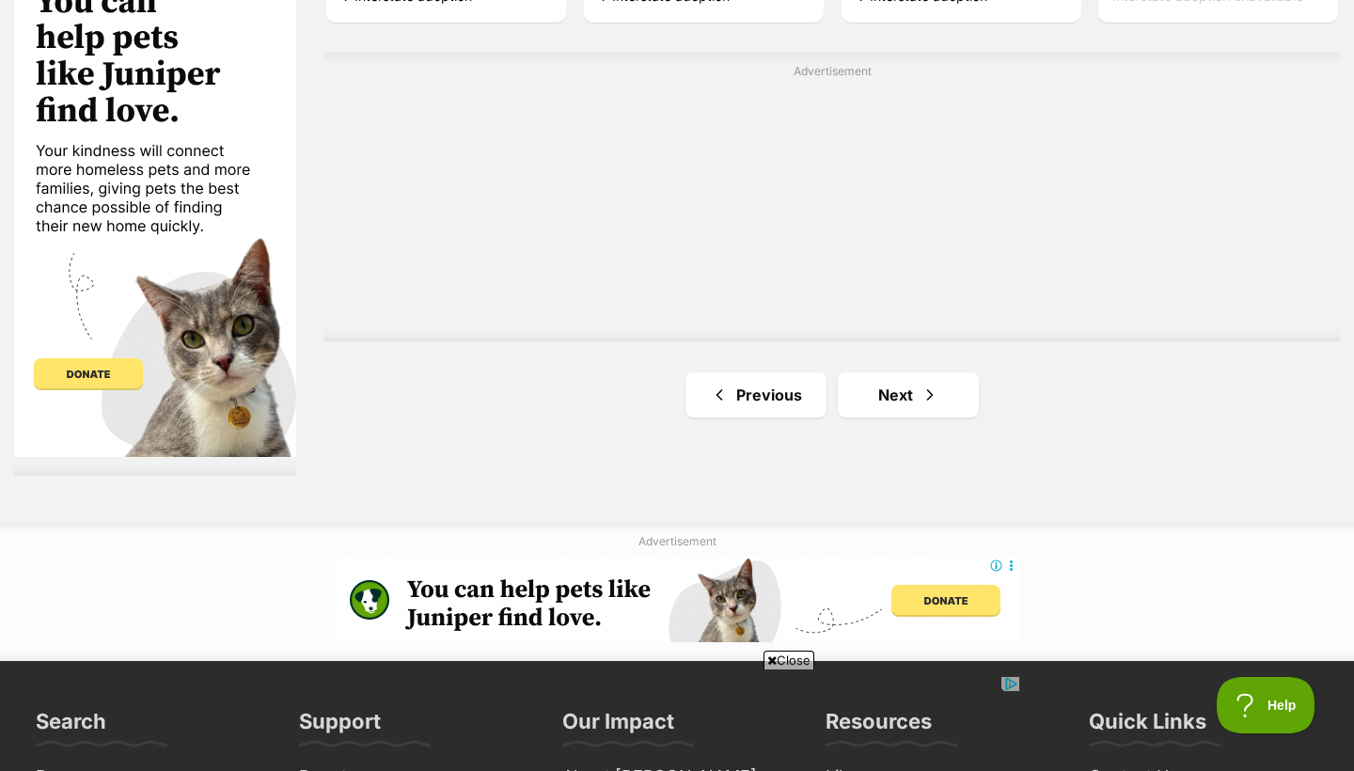
scroll to position [3458, 0]
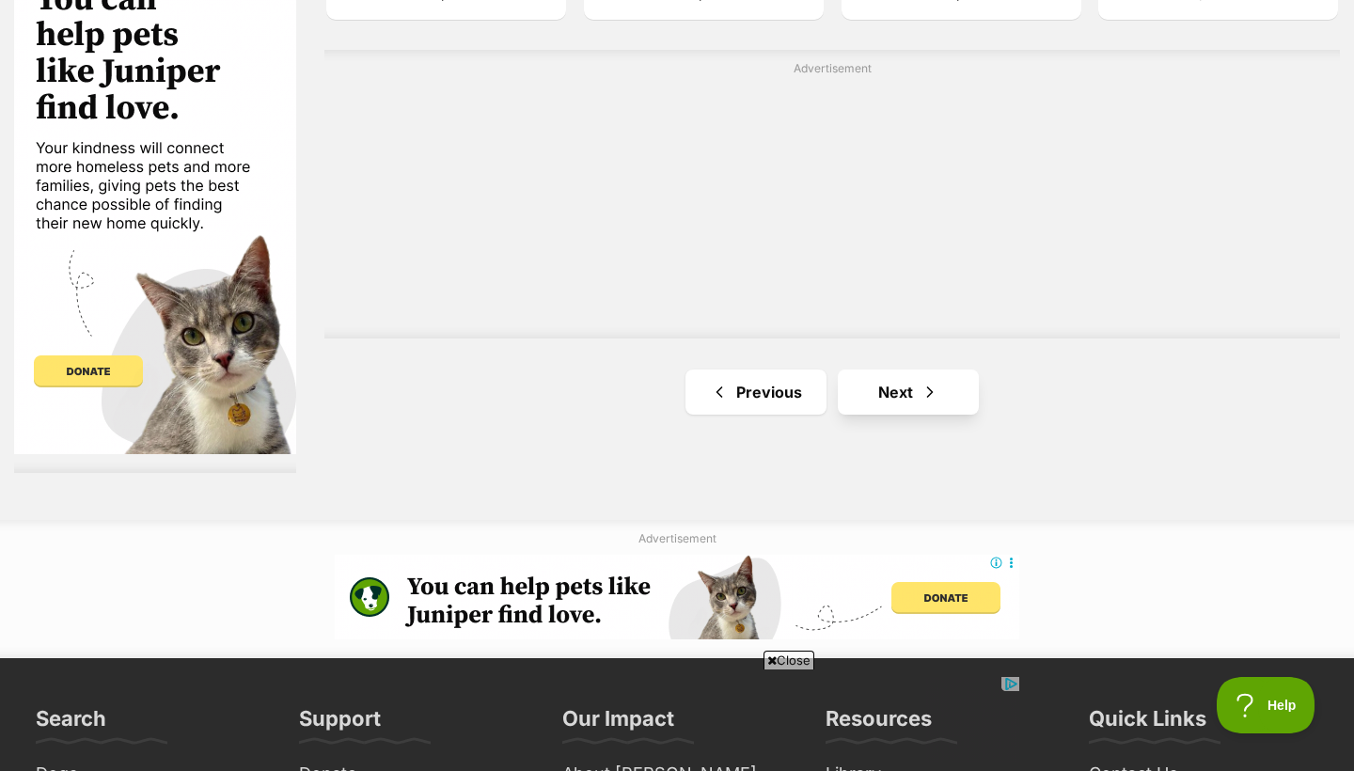
click at [911, 384] on link "Next" at bounding box center [908, 391] width 141 height 45
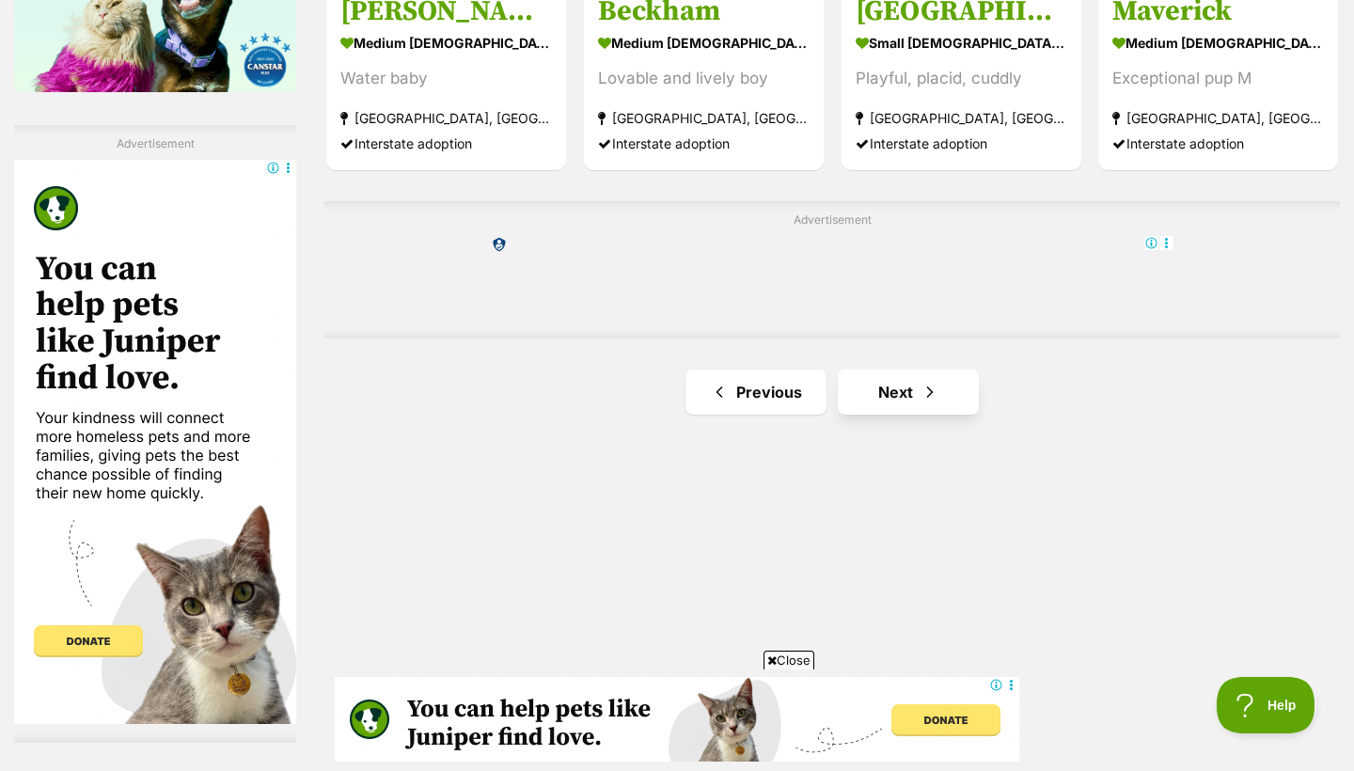
click at [929, 392] on span "Next page" at bounding box center [929, 392] width 19 height 23
